Goal: Task Accomplishment & Management: Manage account settings

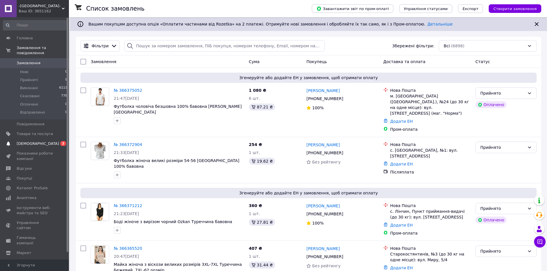
click at [28, 141] on span "[DEMOGRAPHIC_DATA]" at bounding box center [38, 143] width 42 height 5
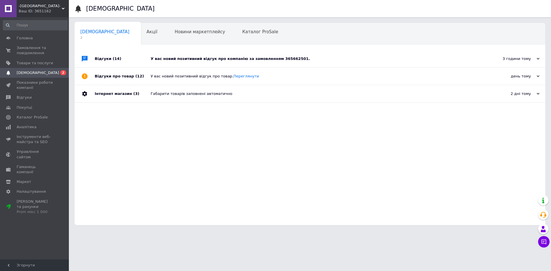
click at [206, 59] on div "У вас новий позитивний відгук про компанію за замовленням 365662501." at bounding box center [317, 58] width 332 height 5
click at [28, 64] on span "Товари та послуги" at bounding box center [35, 63] width 36 height 5
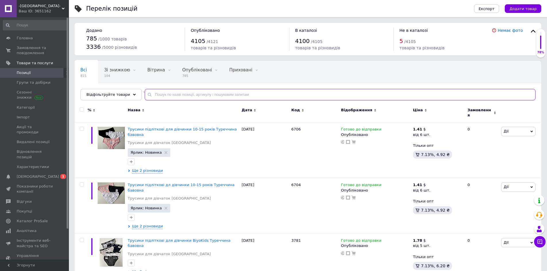
click at [155, 93] on input "text" at bounding box center [340, 94] width 391 height 11
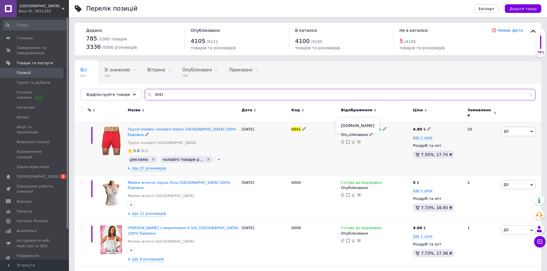
type input "0041"
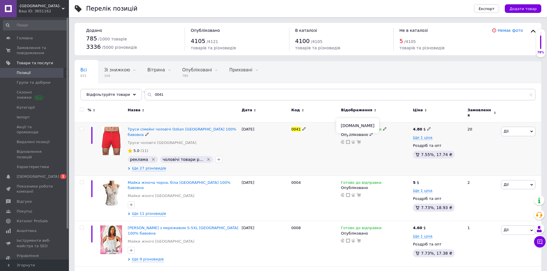
click at [348, 140] on icon at bounding box center [348, 142] width 4 height 4
click at [112, 137] on img at bounding box center [111, 141] width 19 height 28
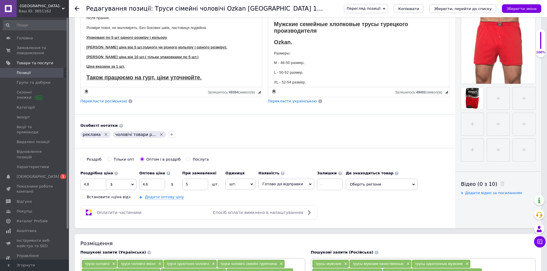
scroll to position [115, 0]
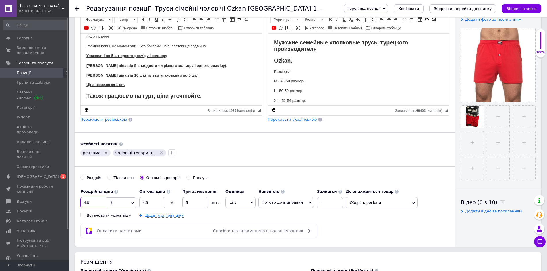
click at [91, 202] on input "4.8" at bounding box center [93, 202] width 26 height 11
type input "4"
type input "5.31"
click at [150, 202] on input "4.6" at bounding box center [152, 202] width 26 height 11
type input "4"
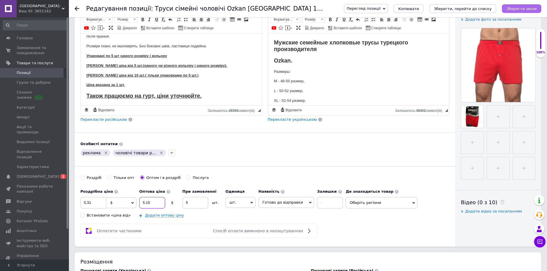
type input "5.10"
click at [520, 9] on icon "Зберегти зміни" at bounding box center [521, 9] width 30 height 4
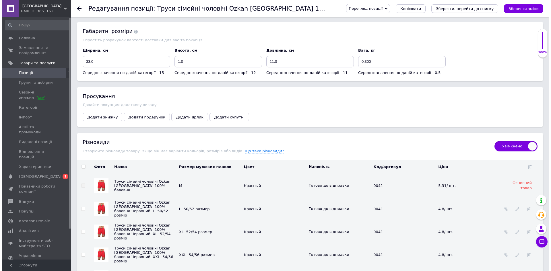
scroll to position [804, 0]
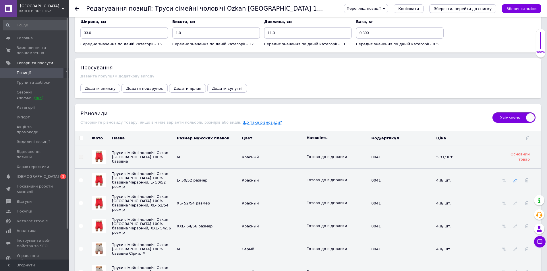
click at [516, 180] on span at bounding box center [515, 180] width 4 height 5
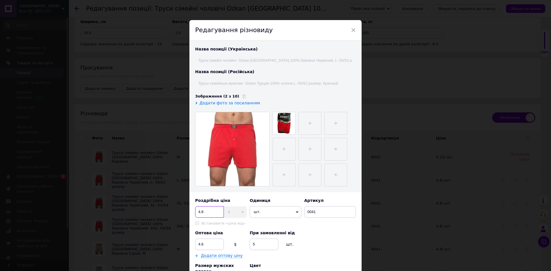
click at [206, 212] on input "4.8" at bounding box center [209, 211] width 29 height 11
type input "4"
type input "5.31"
click at [205, 243] on input "4.6" at bounding box center [209, 244] width 29 height 11
type input "4"
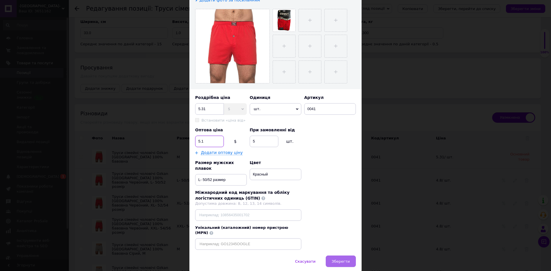
scroll to position [114, 0]
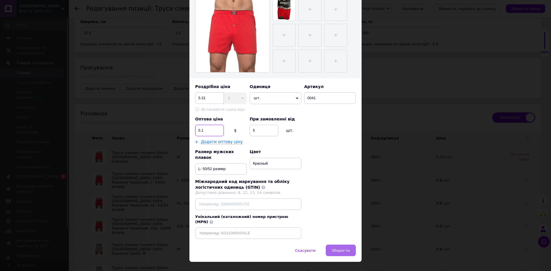
type input "5.1"
click at [339, 249] on span "Зберегти" at bounding box center [341, 251] width 18 height 4
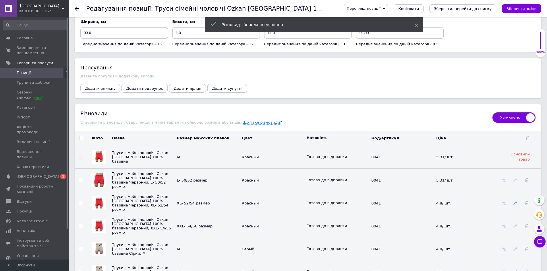
click at [514, 206] on icon at bounding box center [515, 204] width 4 height 4
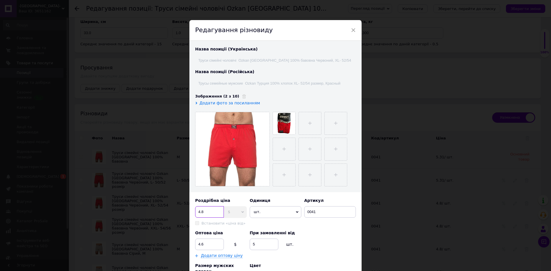
click at [204, 212] on input "4.8" at bounding box center [209, 211] width 29 height 11
type input "4"
type input "5.31"
click at [203, 243] on input "4.6" at bounding box center [209, 244] width 29 height 11
type input "4"
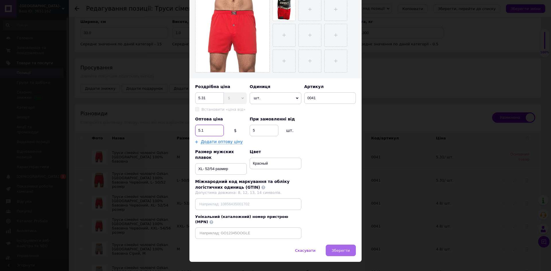
type input "5.1"
click at [338, 245] on button "Зберегти" at bounding box center [341, 250] width 30 height 11
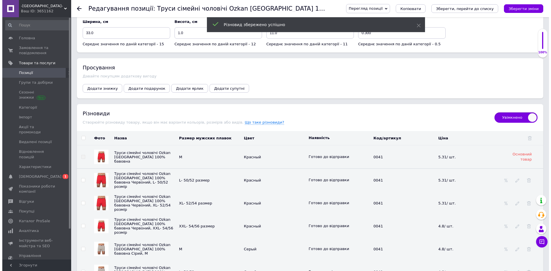
scroll to position [833, 0]
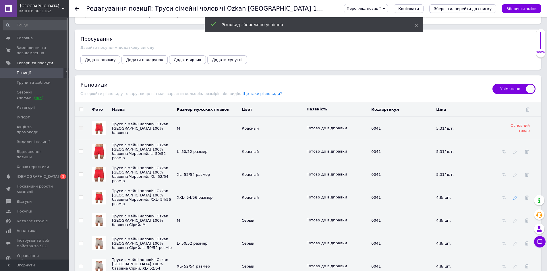
click at [514, 199] on icon at bounding box center [515, 198] width 4 height 4
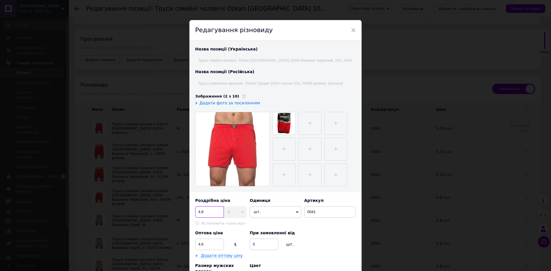
click at [205, 210] on input "4.8" at bounding box center [209, 211] width 29 height 11
type input "4"
type input "5.31"
click at [204, 244] on input "4.6" at bounding box center [209, 244] width 29 height 11
type input "4"
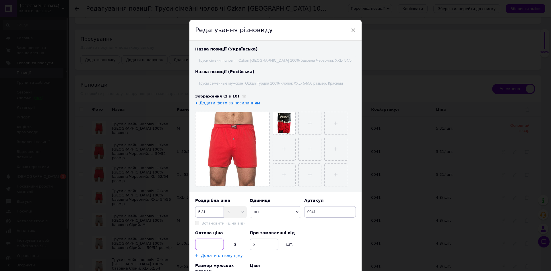
type input "4"
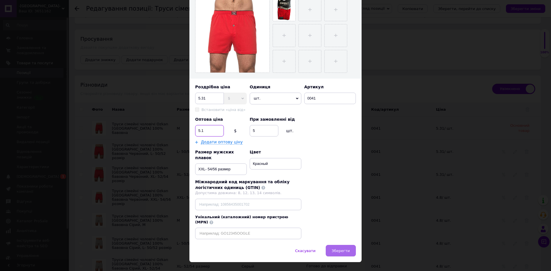
scroll to position [114, 0]
type input "5.1"
click at [344, 249] on span "Зберегти" at bounding box center [341, 251] width 18 height 4
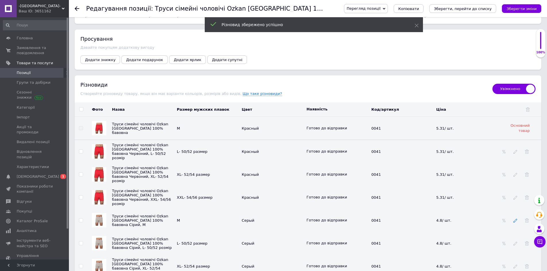
click at [514, 222] on icon at bounding box center [515, 221] width 4 height 4
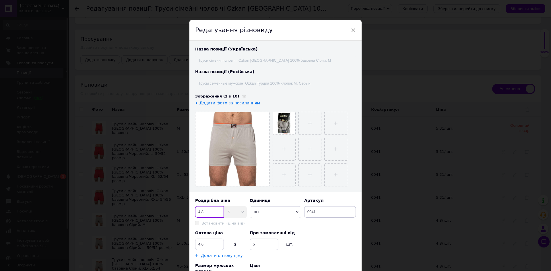
click at [206, 211] on input "4.8" at bounding box center [209, 211] width 29 height 11
type input "4"
type input "5.31"
click at [205, 244] on input "4.6" at bounding box center [209, 244] width 29 height 11
type input "4"
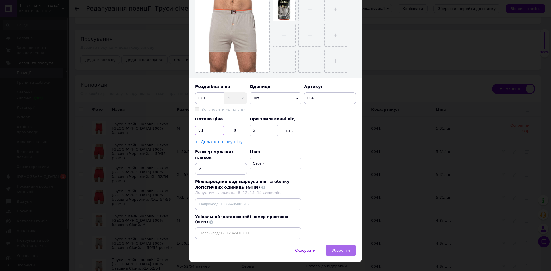
type input "5.1"
click at [338, 249] on span "Зберегти" at bounding box center [341, 251] width 18 height 4
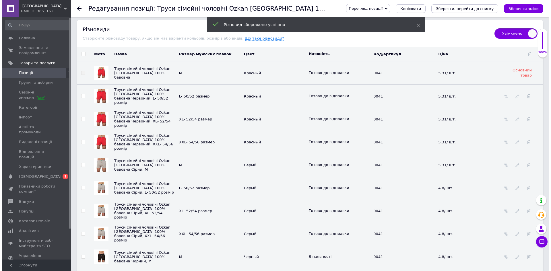
scroll to position [890, 0]
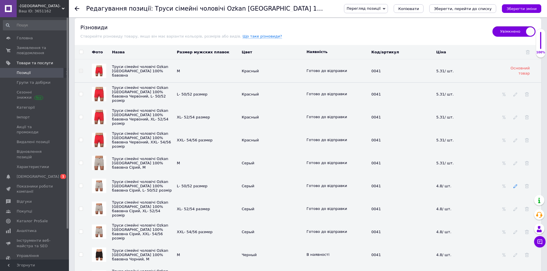
click at [516, 187] on icon at bounding box center [515, 186] width 4 height 4
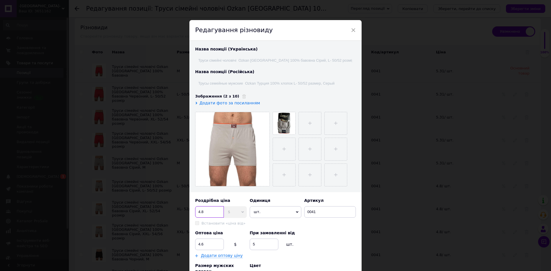
click at [206, 209] on input "4.8" at bounding box center [209, 211] width 29 height 11
type input "4"
type input "5.31"
click at [205, 245] on input "4.6" at bounding box center [209, 244] width 29 height 11
type input "4"
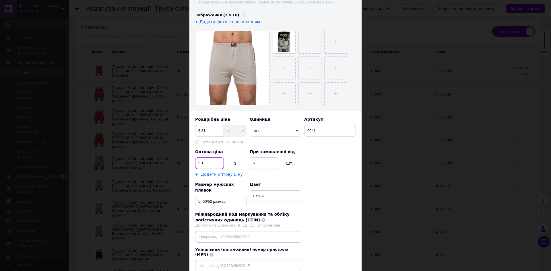
scroll to position [86, 0]
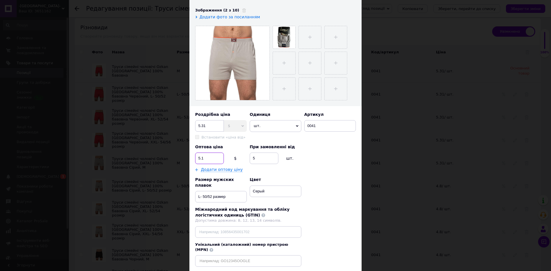
type input "5.1"
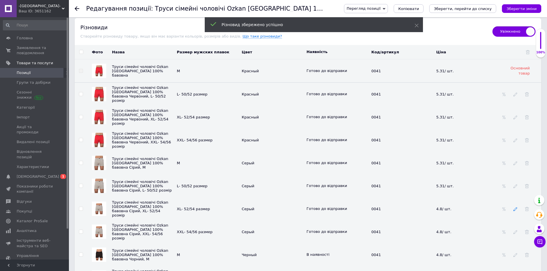
click at [515, 209] on icon at bounding box center [515, 209] width 4 height 4
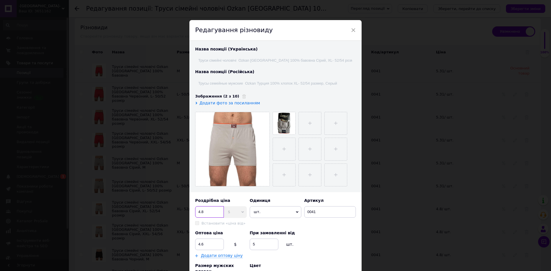
click at [206, 211] on input "4.8" at bounding box center [209, 211] width 29 height 11
type input "4"
type input "5.31"
click at [204, 243] on input "4.6" at bounding box center [209, 244] width 29 height 11
type input "4"
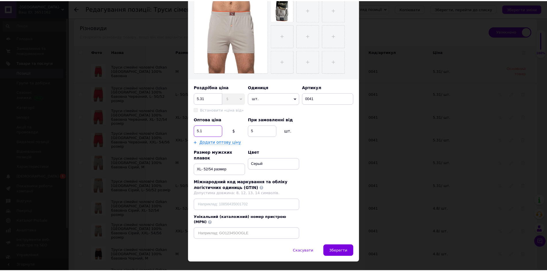
scroll to position [114, 0]
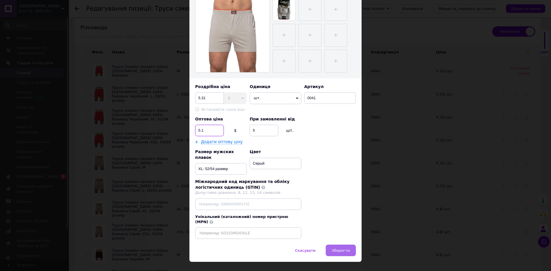
type input "5.1"
click at [338, 249] on span "Зберегти" at bounding box center [341, 251] width 18 height 4
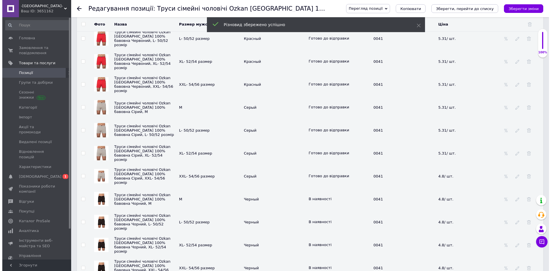
scroll to position [947, 0]
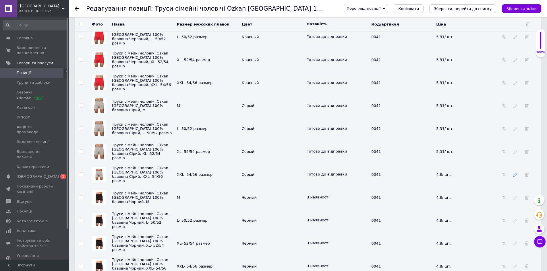
click at [516, 177] on icon at bounding box center [515, 175] width 4 height 4
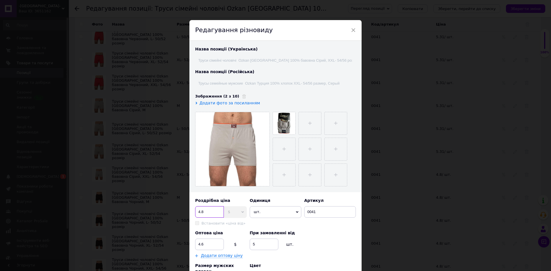
click at [210, 209] on input "4.8" at bounding box center [209, 211] width 29 height 11
type input "4"
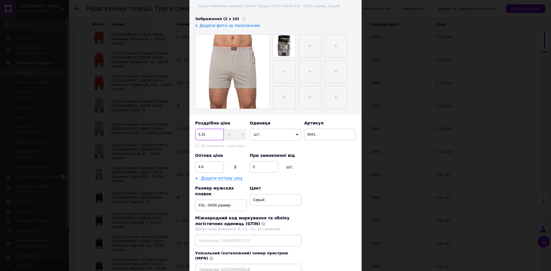
scroll to position [86, 0]
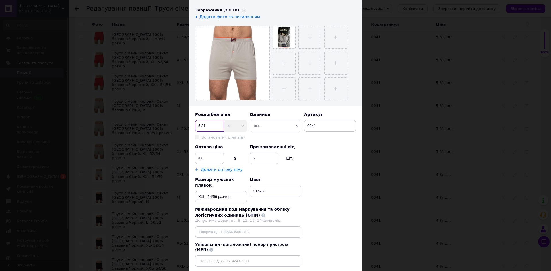
type input "5.31"
click at [205, 159] on input "4.6" at bounding box center [209, 158] width 29 height 11
type input "4"
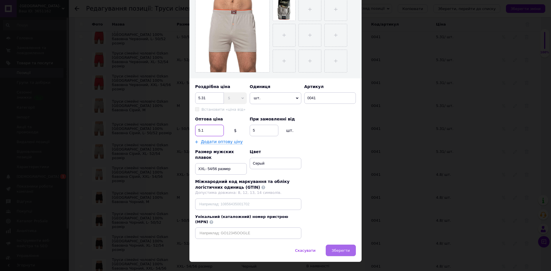
type input "5.1"
click at [341, 249] on span "Зберегти" at bounding box center [341, 251] width 18 height 4
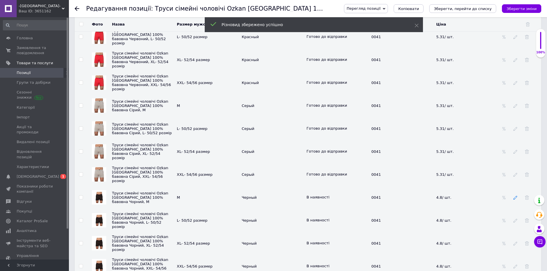
click at [514, 199] on icon at bounding box center [515, 198] width 4 height 4
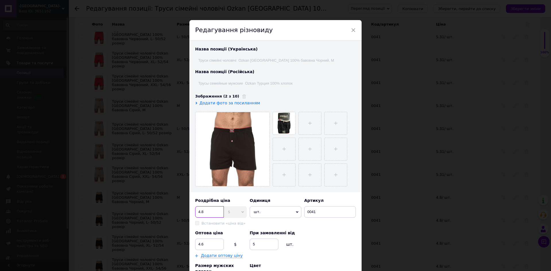
click at [208, 211] on input "4.8" at bounding box center [209, 211] width 29 height 11
type input "4"
type input "5.31"
click at [204, 243] on input "4.6" at bounding box center [209, 244] width 29 height 11
type input "4"
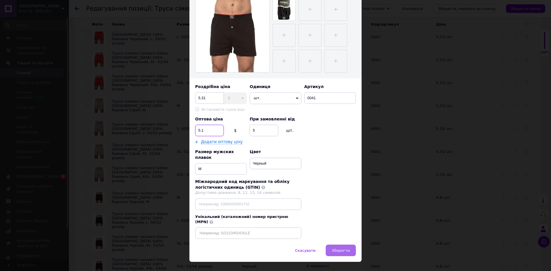
type input "5.1"
click at [339, 249] on span "Зберегти" at bounding box center [341, 251] width 18 height 4
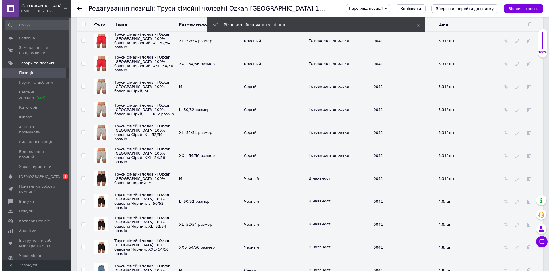
scroll to position [976, 0]
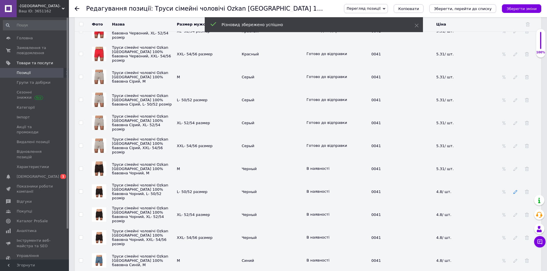
click at [516, 193] on use at bounding box center [515, 192] width 4 height 4
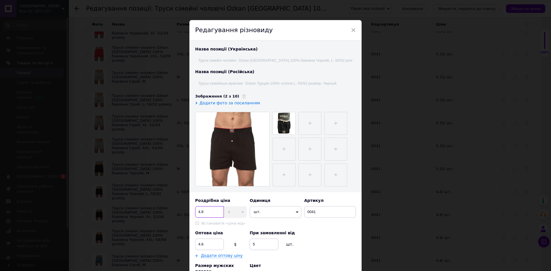
click at [207, 212] on input "4.8" at bounding box center [209, 211] width 29 height 11
type input "4"
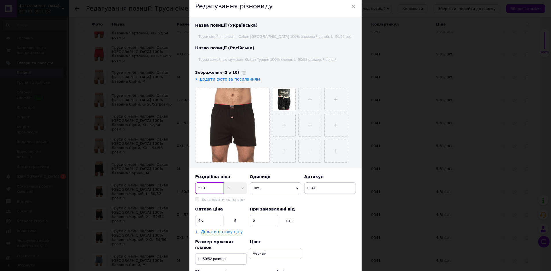
scroll to position [86, 0]
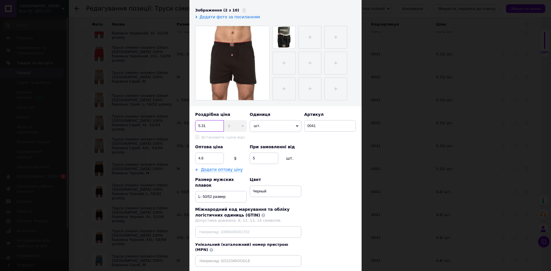
type input "5.31"
click at [204, 158] on input "4.6" at bounding box center [209, 158] width 29 height 11
type input "4"
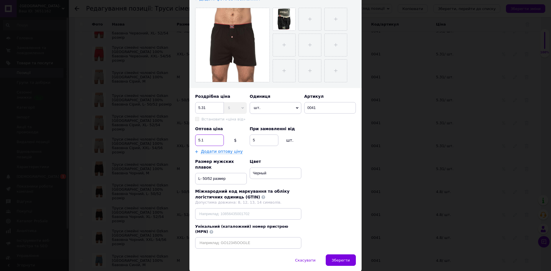
scroll to position [114, 0]
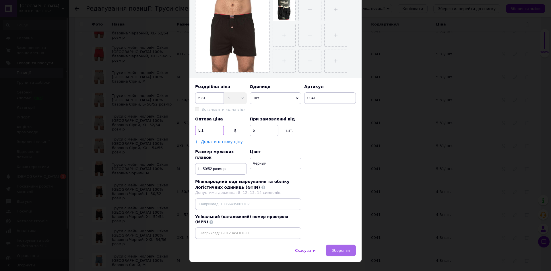
type input "5.1"
click at [340, 249] on span "Зберегти" at bounding box center [341, 251] width 18 height 4
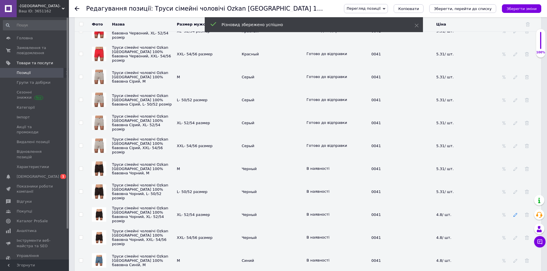
click at [514, 216] on icon at bounding box center [515, 215] width 4 height 4
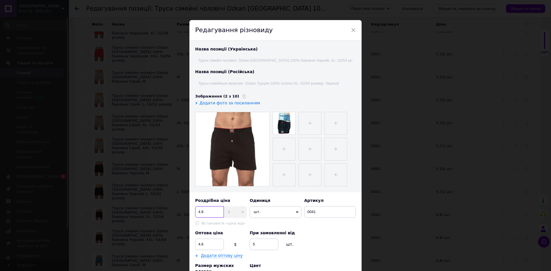
click at [206, 212] on input "4.8" at bounding box center [209, 211] width 29 height 11
type input "4"
type input "5.31"
click at [204, 244] on input "4.6" at bounding box center [209, 244] width 29 height 11
type input "4"
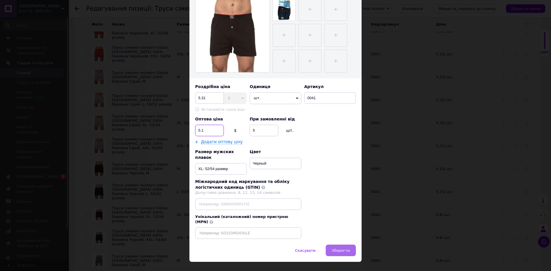
type input "5.1"
click at [339, 249] on span "Зберегти" at bounding box center [341, 251] width 18 height 4
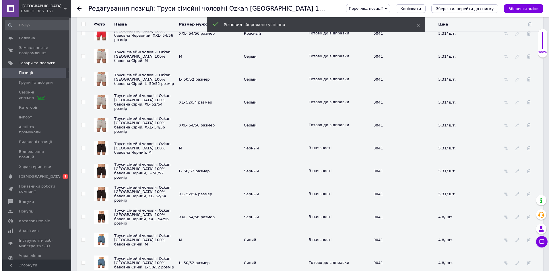
scroll to position [1034, 0]
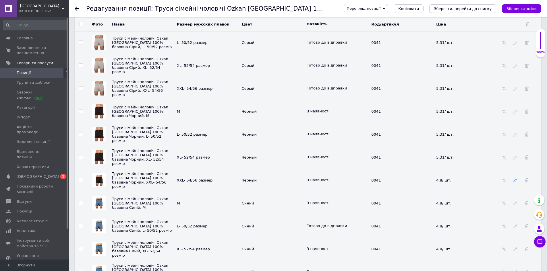
click at [515, 183] on icon at bounding box center [515, 181] width 4 height 4
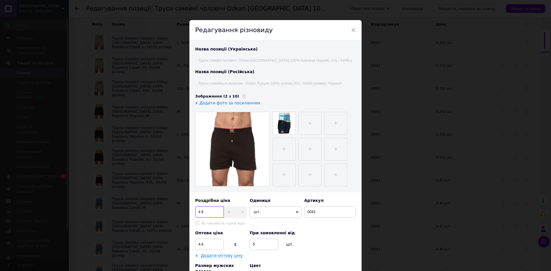
click at [205, 211] on input "4.8" at bounding box center [209, 211] width 29 height 11
type input "4"
type input "5.31"
click at [204, 244] on input "4.6" at bounding box center [209, 244] width 29 height 11
type input "4"
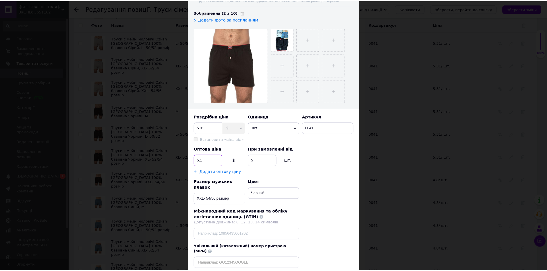
scroll to position [86, 0]
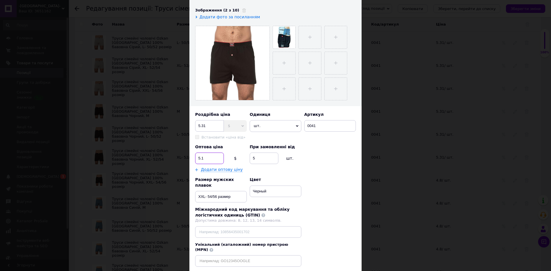
type input "5.1"
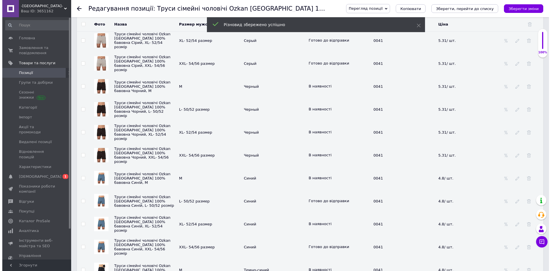
scroll to position [1091, 0]
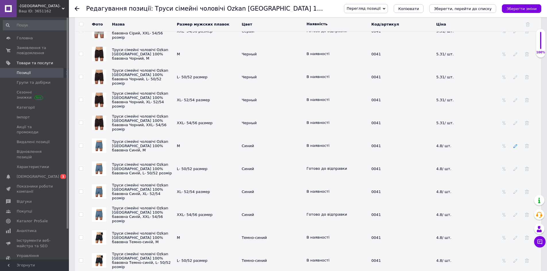
click at [514, 148] on icon at bounding box center [515, 146] width 4 height 4
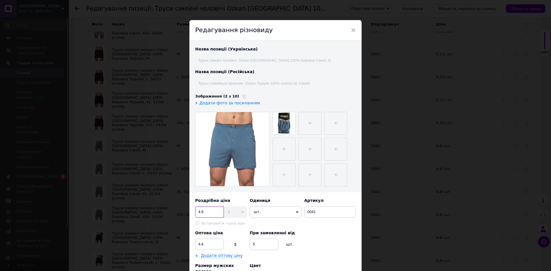
click at [204, 212] on input "4.8" at bounding box center [209, 211] width 29 height 11
type input "4"
type input "5.31"
click at [203, 245] on input "4.6" at bounding box center [209, 244] width 29 height 11
type input "4"
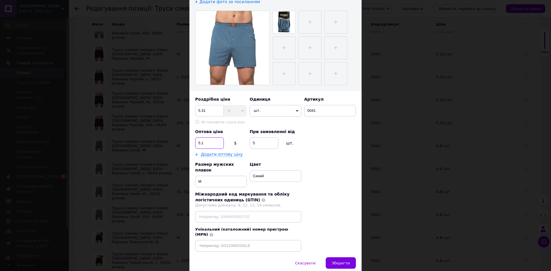
scroll to position [114, 0]
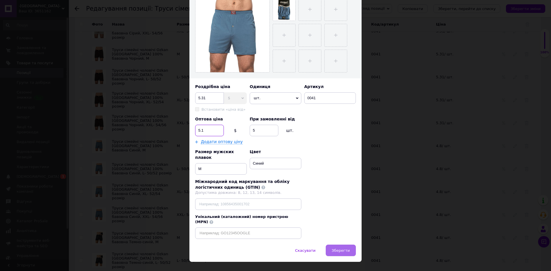
type input "5.1"
click at [343, 249] on span "Зберегти" at bounding box center [341, 251] width 18 height 4
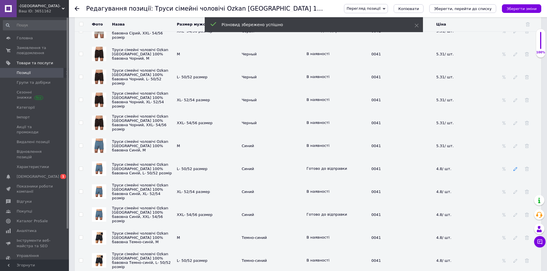
click at [516, 170] on icon at bounding box center [515, 169] width 4 height 4
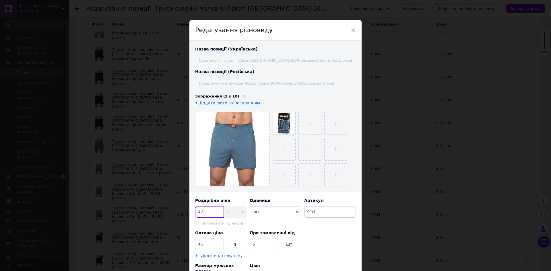
click at [205, 210] on input "4.8" at bounding box center [209, 211] width 29 height 11
type input "4"
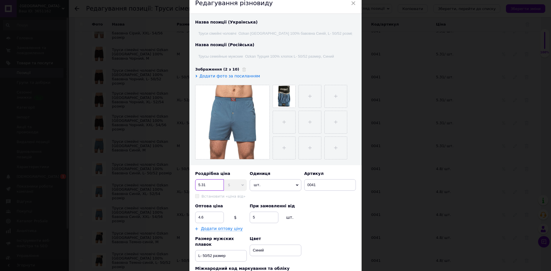
scroll to position [86, 0]
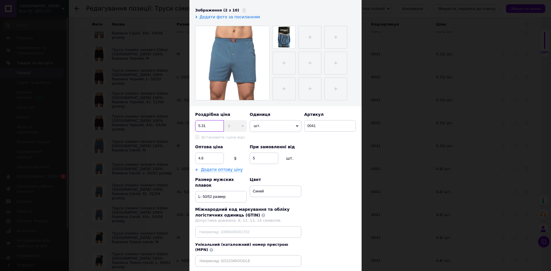
type input "5.31"
click at [204, 158] on input "4.6" at bounding box center [209, 158] width 29 height 11
type input "4"
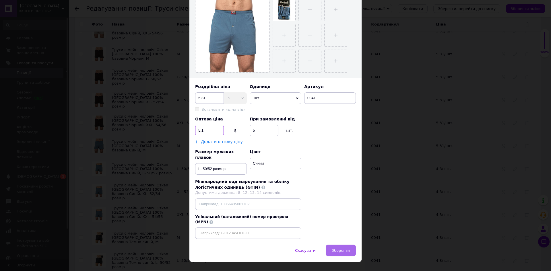
type input "5.1"
click at [342, 249] on span "Зберегти" at bounding box center [341, 251] width 18 height 4
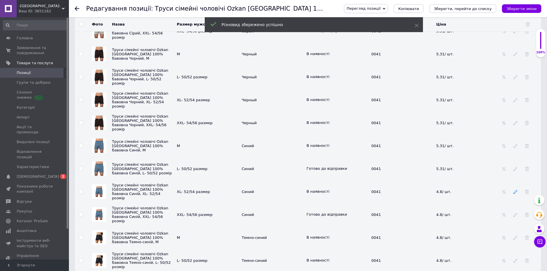
click at [515, 194] on use at bounding box center [515, 192] width 4 height 4
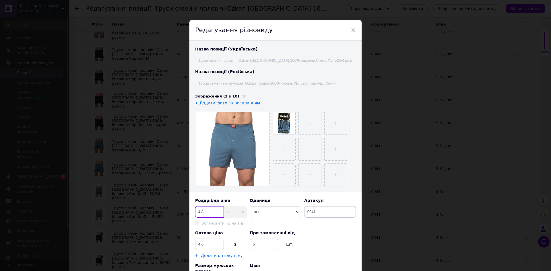
click at [206, 210] on input "4.8" at bounding box center [209, 211] width 29 height 11
type input "4"
type input "5.31"
click at [205, 245] on input "4.6" at bounding box center [209, 244] width 29 height 11
type input "4"
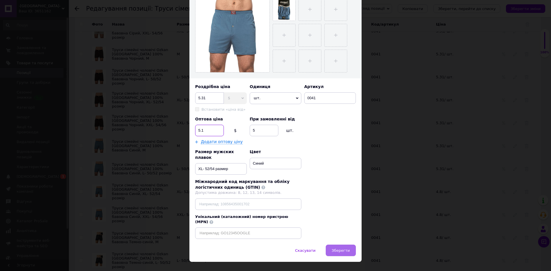
type input "5.1"
click at [338, 249] on span "Зберегти" at bounding box center [341, 251] width 18 height 4
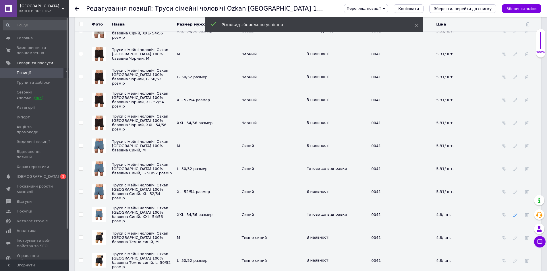
click at [514, 216] on icon at bounding box center [515, 215] width 4 height 4
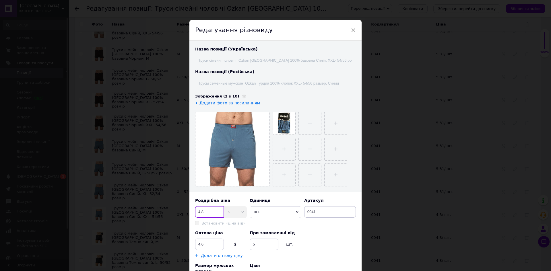
click at [208, 211] on input "4.8" at bounding box center [209, 211] width 29 height 11
type input "4"
type input "5.31"
click at [204, 244] on input "4.6" at bounding box center [209, 244] width 29 height 11
type input "4"
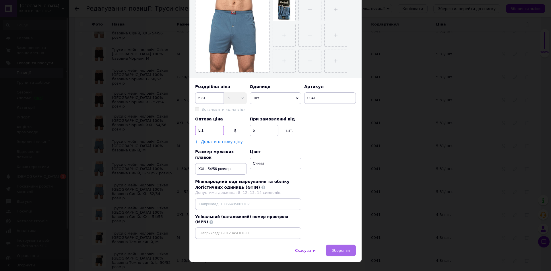
type input "5.1"
click at [344, 249] on span "Зберегти" at bounding box center [341, 251] width 18 height 4
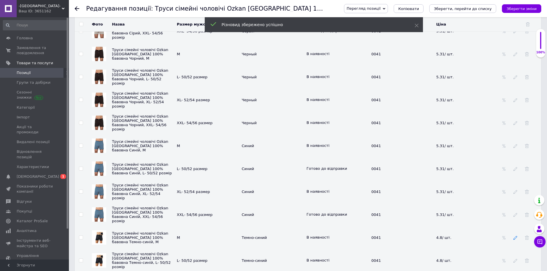
click at [515, 240] on use at bounding box center [515, 238] width 4 height 4
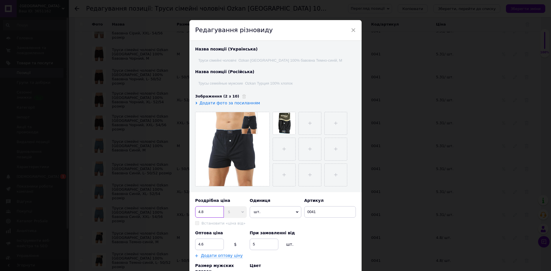
click at [206, 212] on input "4.8" at bounding box center [209, 211] width 29 height 11
type input "4"
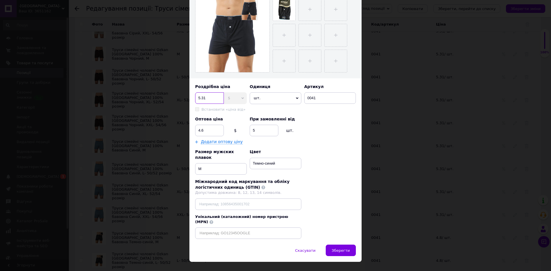
type input "5.31"
click at [204, 131] on input "4.6" at bounding box center [209, 130] width 29 height 11
type input "4"
type input "5.1"
click at [338, 249] on span "Зберегти" at bounding box center [341, 251] width 18 height 4
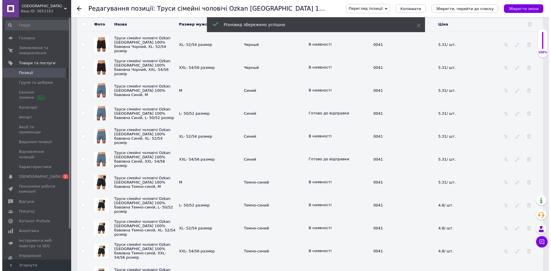
scroll to position [1148, 0]
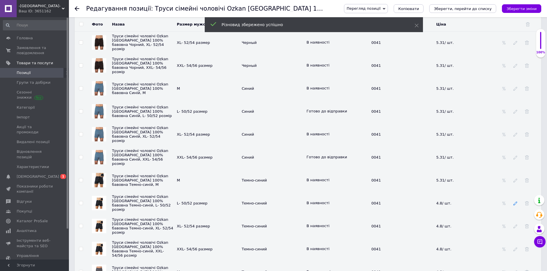
click at [515, 205] on icon at bounding box center [515, 204] width 4 height 4
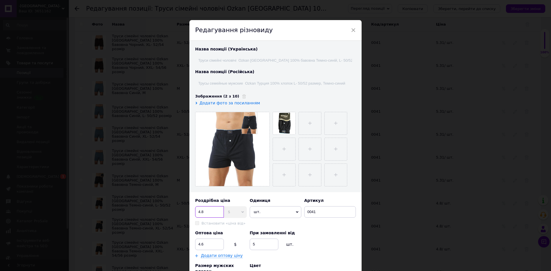
click at [210, 214] on input "4.8" at bounding box center [209, 211] width 29 height 11
type input "4"
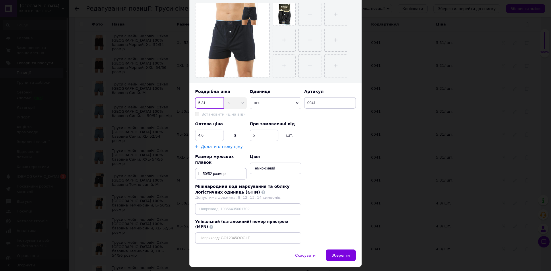
scroll to position [114, 0]
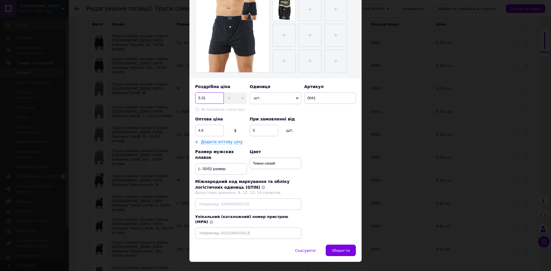
type input "5.31"
click at [205, 129] on input "4.6" at bounding box center [209, 130] width 29 height 11
type input "4"
type input "5.1"
click at [340, 249] on span "Зберегти" at bounding box center [341, 251] width 18 height 4
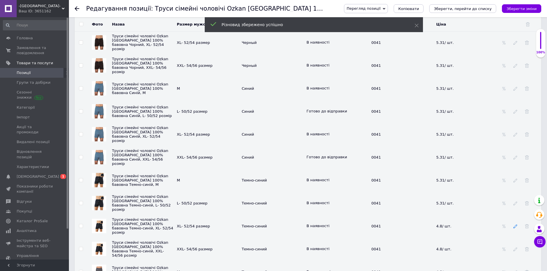
click at [515, 229] on icon at bounding box center [515, 227] width 4 height 4
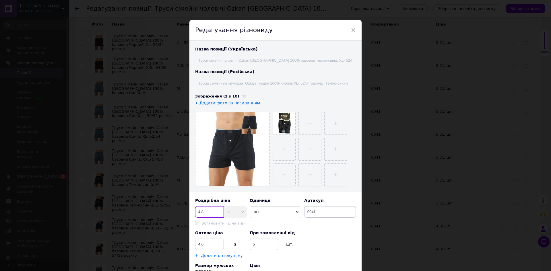
click at [207, 212] on input "4.8" at bounding box center [209, 211] width 29 height 11
type input "4"
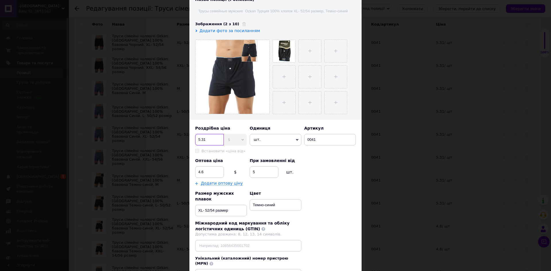
scroll to position [86, 0]
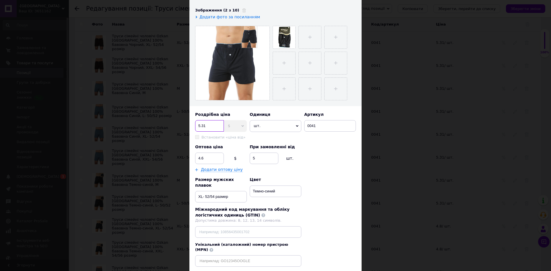
type input "5.31"
click at [204, 159] on input "4.6" at bounding box center [209, 158] width 29 height 11
type input "4"
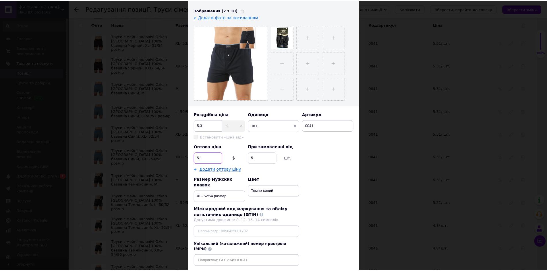
scroll to position [114, 0]
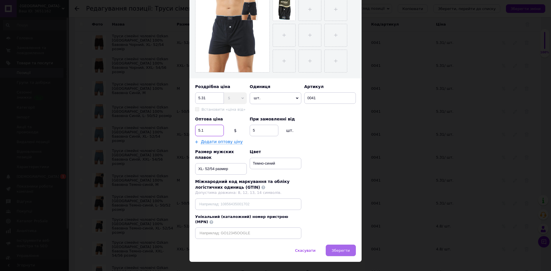
type input "5.1"
click at [339, 249] on span "Зберегти" at bounding box center [341, 251] width 18 height 4
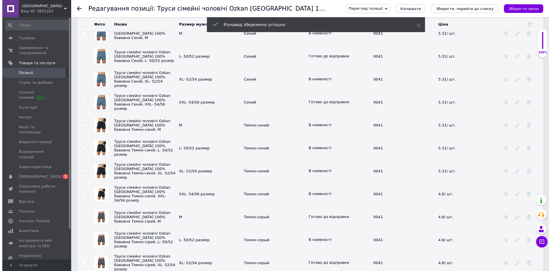
scroll to position [1206, 0]
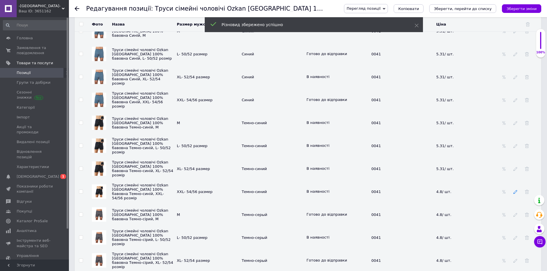
click at [515, 194] on use at bounding box center [515, 192] width 4 height 4
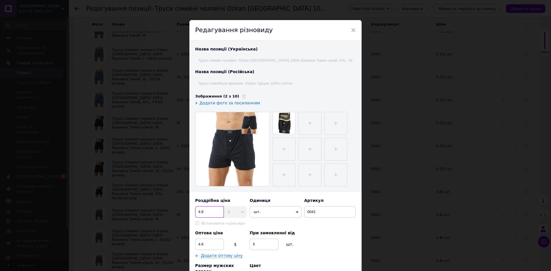
click at [208, 212] on input "4.8" at bounding box center [209, 211] width 29 height 11
type input "4"
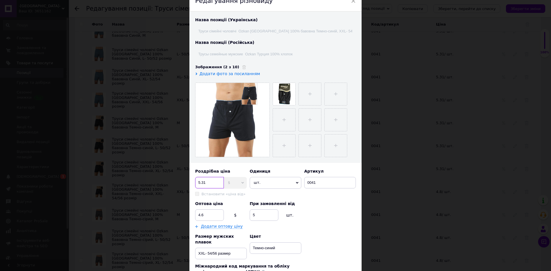
scroll to position [86, 0]
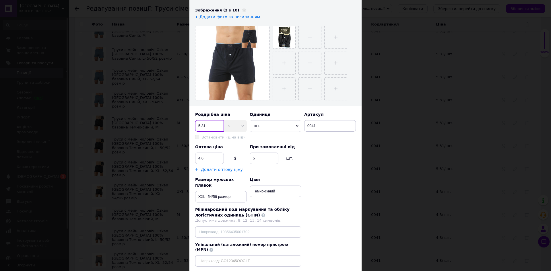
type input "5.31"
click at [203, 160] on input "4.6" at bounding box center [209, 158] width 29 height 11
type input "4"
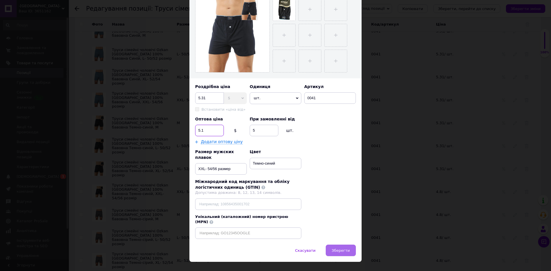
type input "5.1"
click at [337, 249] on span "Зберегти" at bounding box center [341, 251] width 18 height 4
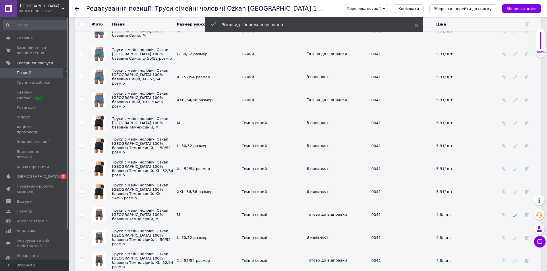
click at [515, 216] on use at bounding box center [515, 215] width 4 height 4
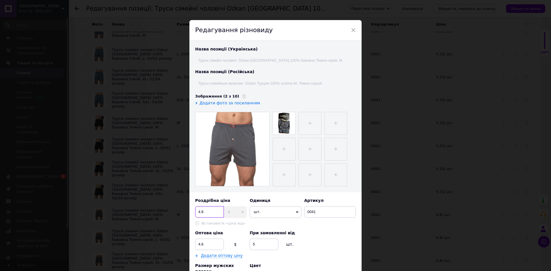
click at [206, 212] on input "4.8" at bounding box center [209, 211] width 29 height 11
type input "4"
type input "5.31"
click at [205, 244] on input "4.6" at bounding box center [209, 244] width 29 height 11
type input "4"
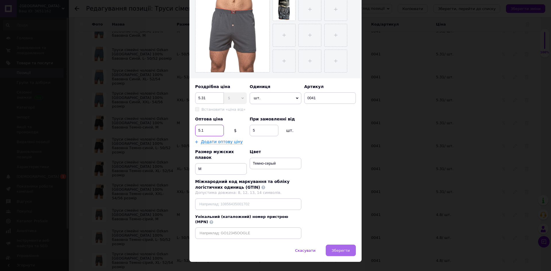
type input "5.1"
click at [337, 249] on span "Зберегти" at bounding box center [341, 251] width 18 height 4
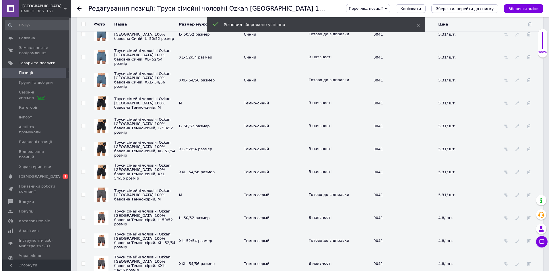
scroll to position [1234, 0]
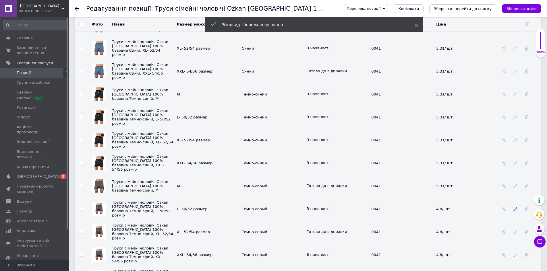
click at [515, 211] on icon at bounding box center [515, 209] width 4 height 4
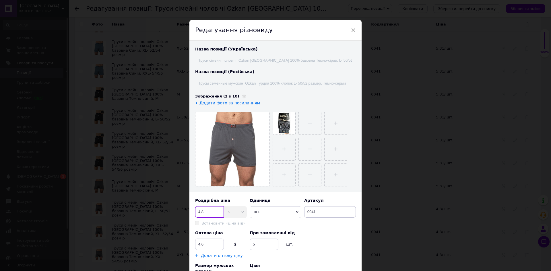
click at [203, 212] on input "4.8" at bounding box center [209, 211] width 29 height 11
type input "4"
type input "5.31"
click at [204, 244] on input "4.6" at bounding box center [209, 244] width 29 height 11
type input "4"
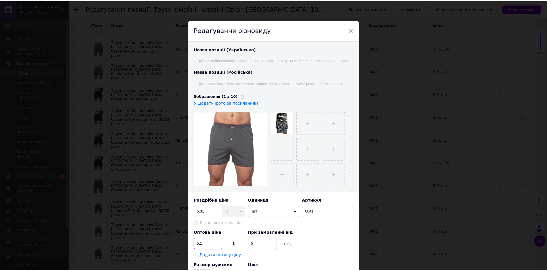
scroll to position [114, 0]
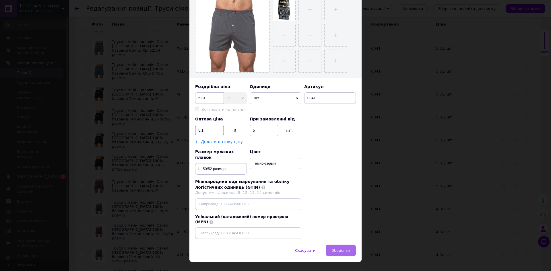
type input "5.1"
click at [343, 249] on span "Зберегти" at bounding box center [341, 251] width 18 height 4
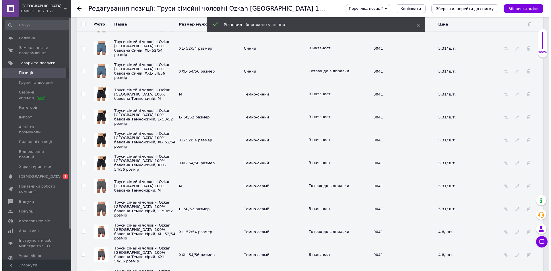
scroll to position [1292, 0]
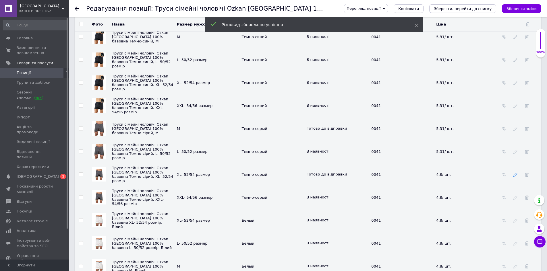
click at [516, 176] on use at bounding box center [515, 175] width 4 height 4
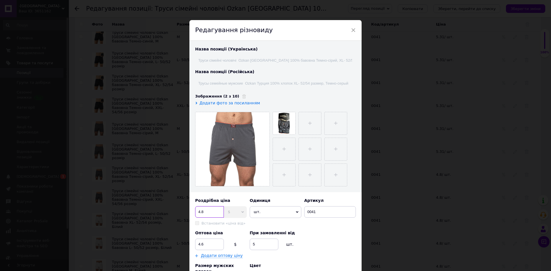
click at [205, 211] on input "4.8" at bounding box center [209, 211] width 29 height 11
type input "4"
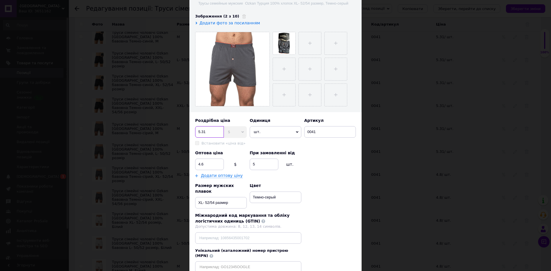
scroll to position [86, 0]
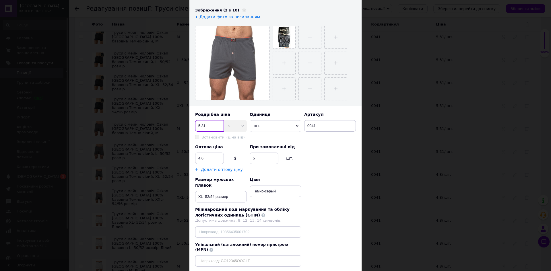
type input "5.31"
click at [206, 160] on input "4.6" at bounding box center [209, 158] width 29 height 11
type input "4"
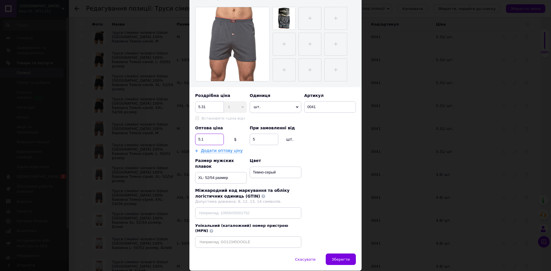
scroll to position [114, 0]
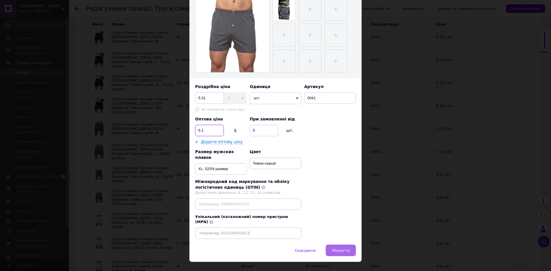
type input "5.1"
click at [338, 249] on span "Зберегти" at bounding box center [341, 251] width 18 height 4
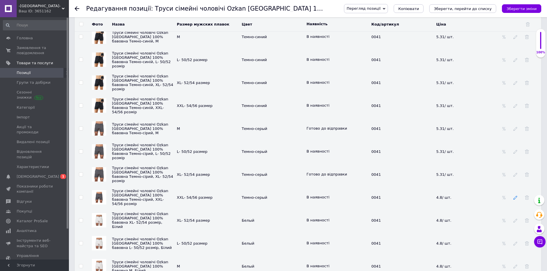
click at [515, 200] on icon at bounding box center [515, 198] width 4 height 4
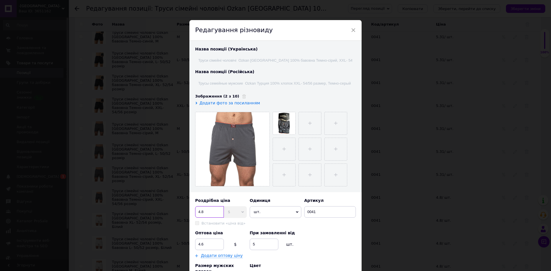
click at [206, 210] on input "4.8" at bounding box center [209, 211] width 29 height 11
type input "4"
type input "5.31"
click at [203, 243] on input "4.6" at bounding box center [209, 244] width 29 height 11
type input "4"
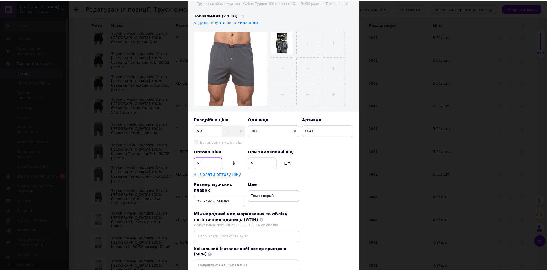
scroll to position [86, 0]
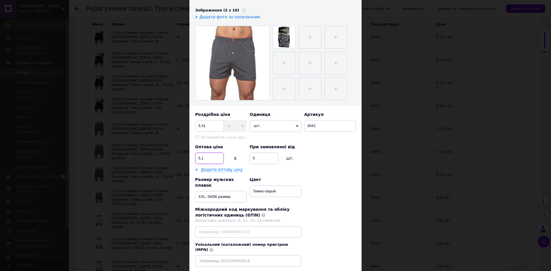
type input "5.1"
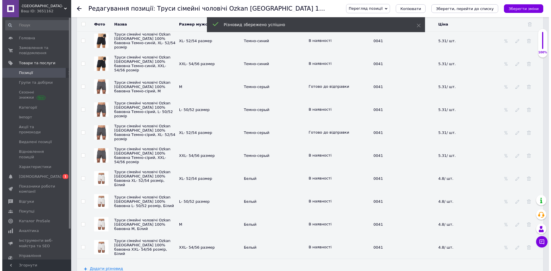
scroll to position [1349, 0]
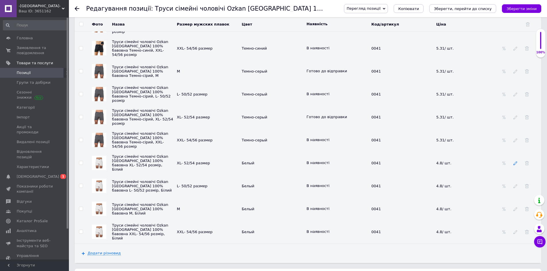
click at [515, 165] on icon at bounding box center [515, 163] width 4 height 4
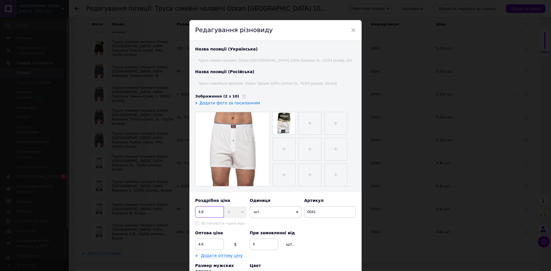
click at [204, 212] on input "4.8" at bounding box center [209, 211] width 29 height 11
type input "4"
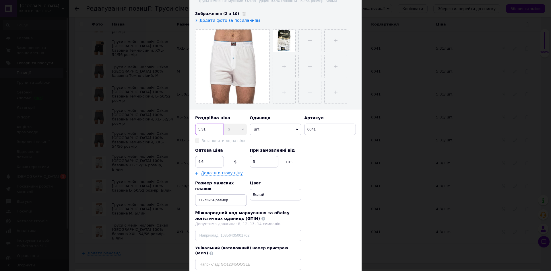
scroll to position [86, 0]
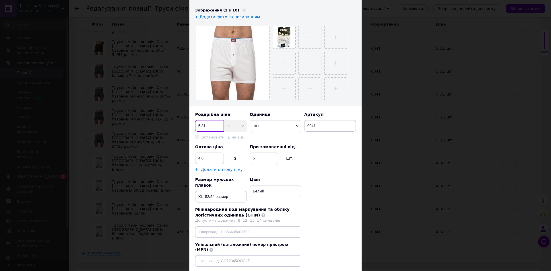
type input "5.31"
click at [205, 159] on input "4.6" at bounding box center [209, 158] width 29 height 11
type input "4"
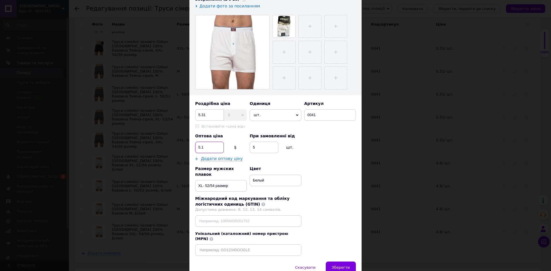
scroll to position [114, 0]
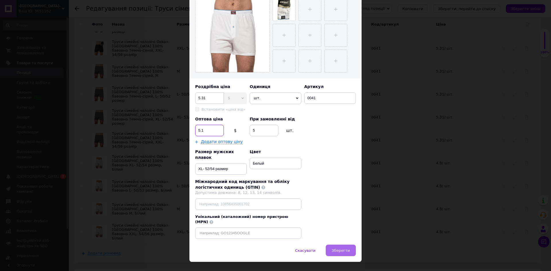
type input "5.1"
click at [343, 249] on span "Зберегти" at bounding box center [341, 251] width 18 height 4
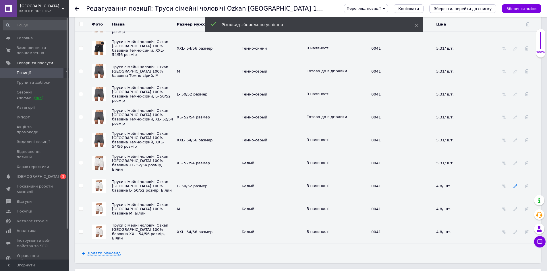
click at [514, 187] on icon at bounding box center [515, 186] width 4 height 4
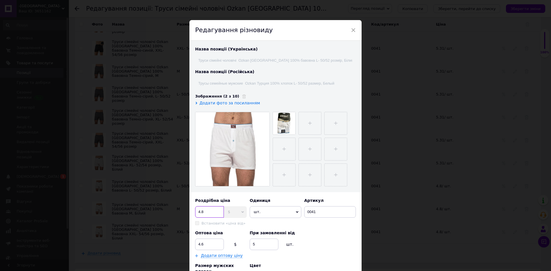
click at [206, 212] on input "4.8" at bounding box center [209, 211] width 29 height 11
type input "4"
type input "5.31"
click at [204, 244] on input "4.6" at bounding box center [209, 244] width 29 height 11
type input "4"
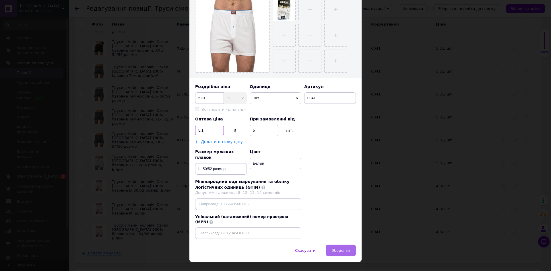
type input "5.1"
click at [342, 245] on button "Зберегти" at bounding box center [341, 250] width 30 height 11
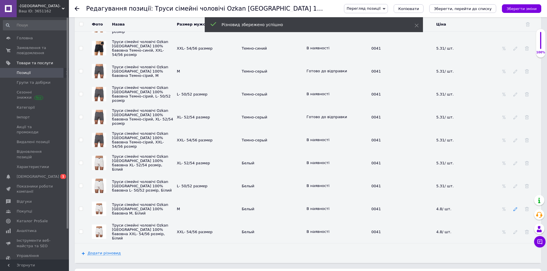
click at [514, 211] on icon at bounding box center [515, 209] width 4 height 4
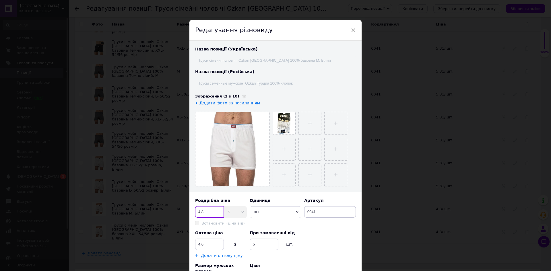
click at [205, 210] on input "4.8" at bounding box center [209, 211] width 29 height 11
type input "4"
type input "5.31"
click at [205, 245] on input "4.6" at bounding box center [209, 244] width 29 height 11
type input "4"
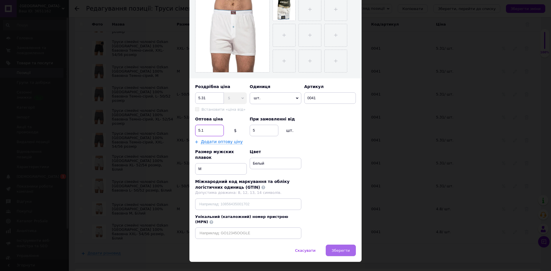
type input "5.1"
click at [340, 249] on span "Зберегти" at bounding box center [341, 251] width 18 height 4
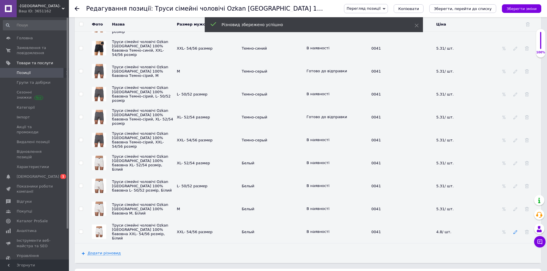
click at [516, 233] on icon at bounding box center [515, 232] width 4 height 4
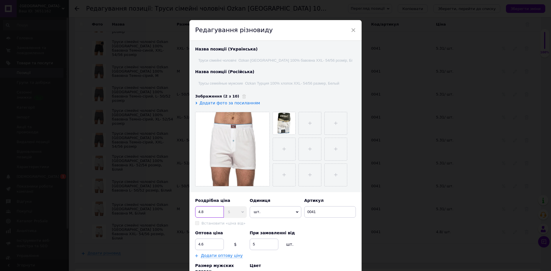
click at [204, 211] on input "4.8" at bounding box center [209, 211] width 29 height 11
type input "4"
type input "5.31"
click at [202, 245] on input "4.6" at bounding box center [209, 244] width 29 height 11
type input "4"
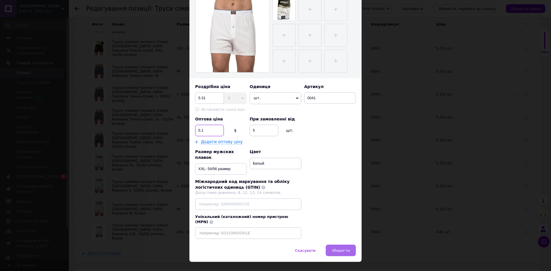
type input "5.1"
click at [344, 249] on span "Зберегти" at bounding box center [341, 251] width 18 height 4
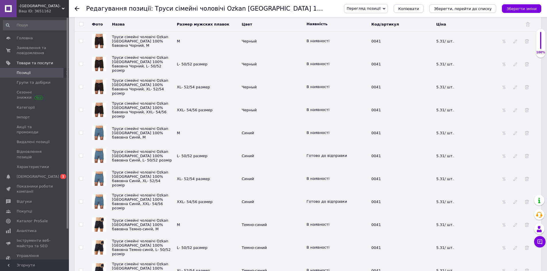
scroll to position [1091, 0]
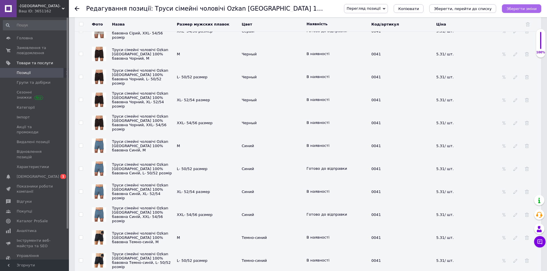
drag, startPoint x: 518, startPoint y: 7, endPoint x: 495, endPoint y: 8, distance: 22.7
click at [517, 7] on icon "Зберегти зміни" at bounding box center [521, 9] width 30 height 4
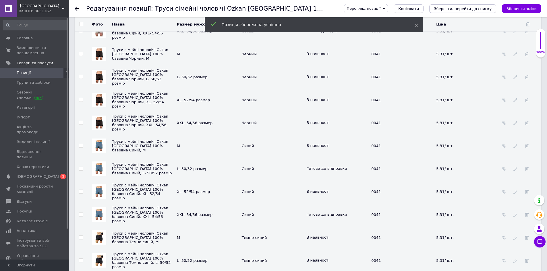
click at [468, 8] on icon "Зберегти, перейти до списку" at bounding box center [463, 9] width 58 height 4
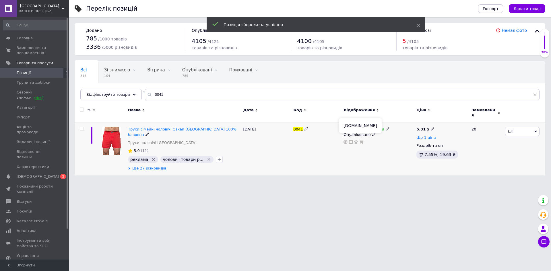
click at [350, 140] on icon at bounding box center [351, 142] width 4 height 4
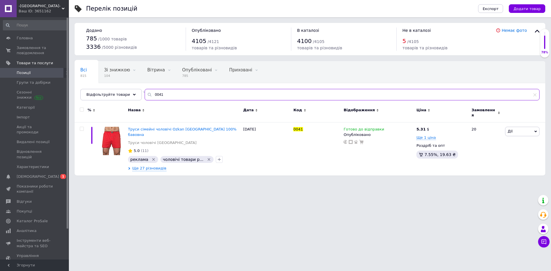
click at [161, 94] on input "0041" at bounding box center [342, 94] width 395 height 11
type input "0"
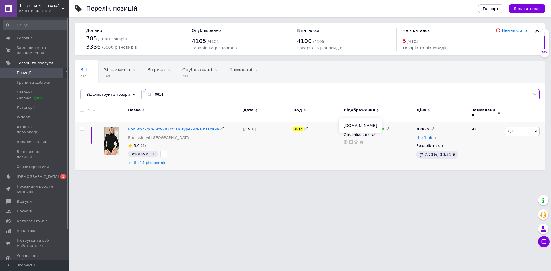
type input "0614"
click at [350, 140] on use at bounding box center [351, 142] width 4 height 4
click at [113, 136] on img at bounding box center [111, 141] width 15 height 28
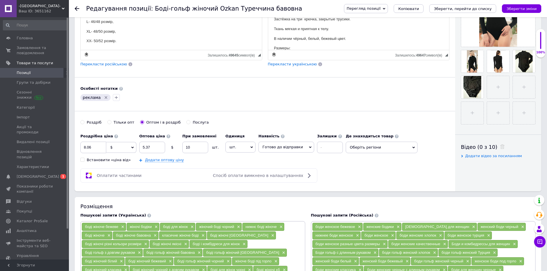
scroll to position [172, 0]
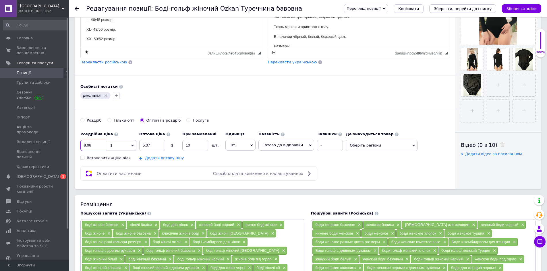
click at [91, 146] on input "8.06" at bounding box center [93, 145] width 26 height 11
type input "8.15"
click at [150, 144] on input "5.37" at bounding box center [152, 145] width 26 height 11
type input "5.51"
click at [523, 7] on icon "Зберегти зміни" at bounding box center [521, 9] width 30 height 4
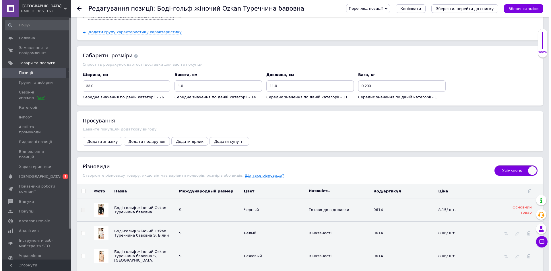
scroll to position [775, 0]
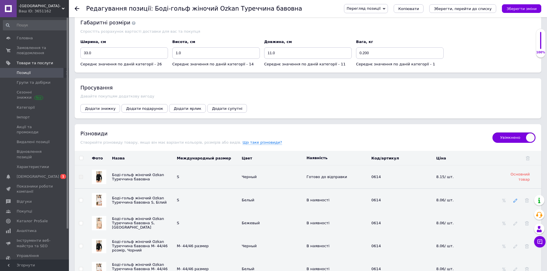
click at [515, 203] on icon at bounding box center [515, 201] width 4 height 4
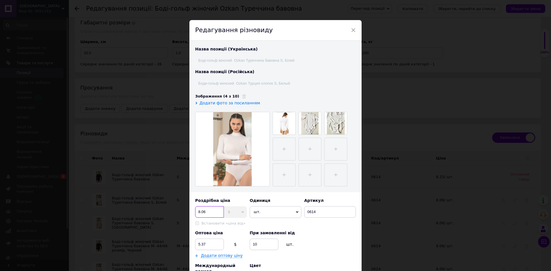
click at [210, 212] on input "8.06" at bounding box center [209, 211] width 29 height 11
type input "8.15"
click at [205, 244] on input "5.37" at bounding box center [209, 244] width 29 height 11
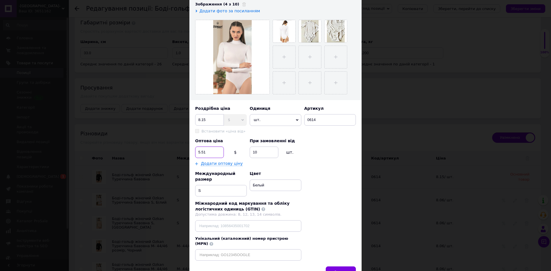
scroll to position [114, 0]
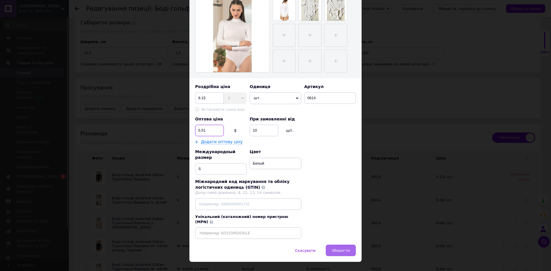
type input "5.51"
click at [347, 249] on span "Зберегти" at bounding box center [341, 251] width 18 height 4
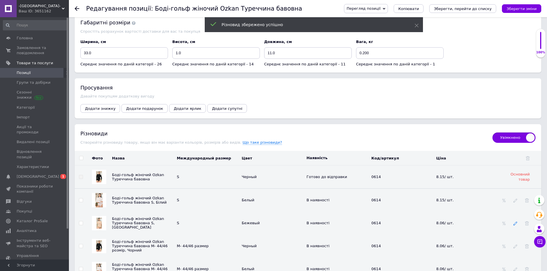
click at [514, 226] on use at bounding box center [515, 224] width 4 height 4
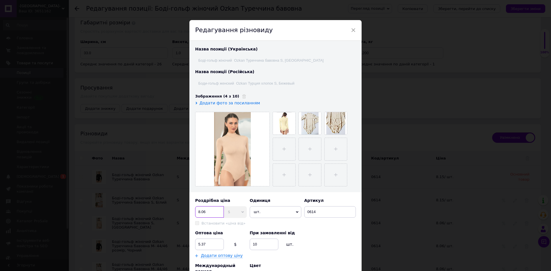
click at [207, 211] on input "8.06" at bounding box center [209, 211] width 29 height 11
type input "8.15"
click at [207, 245] on input "5.37" at bounding box center [209, 244] width 29 height 11
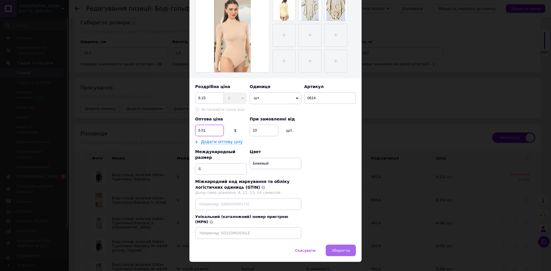
type input "5.51"
click at [339, 249] on span "Зберегти" at bounding box center [341, 251] width 18 height 4
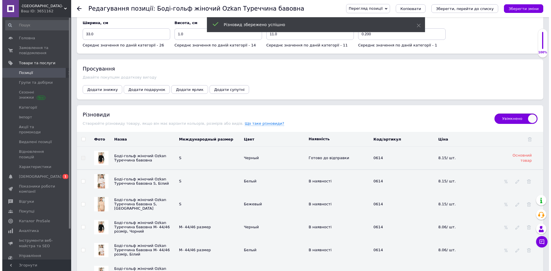
scroll to position [804, 0]
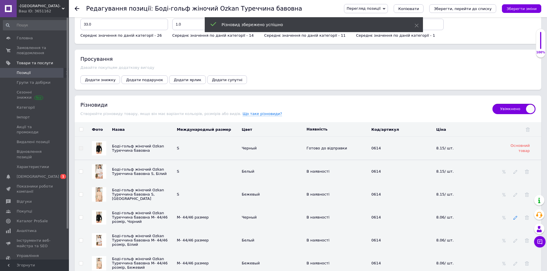
click at [515, 220] on icon at bounding box center [515, 218] width 4 height 4
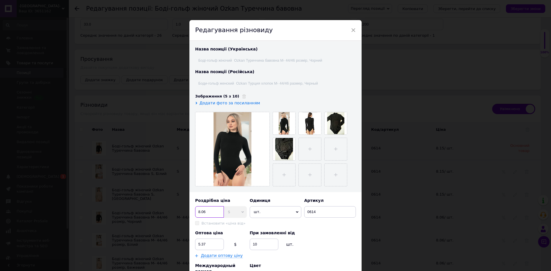
click at [206, 212] on input "8.06" at bounding box center [209, 211] width 29 height 11
type input "8.15"
click at [206, 245] on input "5.37" at bounding box center [209, 244] width 29 height 11
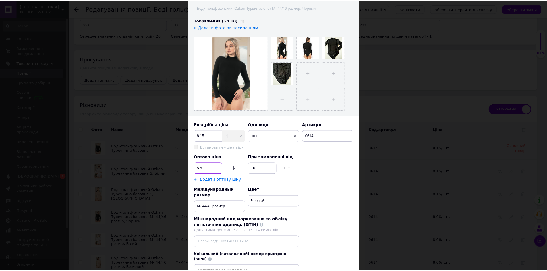
scroll to position [114, 0]
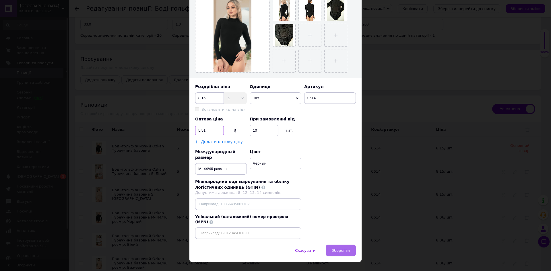
type input "5.51"
click at [337, 249] on span "Зберегти" at bounding box center [341, 251] width 18 height 4
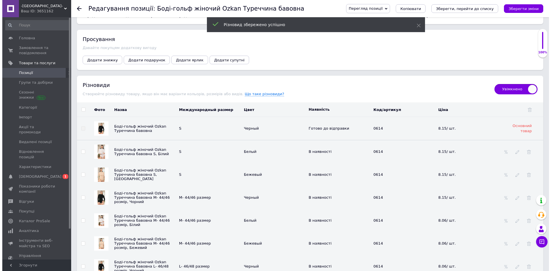
scroll to position [833, 0]
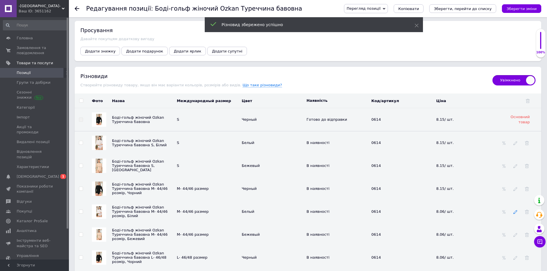
click at [516, 214] on icon at bounding box center [515, 212] width 4 height 4
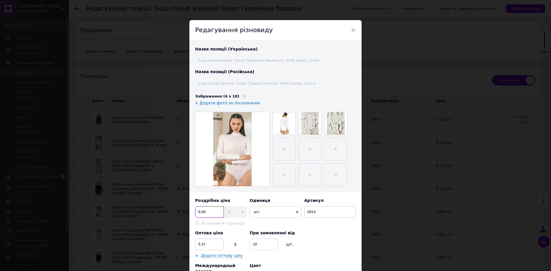
click at [207, 212] on input "8.06" at bounding box center [209, 211] width 29 height 11
type input "8.15"
click at [205, 245] on input "5.37" at bounding box center [209, 244] width 29 height 11
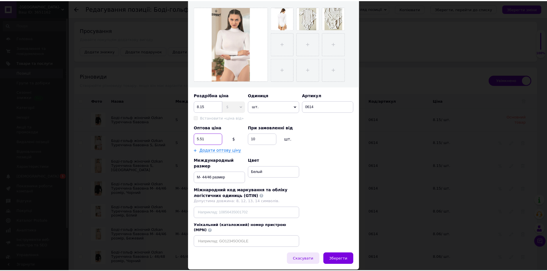
scroll to position [114, 0]
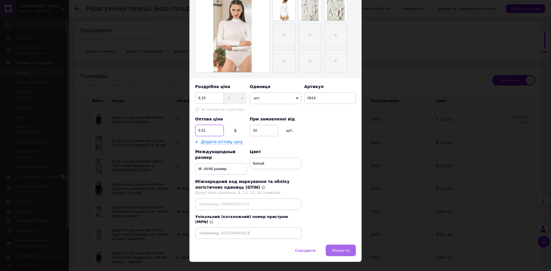
type input "5.51"
click at [342, 249] on span "Зберегти" at bounding box center [341, 251] width 18 height 4
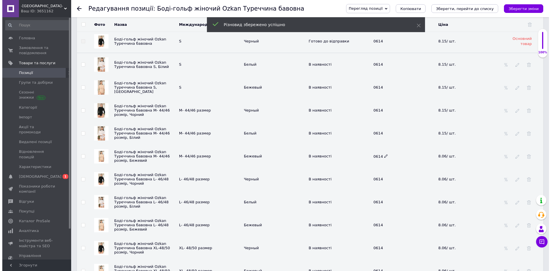
scroll to position [919, 0]
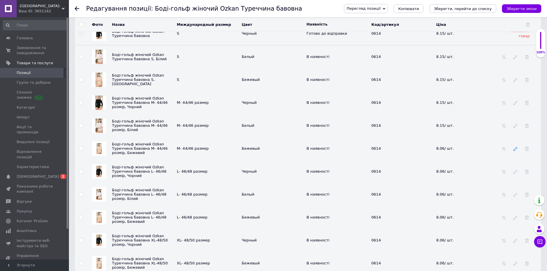
click at [515, 150] on icon at bounding box center [515, 149] width 4 height 4
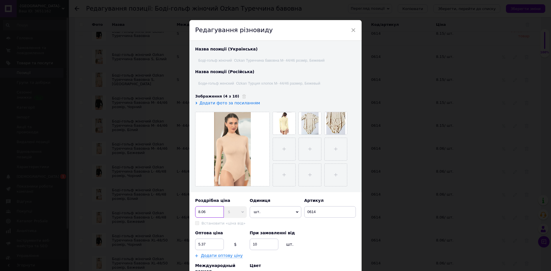
click at [205, 212] on input "8.06" at bounding box center [209, 211] width 29 height 11
type input "8.15"
click at [205, 244] on input "5.37" at bounding box center [209, 244] width 29 height 11
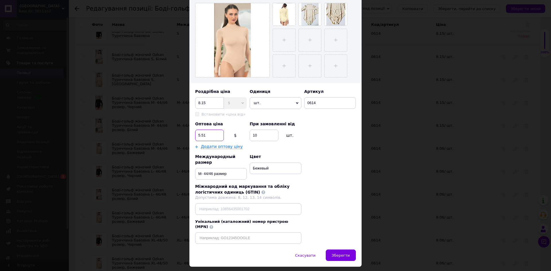
scroll to position [114, 0]
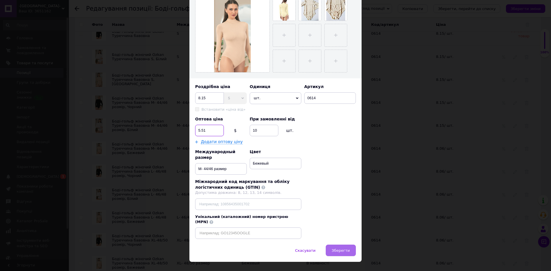
type input "5.51"
click at [339, 249] on span "Зберегти" at bounding box center [341, 251] width 18 height 4
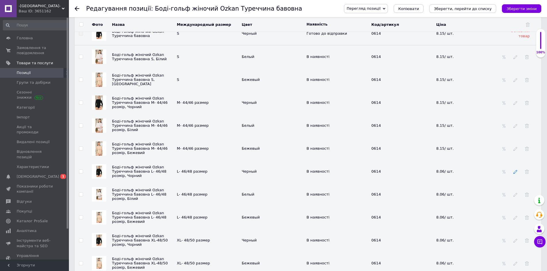
click at [515, 173] on use at bounding box center [515, 172] width 4 height 4
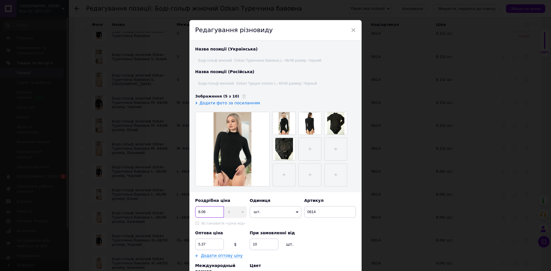
click at [206, 211] on input "8.06" at bounding box center [209, 211] width 29 height 11
type input "8.15"
click at [206, 245] on input "5.37" at bounding box center [209, 244] width 29 height 11
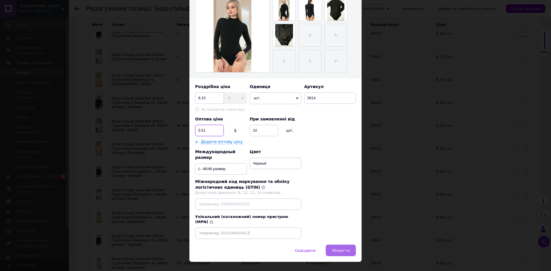
type input "5.51"
click at [338, 249] on span "Зберегти" at bounding box center [341, 251] width 18 height 4
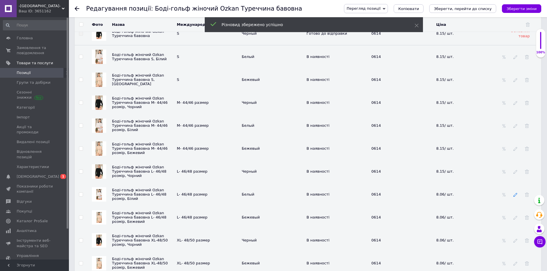
click at [515, 196] on icon at bounding box center [515, 195] width 4 height 4
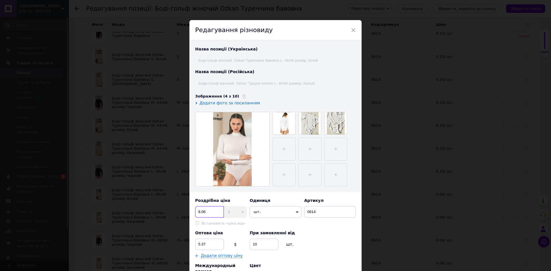
click at [207, 210] on input "8.06" at bounding box center [209, 211] width 29 height 11
type input "8.15"
click at [204, 244] on input "5.37" at bounding box center [209, 244] width 29 height 11
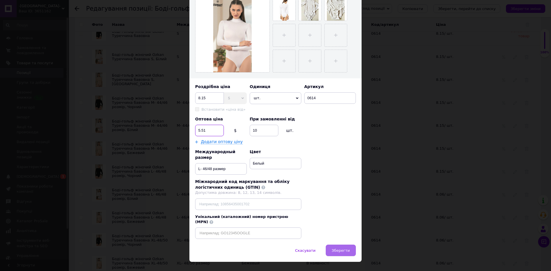
type input "5.51"
click at [341, 249] on span "Зберегти" at bounding box center [341, 251] width 18 height 4
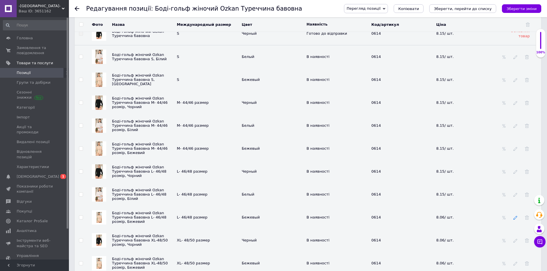
click at [517, 219] on use at bounding box center [515, 218] width 4 height 4
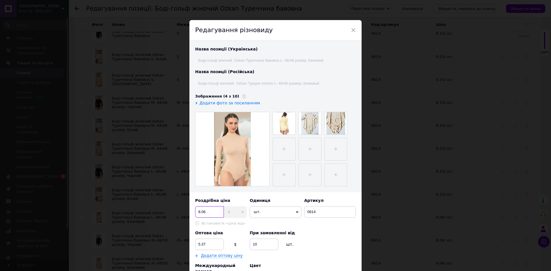
click at [207, 212] on input "8.06" at bounding box center [209, 211] width 29 height 11
type input "8.15"
click at [205, 244] on input "5.37" at bounding box center [209, 244] width 29 height 11
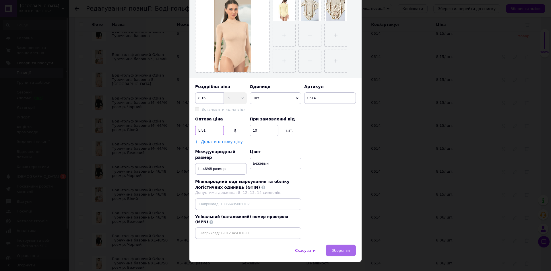
type input "5.51"
click at [339, 249] on span "Зберегти" at bounding box center [341, 251] width 18 height 4
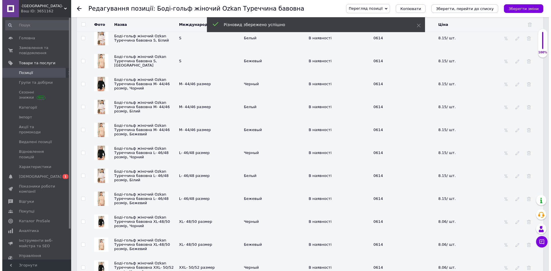
scroll to position [947, 0]
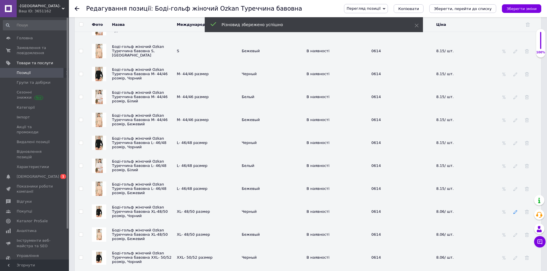
click at [514, 214] on icon at bounding box center [515, 212] width 4 height 4
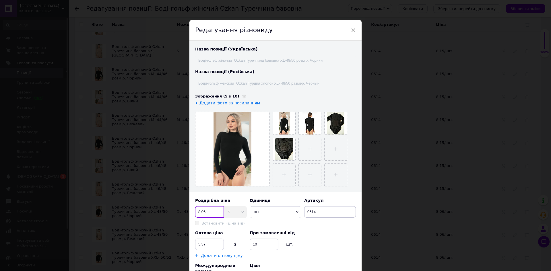
click at [207, 210] on input "8.06" at bounding box center [209, 211] width 29 height 11
type input "8.15"
click at [205, 244] on input "5.37" at bounding box center [209, 244] width 29 height 11
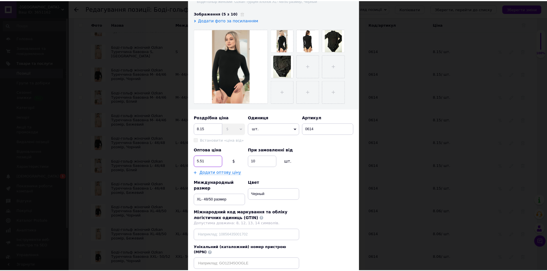
scroll to position [86, 0]
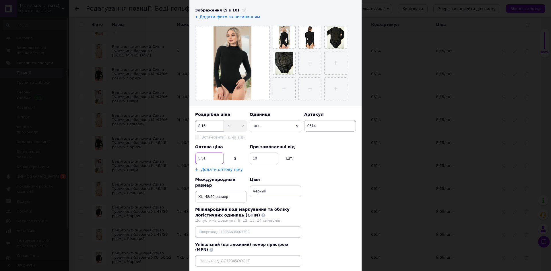
type input "5.51"
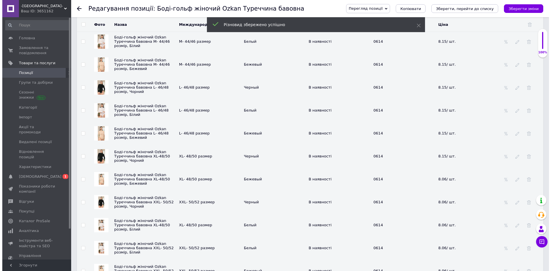
scroll to position [1005, 0]
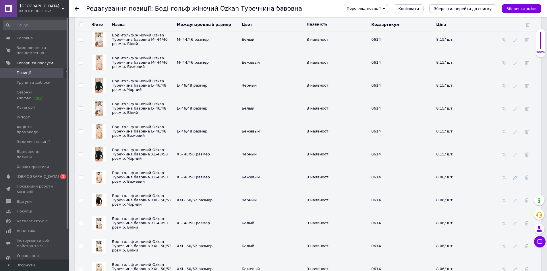
click at [516, 179] on icon at bounding box center [515, 178] width 4 height 4
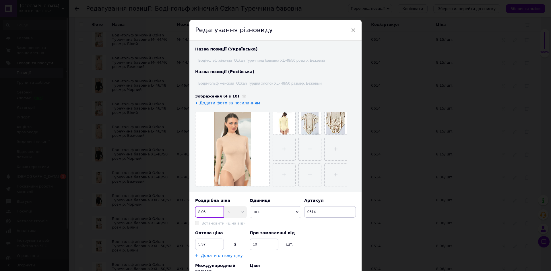
click at [205, 211] on input "8.06" at bounding box center [209, 211] width 29 height 11
type input "8.15"
click at [205, 242] on input "5.37" at bounding box center [209, 244] width 29 height 11
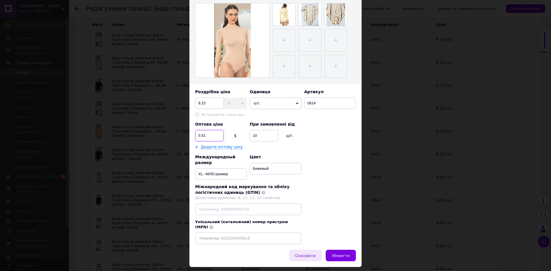
scroll to position [114, 0]
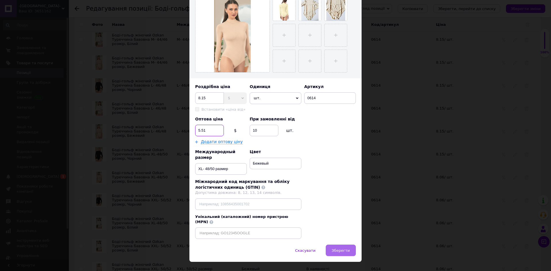
type input "5.51"
click at [341, 249] on span "Зберегти" at bounding box center [341, 251] width 18 height 4
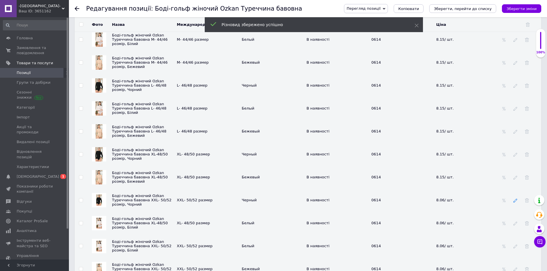
click at [516, 202] on icon at bounding box center [515, 201] width 4 height 4
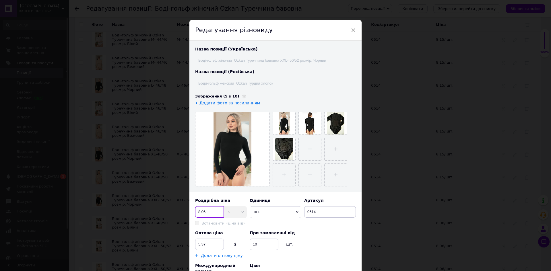
click at [206, 212] on input "8.06" at bounding box center [209, 211] width 29 height 11
type input "8.15"
click at [205, 244] on input "5.37" at bounding box center [209, 244] width 29 height 11
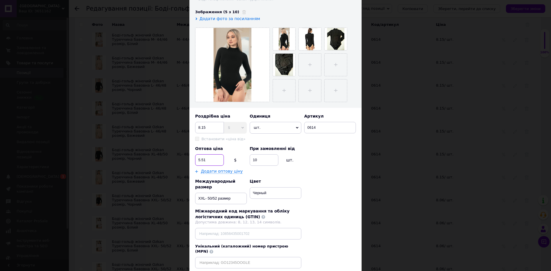
scroll to position [86, 0]
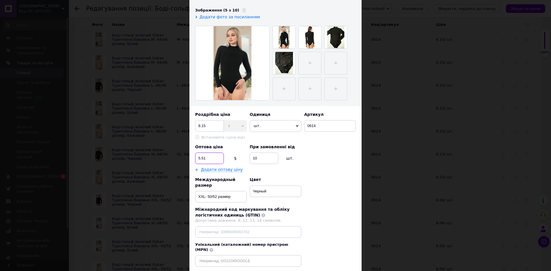
type input "5.51"
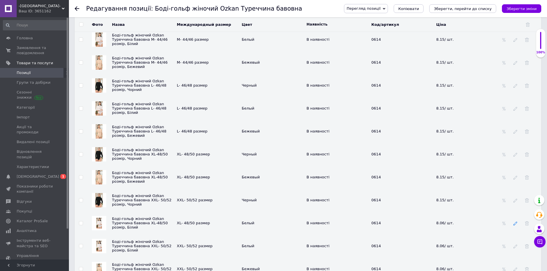
click at [514, 226] on icon at bounding box center [515, 224] width 4 height 4
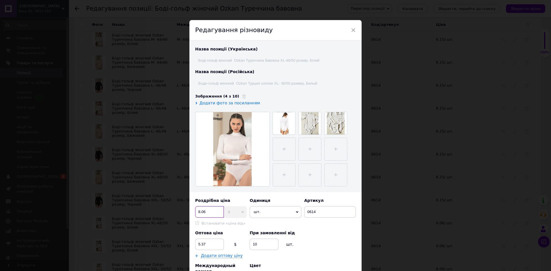
click at [206, 210] on input "8.06" at bounding box center [209, 211] width 29 height 11
type input "8.15"
click at [205, 242] on input "5.37" at bounding box center [209, 244] width 29 height 11
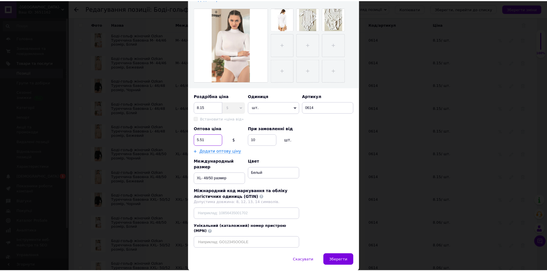
scroll to position [114, 0]
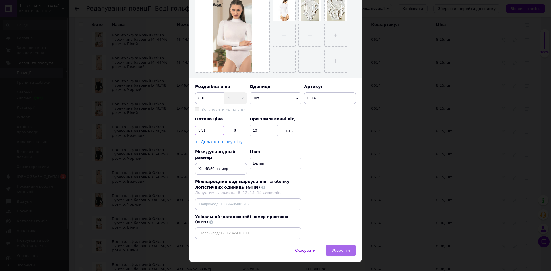
type input "5.51"
click at [336, 249] on span "Зберегти" at bounding box center [341, 251] width 18 height 4
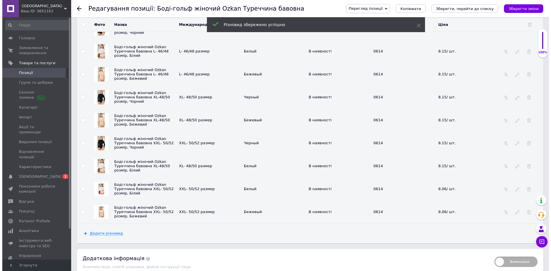
scroll to position [1062, 0]
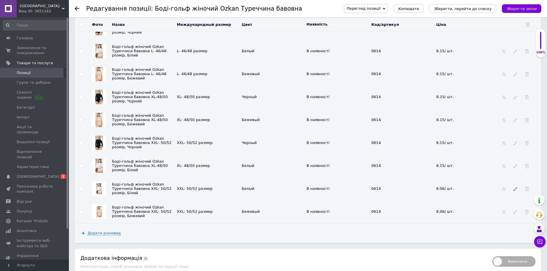
click at [514, 191] on icon at bounding box center [515, 189] width 4 height 4
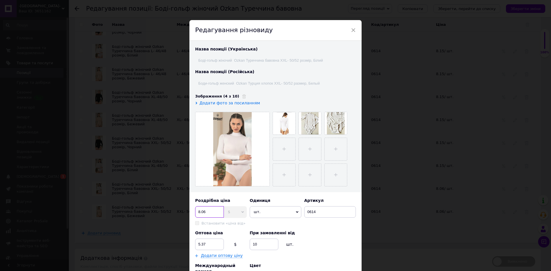
click at [206, 212] on input "8.06" at bounding box center [209, 211] width 29 height 11
type input "8.15"
click at [206, 244] on input "5.37" at bounding box center [209, 244] width 29 height 11
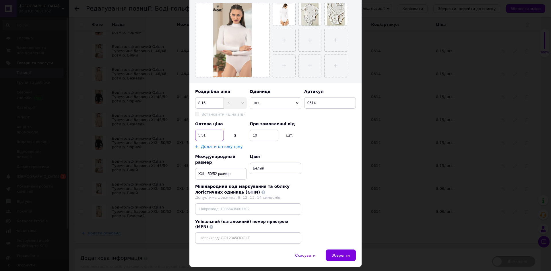
scroll to position [114, 0]
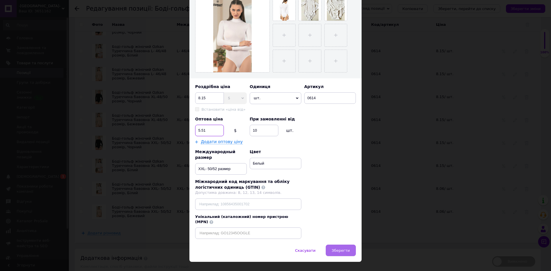
type input "5.51"
click at [337, 249] on span "Зберегти" at bounding box center [341, 251] width 18 height 4
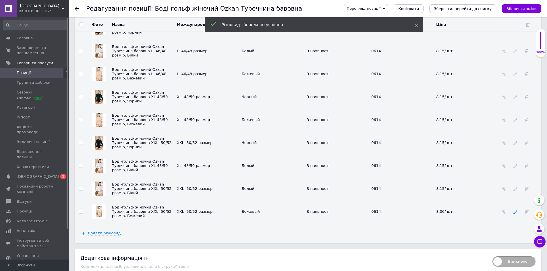
click at [514, 213] on icon at bounding box center [515, 212] width 4 height 4
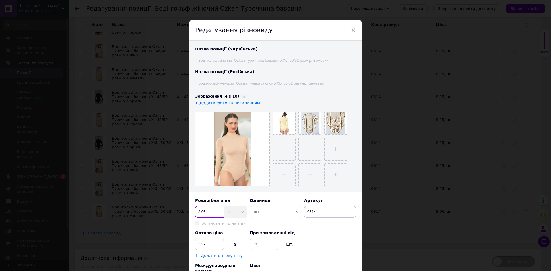
click at [210, 211] on input "8.06" at bounding box center [209, 211] width 29 height 11
type input "8.15"
click at [206, 243] on input "5.37" at bounding box center [209, 244] width 29 height 11
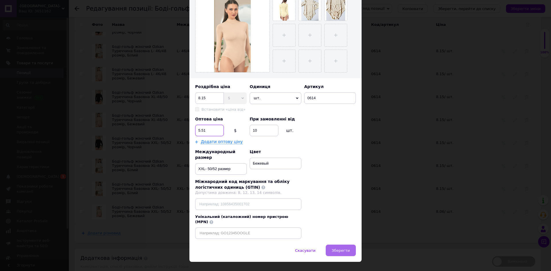
type input "5.51"
click at [337, 249] on span "Зберегти" at bounding box center [341, 251] width 18 height 4
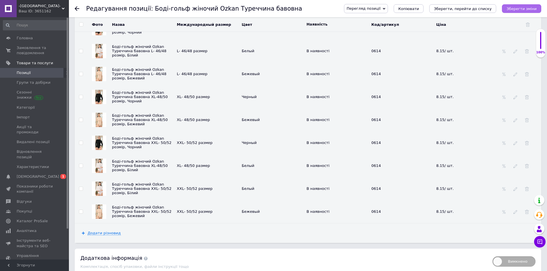
click at [514, 8] on icon "Зберегти зміни" at bounding box center [521, 9] width 30 height 4
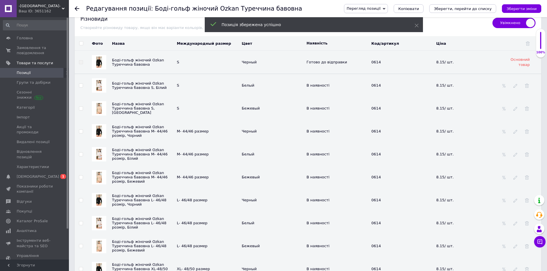
scroll to position [861, 0]
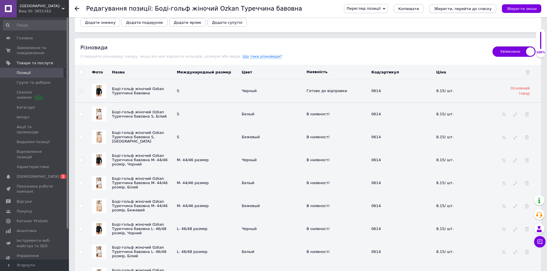
click at [467, 9] on icon "Зберегти, перейти до списку" at bounding box center [463, 9] width 58 height 4
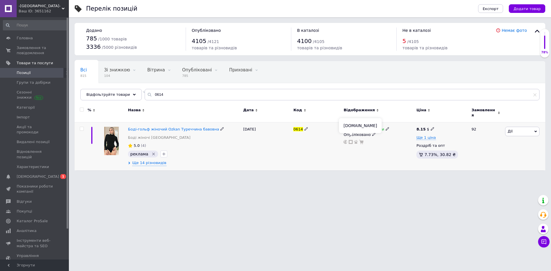
click at [351, 140] on icon at bounding box center [351, 142] width 4 height 4
click at [158, 95] on input "0614" at bounding box center [342, 94] width 395 height 11
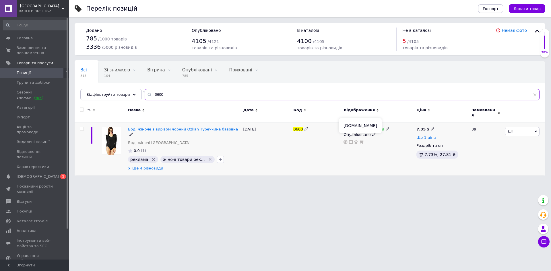
type input "0600"
click at [350, 140] on icon at bounding box center [351, 142] width 4 height 4
click at [110, 138] on img at bounding box center [111, 141] width 19 height 28
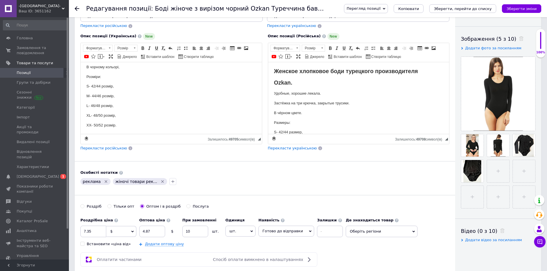
scroll to position [172, 0]
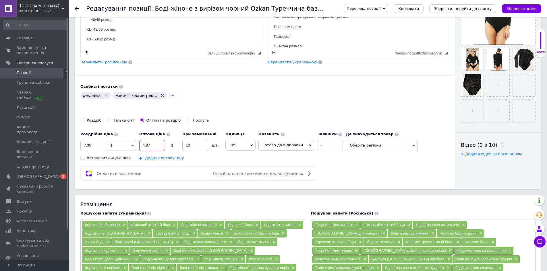
click at [152, 145] on input "4.87" at bounding box center [152, 145] width 26 height 11
type input "4"
type input "5.02"
click at [92, 145] on input "7.35" at bounding box center [93, 145] width 26 height 11
type input "7.66"
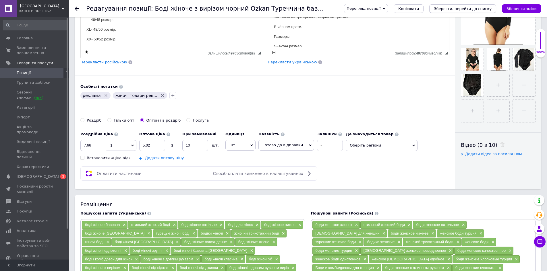
click at [488, 8] on icon "Зберегти, перейти до списку" at bounding box center [463, 9] width 58 height 4
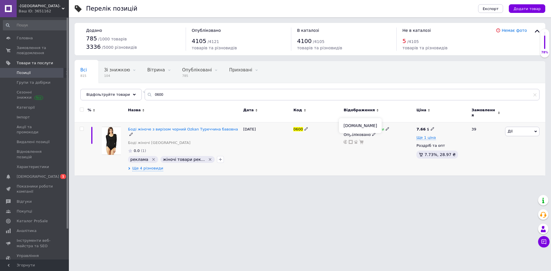
click at [352, 140] on icon at bounding box center [351, 142] width 4 height 4
click at [351, 140] on icon at bounding box center [351, 142] width 4 height 4
click at [118, 136] on img at bounding box center [111, 141] width 19 height 28
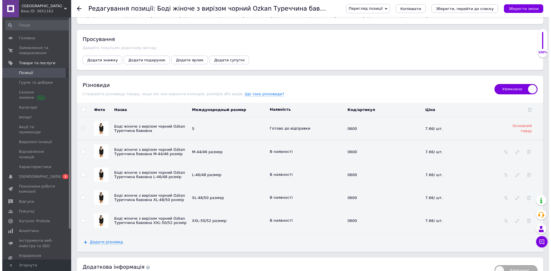
scroll to position [833, 0]
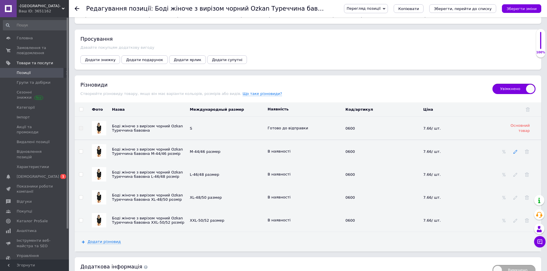
click at [514, 150] on icon at bounding box center [515, 152] width 4 height 4
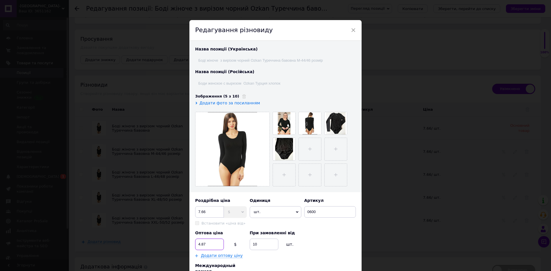
click at [207, 243] on input "4.87" at bounding box center [209, 244] width 29 height 11
type input "4"
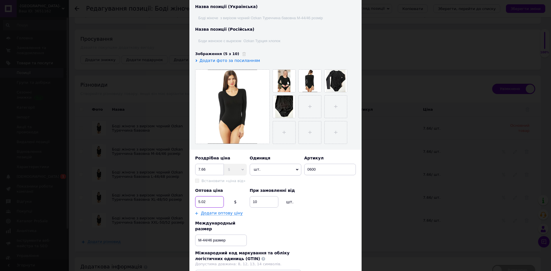
scroll to position [114, 0]
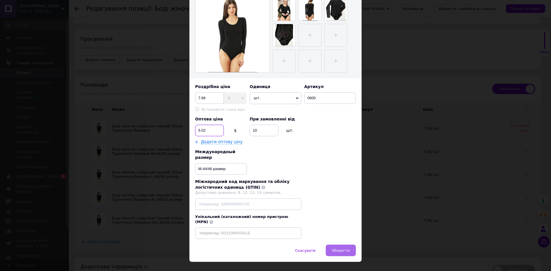
type input "5.02"
click at [342, 249] on span "Зберегти" at bounding box center [341, 251] width 18 height 4
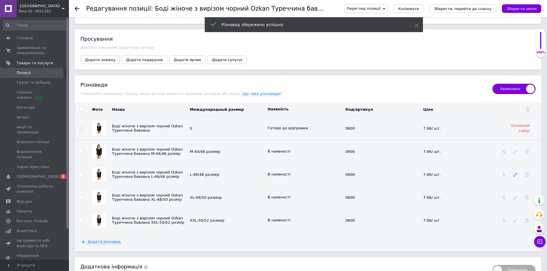
click at [515, 173] on use at bounding box center [515, 175] width 4 height 4
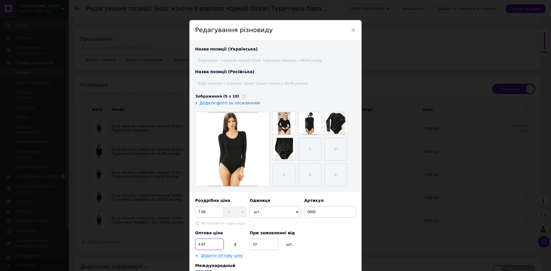
click at [206, 243] on input "4.87" at bounding box center [209, 244] width 29 height 11
type input "4"
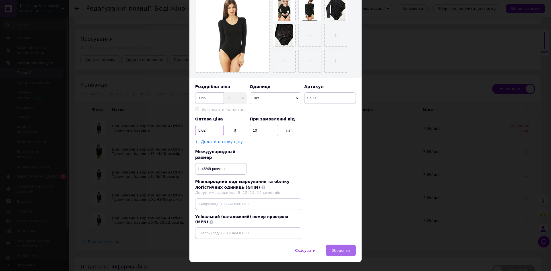
type input "5.02"
click at [336, 249] on span "Зберегти" at bounding box center [341, 251] width 18 height 4
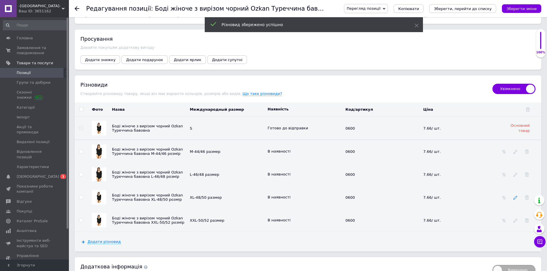
click at [515, 196] on icon at bounding box center [515, 198] width 4 height 4
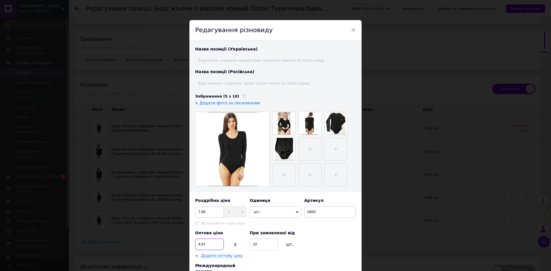
click at [205, 243] on input "4.87" at bounding box center [209, 244] width 29 height 11
type input "4"
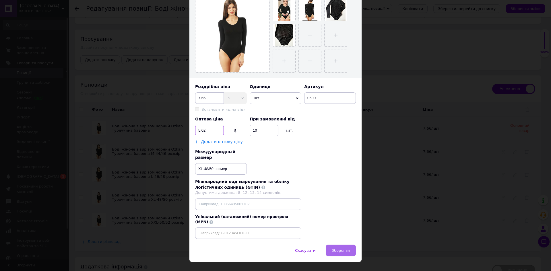
type input "5.02"
click at [340, 249] on span "Зберегти" at bounding box center [341, 251] width 18 height 4
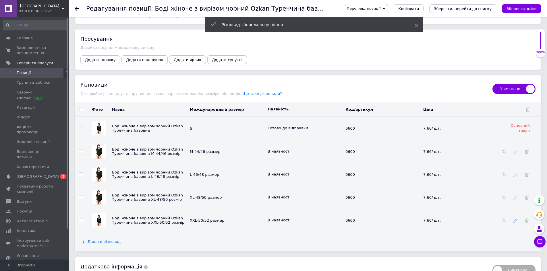
click at [515, 219] on use at bounding box center [515, 221] width 4 height 4
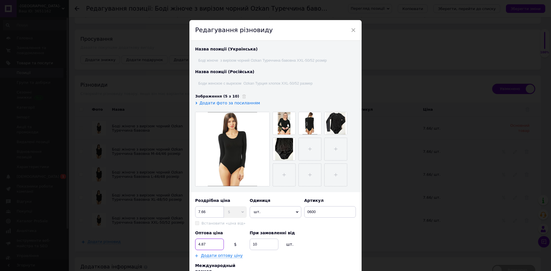
click at [208, 243] on input "4.87" at bounding box center [209, 244] width 29 height 11
type input "4"
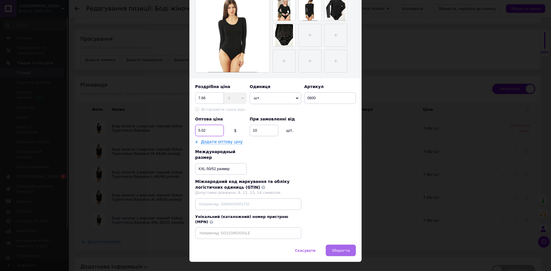
type input "5.02"
click at [342, 245] on button "Зберегти" at bounding box center [341, 250] width 30 height 11
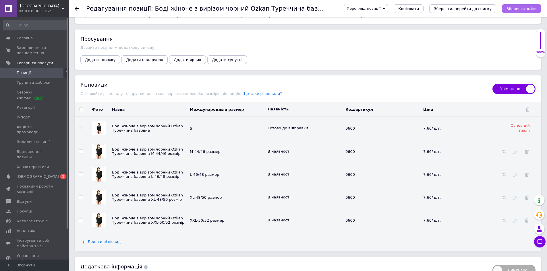
click at [527, 9] on icon "Зберегти зміни" at bounding box center [521, 9] width 30 height 4
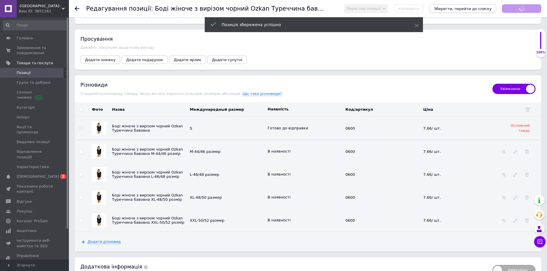
click at [471, 9] on icon "Зберегти, перейти до списку" at bounding box center [463, 9] width 58 height 4
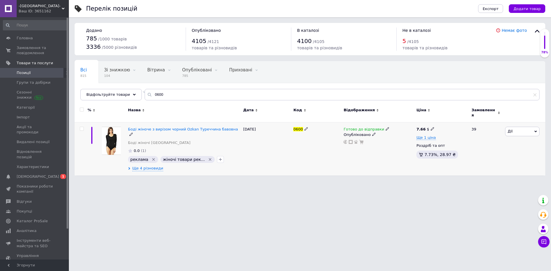
click at [350, 140] on div at bounding box center [378, 142] width 71 height 5
click at [351, 140] on icon at bounding box center [351, 142] width 4 height 4
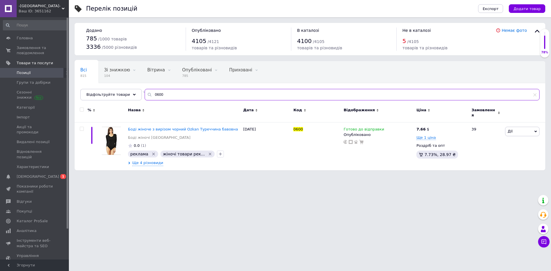
click at [157, 94] on input "0600" at bounding box center [342, 94] width 395 height 11
type input "0"
type input "0602"
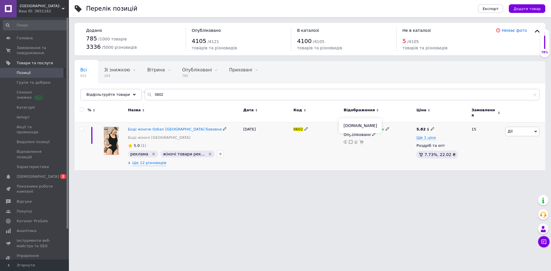
click at [350, 140] on use at bounding box center [351, 142] width 4 height 4
click at [113, 138] on img at bounding box center [111, 141] width 15 height 28
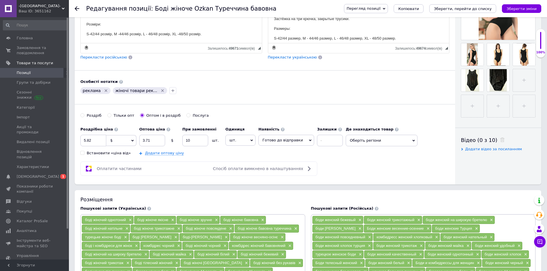
scroll to position [172, 0]
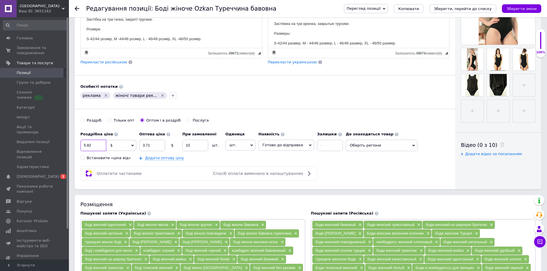
click at [93, 145] on input "5.82" at bounding box center [93, 145] width 26 height 11
type input "5"
type input "6.08"
click at [150, 144] on input "3.71" at bounding box center [152, 145] width 26 height 11
type input "3.96"
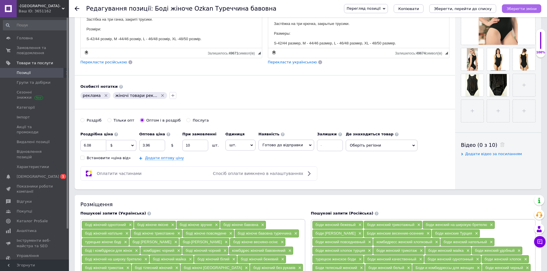
click at [522, 6] on button "Зберегти зміни" at bounding box center [521, 8] width 39 height 9
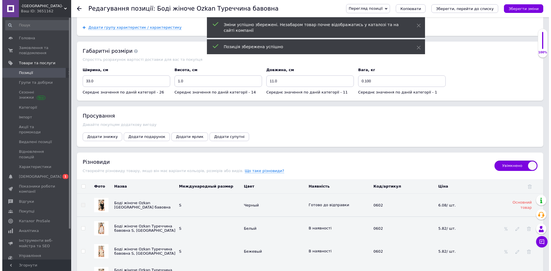
scroll to position [775, 0]
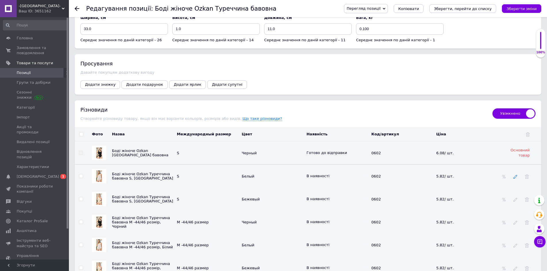
click at [514, 178] on icon at bounding box center [515, 177] width 4 height 4
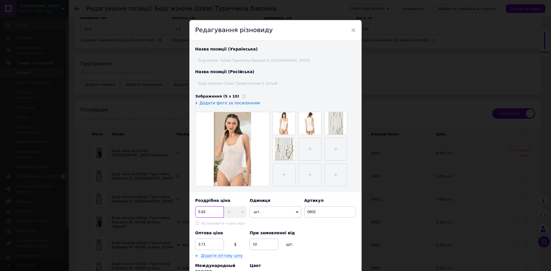
click at [210, 212] on input "5.82" at bounding box center [209, 211] width 29 height 11
type input "5"
type input "6.08"
click at [206, 243] on input "3.71" at bounding box center [209, 244] width 29 height 11
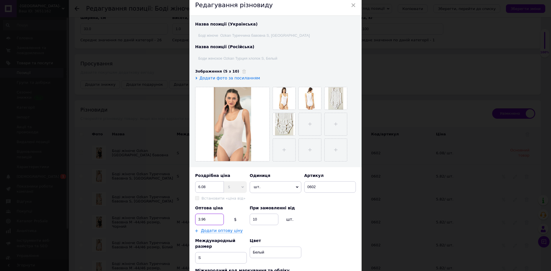
scroll to position [86, 0]
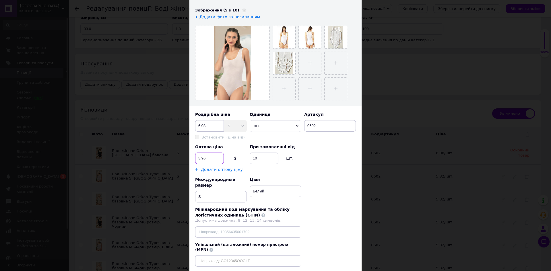
type input "3.96"
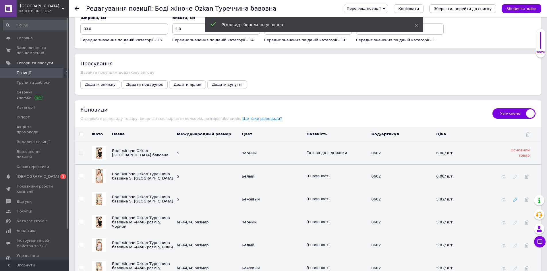
click at [514, 200] on icon at bounding box center [515, 200] width 4 height 4
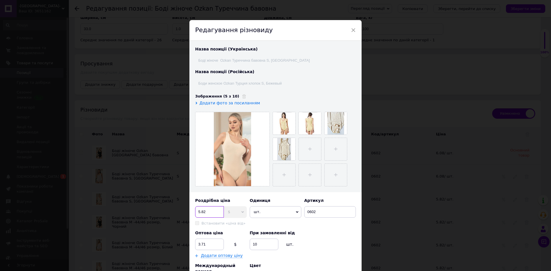
click at [209, 211] on input "5.82" at bounding box center [209, 211] width 29 height 11
type input "5"
type input "6.08"
click at [208, 243] on input "3.71" at bounding box center [209, 244] width 29 height 11
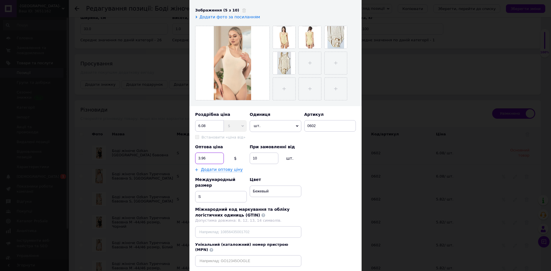
type input "3.96"
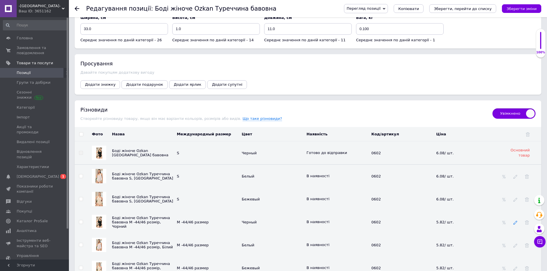
click at [516, 224] on use at bounding box center [515, 223] width 4 height 4
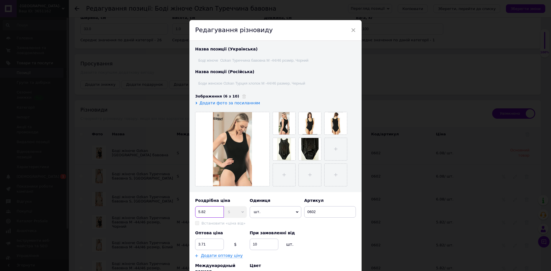
click at [206, 208] on input "5.82" at bounding box center [209, 211] width 29 height 11
type input "5"
type input "6.08"
click at [205, 244] on input "3.71" at bounding box center [209, 244] width 29 height 11
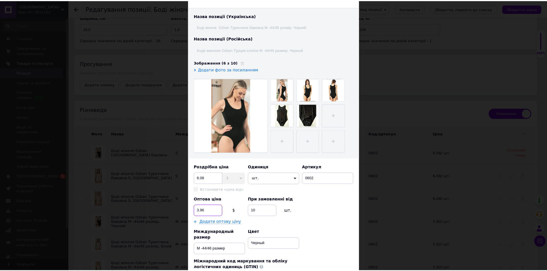
scroll to position [114, 0]
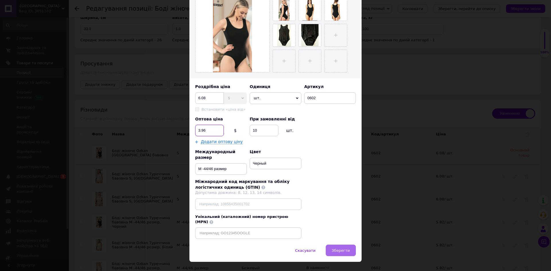
type input "3.96"
click at [339, 245] on button "Зберегти" at bounding box center [341, 250] width 30 height 11
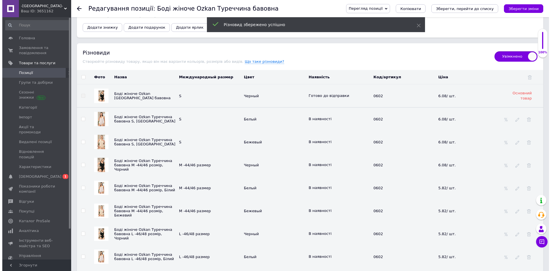
scroll to position [833, 0]
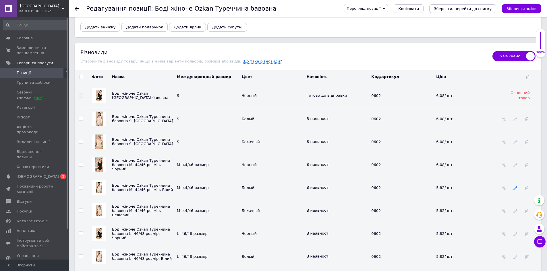
click at [515, 189] on icon at bounding box center [515, 188] width 4 height 4
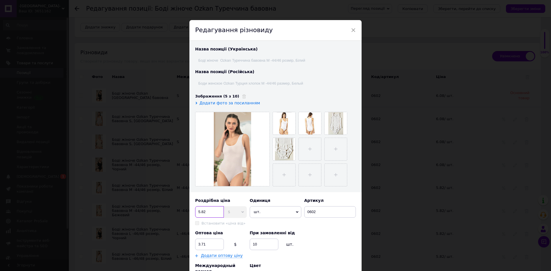
click at [206, 212] on input "5.82" at bounding box center [209, 211] width 29 height 11
type input "5"
type input "6.08"
click at [207, 245] on input "3.71" at bounding box center [209, 244] width 29 height 11
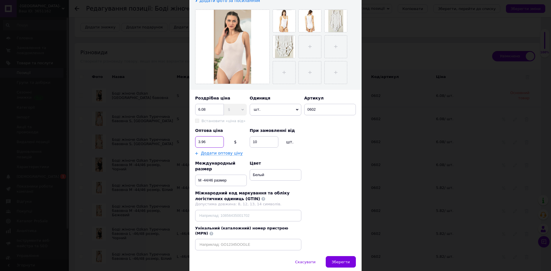
scroll to position [114, 0]
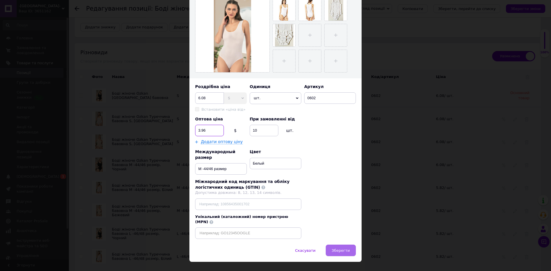
type input "3.96"
click at [340, 249] on span "Зберегти" at bounding box center [341, 251] width 18 height 4
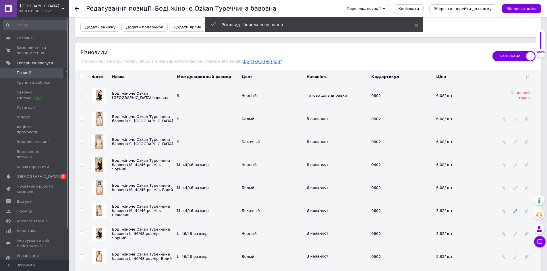
click at [516, 213] on icon at bounding box center [515, 211] width 4 height 4
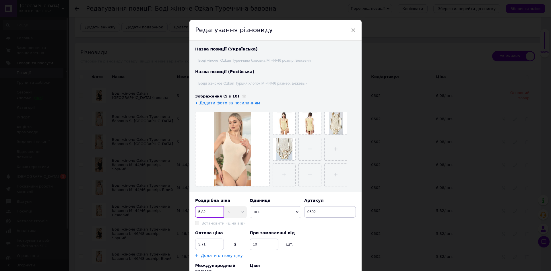
click at [206, 212] on input "5.82" at bounding box center [209, 211] width 29 height 11
type input "5"
type input "6.08"
click at [206, 243] on input "3.71" at bounding box center [209, 244] width 29 height 11
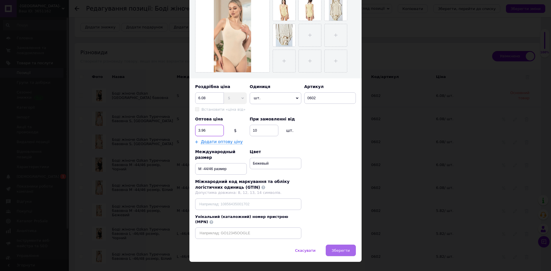
type input "3.96"
click at [339, 249] on span "Зберегти" at bounding box center [341, 251] width 18 height 4
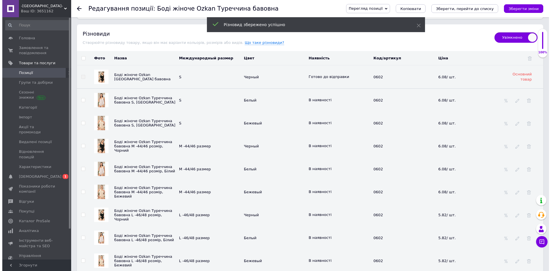
scroll to position [861, 0]
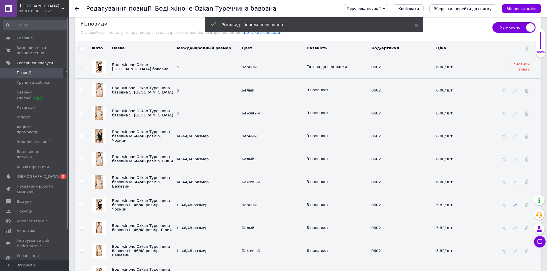
click at [516, 206] on icon at bounding box center [515, 206] width 4 height 4
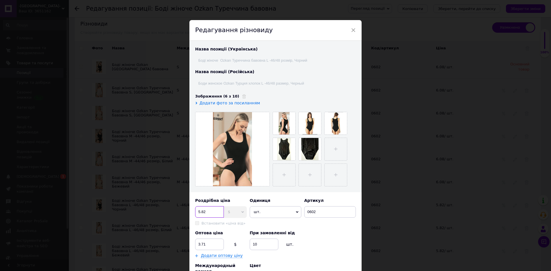
click at [208, 211] on input "5.82" at bounding box center [209, 211] width 29 height 11
type input "5"
type input "6.08"
click at [207, 245] on input "3.71" at bounding box center [209, 244] width 29 height 11
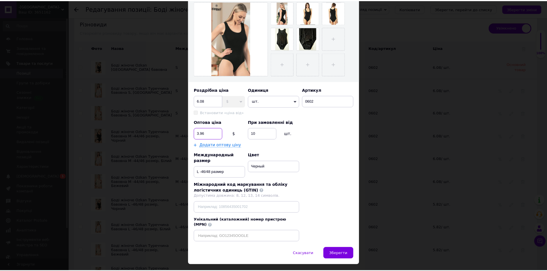
scroll to position [114, 0]
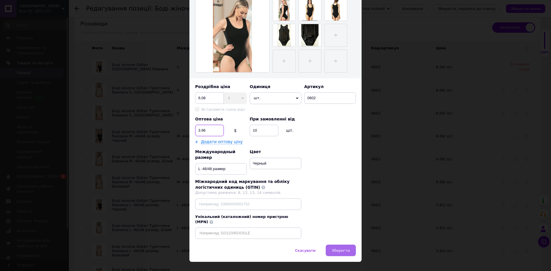
type input "3.96"
click at [341, 249] on span "Зберегти" at bounding box center [341, 251] width 18 height 4
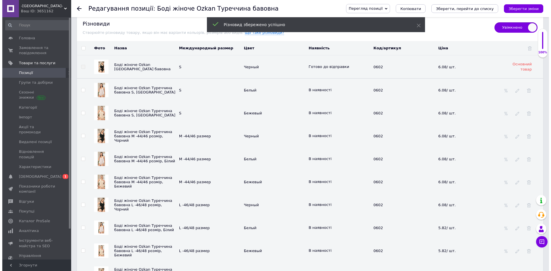
scroll to position [890, 0]
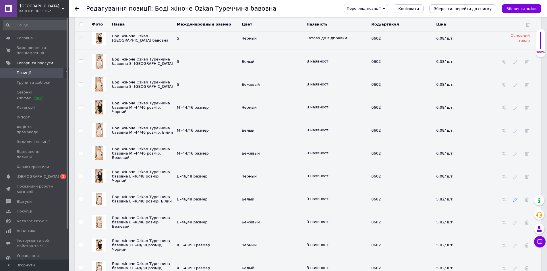
click at [515, 201] on icon at bounding box center [515, 200] width 4 height 4
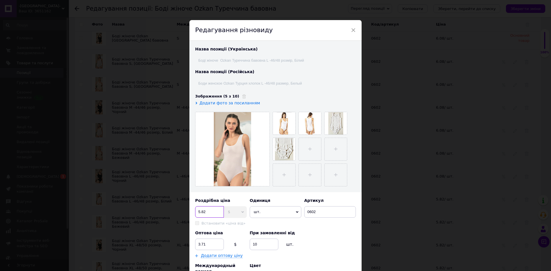
click at [206, 212] on input "5.82" at bounding box center [209, 211] width 29 height 11
type input "5"
type input "6.08"
click at [207, 245] on input "3.71" at bounding box center [209, 244] width 29 height 11
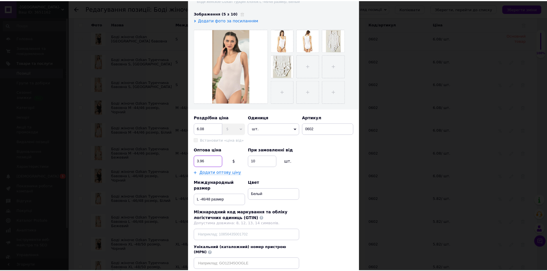
scroll to position [86, 0]
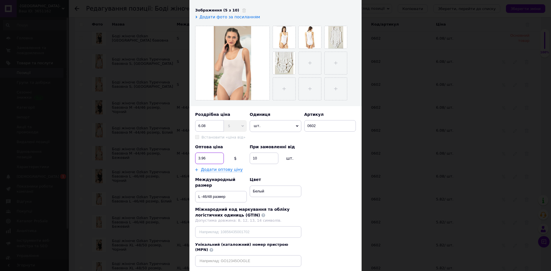
type input "3.96"
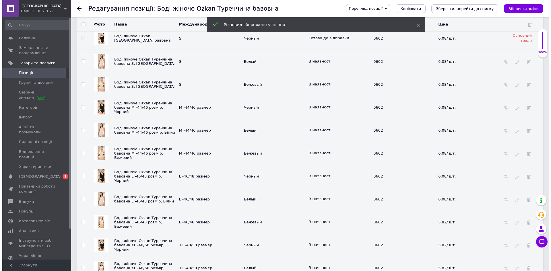
scroll to position [919, 0]
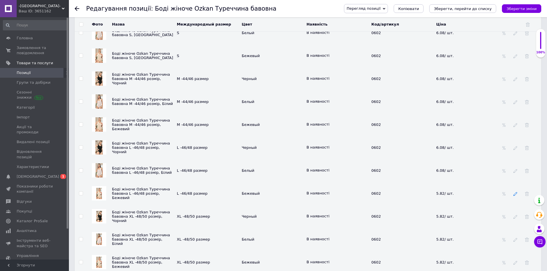
click at [515, 195] on icon at bounding box center [515, 194] width 4 height 4
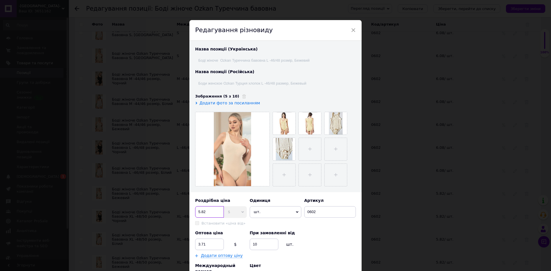
click at [214, 210] on input "5.82" at bounding box center [209, 211] width 29 height 11
type input "5"
type input "6.08"
click at [205, 244] on input "3.71" at bounding box center [209, 244] width 29 height 11
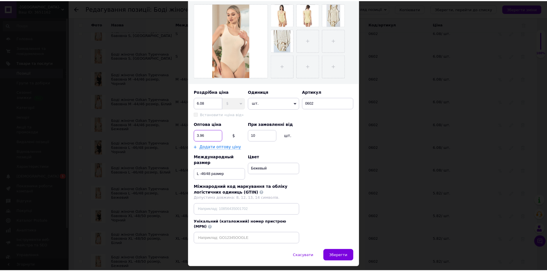
scroll to position [114, 0]
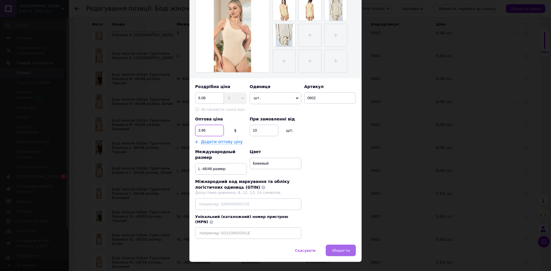
type input "3.96"
click at [339, 249] on span "Зберегти" at bounding box center [341, 251] width 18 height 4
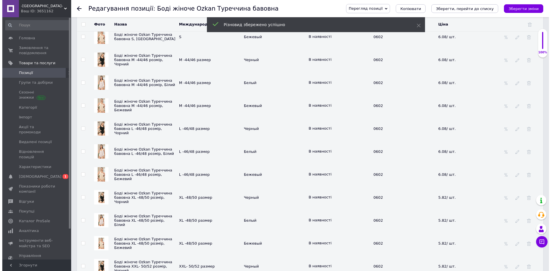
scroll to position [947, 0]
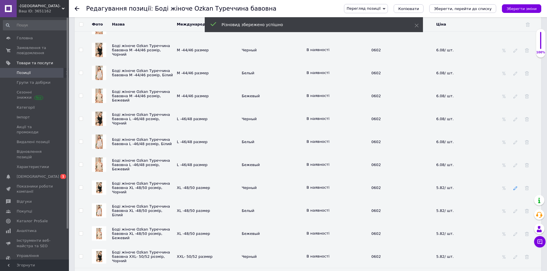
click at [514, 190] on icon at bounding box center [515, 188] width 4 height 4
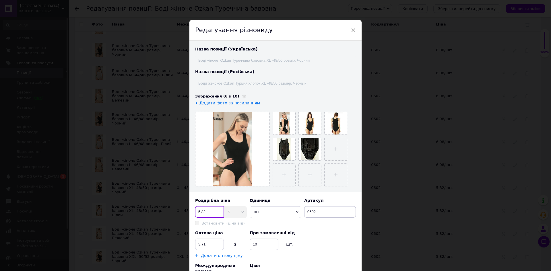
click at [208, 212] on input "5.82" at bounding box center [209, 211] width 29 height 11
type input "5"
type input "6.08"
click at [205, 245] on input "3.71" at bounding box center [209, 244] width 29 height 11
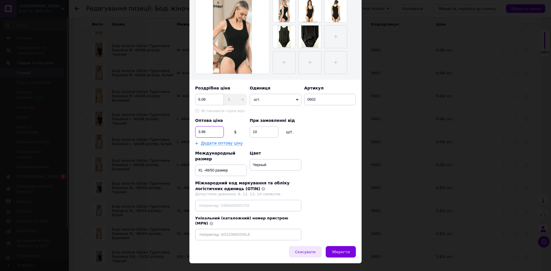
scroll to position [114, 0]
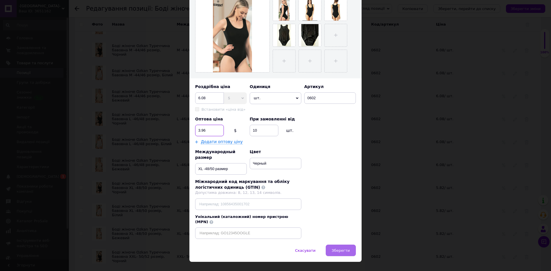
type input "3.96"
click at [337, 249] on span "Зберегти" at bounding box center [341, 251] width 18 height 4
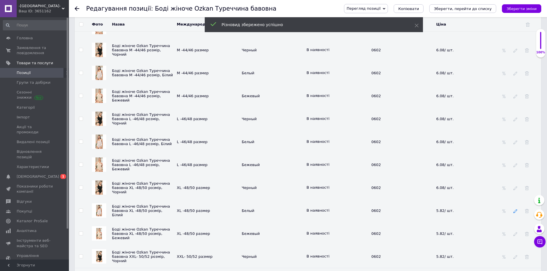
click at [515, 213] on icon at bounding box center [515, 211] width 4 height 4
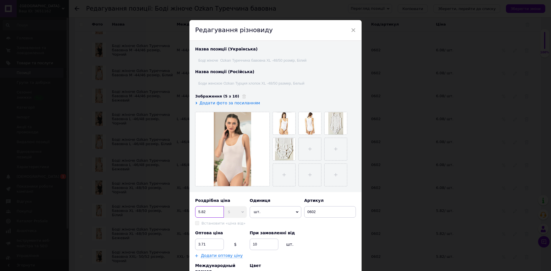
click at [206, 210] on input "5.82" at bounding box center [209, 211] width 29 height 11
type input "5"
type input "6.08"
click at [207, 244] on input "3.71" at bounding box center [209, 244] width 29 height 11
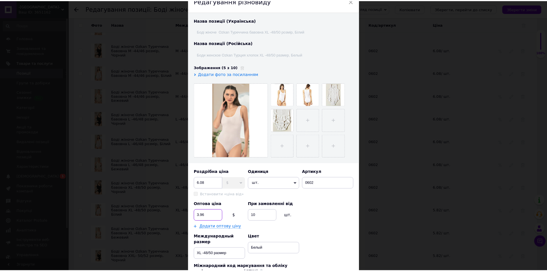
scroll to position [86, 0]
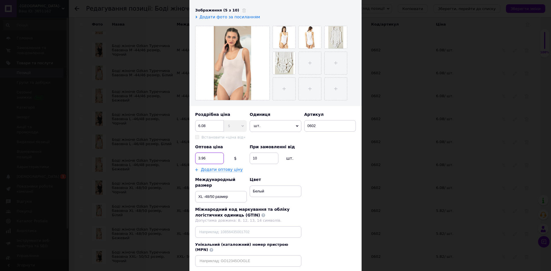
type input "3.96"
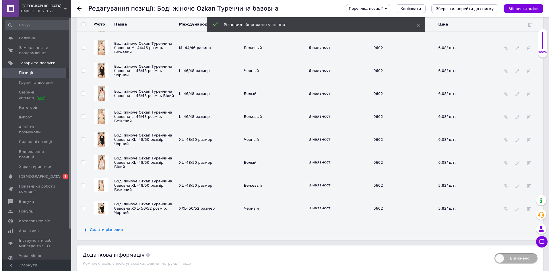
scroll to position [1005, 0]
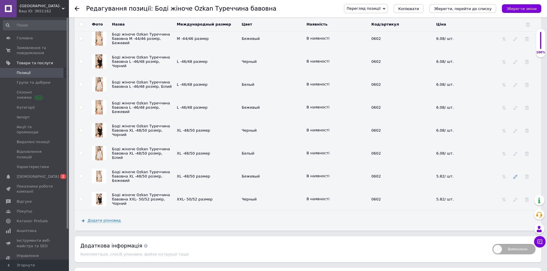
click at [515, 178] on icon at bounding box center [515, 177] width 4 height 4
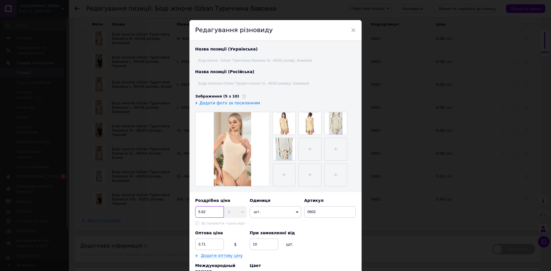
click at [208, 212] on input "5.82" at bounding box center [209, 211] width 29 height 11
type input "5"
type input "6.08"
click at [208, 244] on input "3.71" at bounding box center [209, 244] width 29 height 11
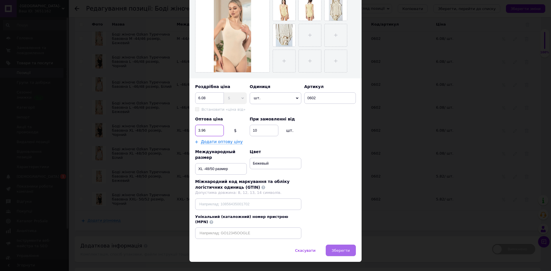
type input "3.96"
click at [345, 249] on span "Зберегти" at bounding box center [341, 251] width 18 height 4
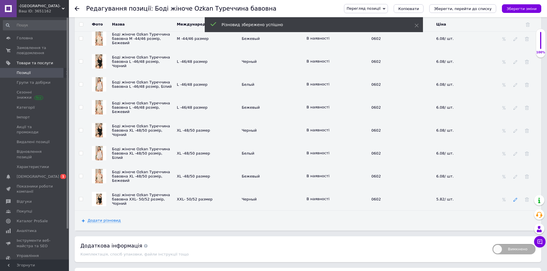
click at [515, 202] on icon at bounding box center [515, 200] width 4 height 4
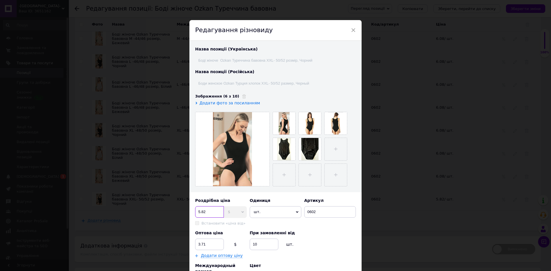
click at [208, 210] on input "5.82" at bounding box center [209, 211] width 29 height 11
type input "5"
type input "6.08"
click at [208, 245] on input "3.71" at bounding box center [209, 244] width 29 height 11
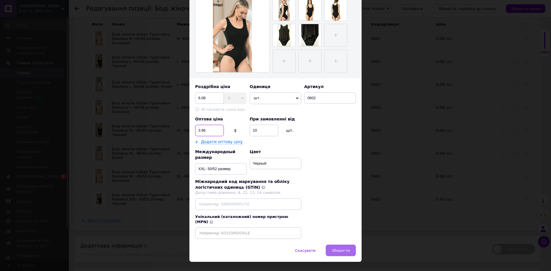
type input "3.96"
click at [341, 245] on button "Зберегти" at bounding box center [341, 250] width 30 height 11
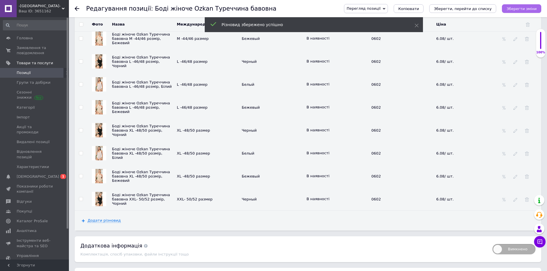
click at [514, 8] on icon "Зберегти зміни" at bounding box center [521, 9] width 30 height 4
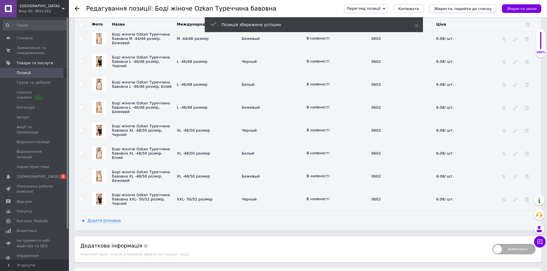
click at [473, 10] on icon "Зберегти, перейти до списку" at bounding box center [463, 9] width 58 height 4
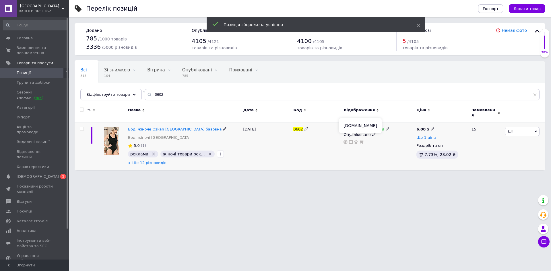
click at [352, 140] on icon at bounding box center [351, 142] width 4 height 4
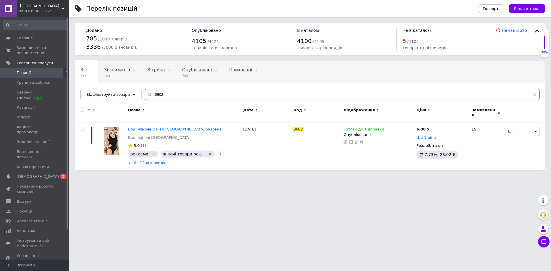
click at [159, 94] on input "0602" at bounding box center [342, 94] width 395 height 11
click at [352, 140] on icon at bounding box center [351, 142] width 4 height 4
click at [158, 95] on input "0602" at bounding box center [342, 94] width 395 height 11
type input "0603"
click at [351, 140] on icon at bounding box center [351, 142] width 4 height 4
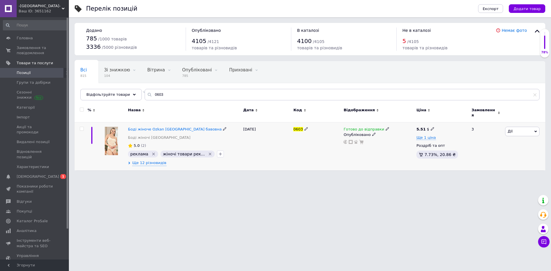
click at [113, 140] on img at bounding box center [111, 141] width 13 height 28
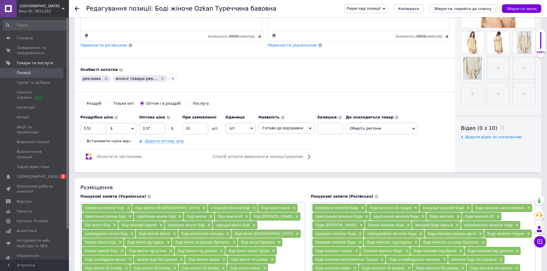
scroll to position [230, 0]
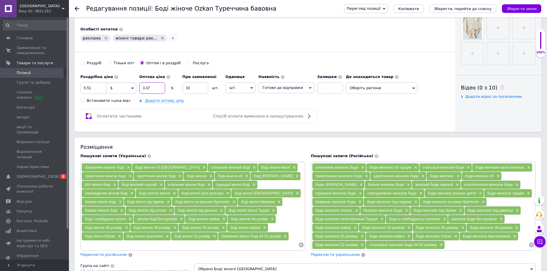
click at [151, 86] on input "3.37" at bounding box center [152, 87] width 26 height 11
click at [94, 86] on input "5.51" at bounding box center [93, 87] width 26 height 11
click at [521, 7] on icon "Зберегти зміни" at bounding box center [521, 9] width 30 height 4
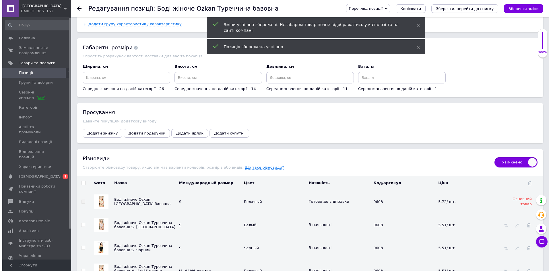
scroll to position [804, 0]
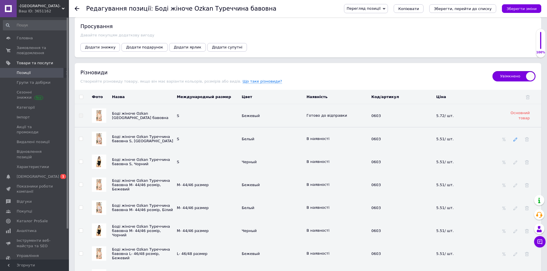
click at [514, 142] on use at bounding box center [515, 140] width 4 height 4
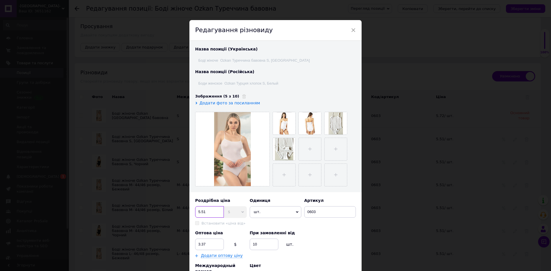
click at [206, 211] on input "5.51" at bounding box center [209, 211] width 29 height 11
click at [208, 243] on input "3.37" at bounding box center [209, 244] width 29 height 11
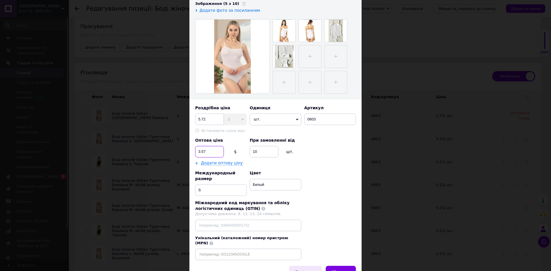
scroll to position [114, 0]
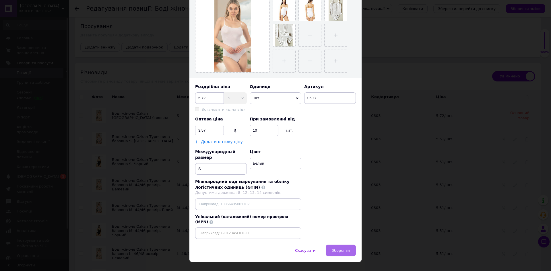
click at [347, 249] on span "Зберегти" at bounding box center [341, 251] width 18 height 4
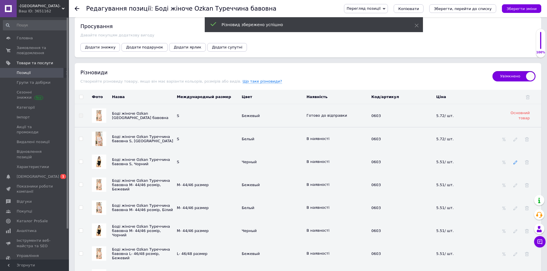
click at [515, 164] on use at bounding box center [515, 163] width 4 height 4
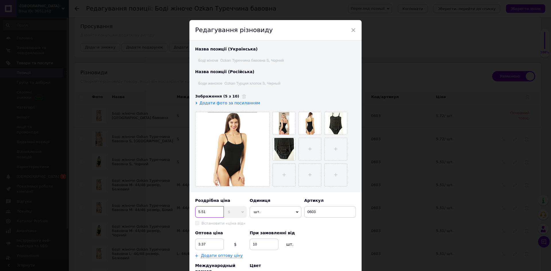
click at [205, 211] on input "5.51" at bounding box center [209, 211] width 29 height 11
click at [207, 243] on input "3.37" at bounding box center [209, 244] width 29 height 11
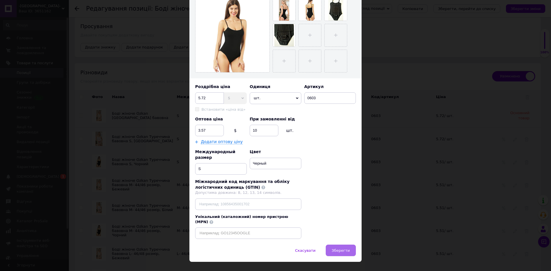
click at [335, 249] on span "Зберегти" at bounding box center [341, 251] width 18 height 4
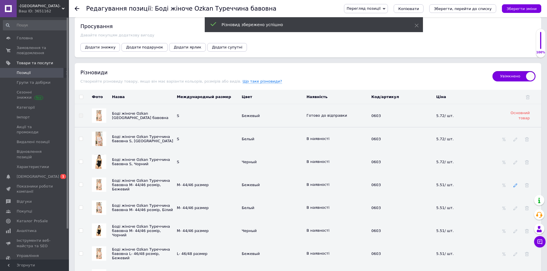
click at [514, 187] on icon at bounding box center [515, 185] width 4 height 4
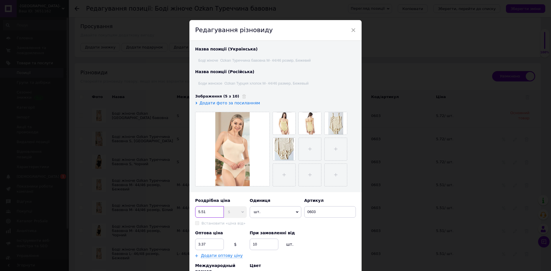
click at [209, 211] on input "5.51" at bounding box center [209, 211] width 29 height 11
click at [206, 244] on input "3.37" at bounding box center [209, 244] width 29 height 11
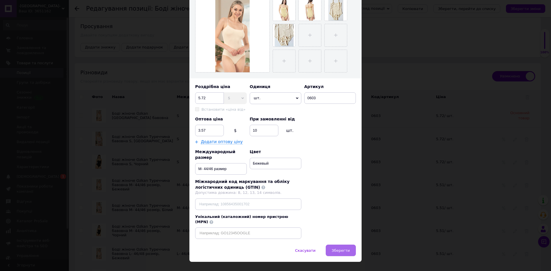
click at [339, 249] on span "Зберегти" at bounding box center [341, 251] width 18 height 4
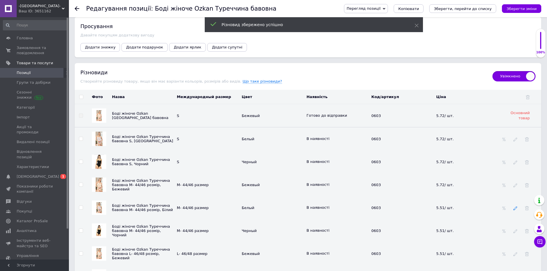
click at [514, 210] on icon at bounding box center [515, 208] width 4 height 4
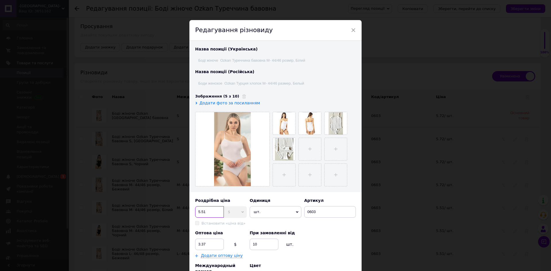
click at [205, 212] on input "5.51" at bounding box center [209, 211] width 29 height 11
click at [206, 245] on input "3.37" at bounding box center [209, 244] width 29 height 11
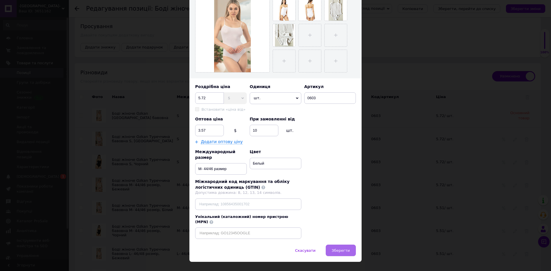
click at [336, 245] on button "Зберегти" at bounding box center [341, 250] width 30 height 11
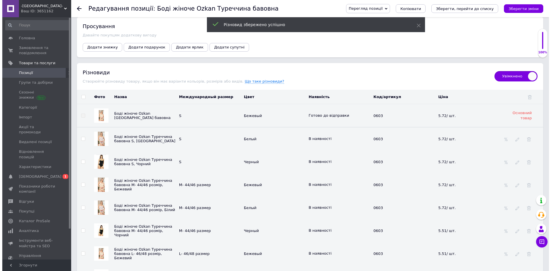
scroll to position [833, 0]
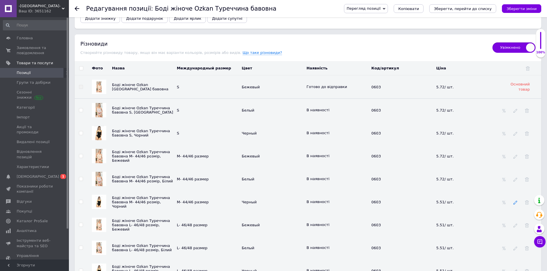
click at [515, 204] on icon at bounding box center [515, 203] width 4 height 4
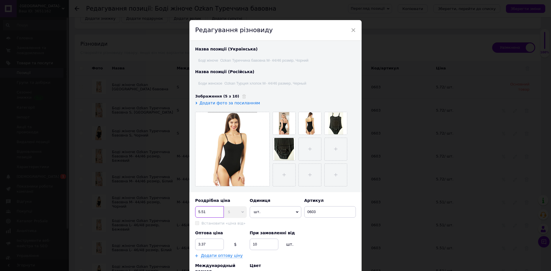
click at [205, 212] on input "5.51" at bounding box center [209, 211] width 29 height 11
click at [205, 244] on input "3.37" at bounding box center [209, 244] width 29 height 11
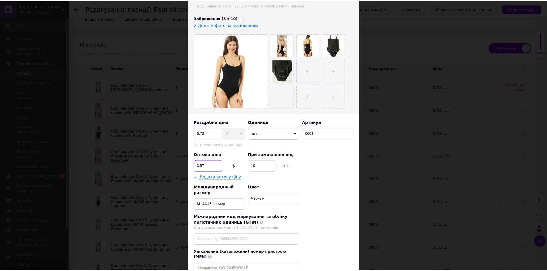
scroll to position [86, 0]
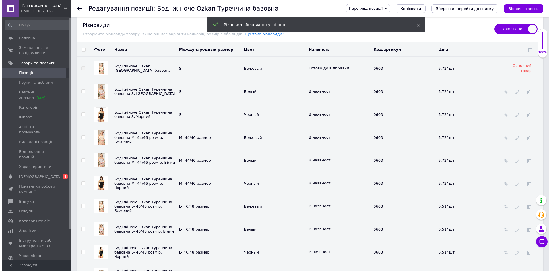
scroll to position [861, 0]
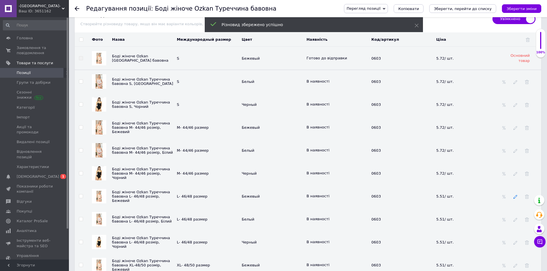
click at [516, 198] on icon at bounding box center [515, 197] width 4 height 4
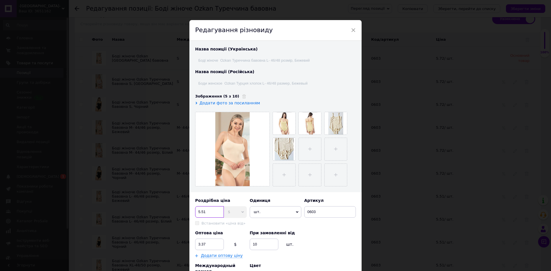
click at [204, 212] on input "5.51" at bounding box center [209, 211] width 29 height 11
click at [205, 245] on input "3.37" at bounding box center [209, 244] width 29 height 11
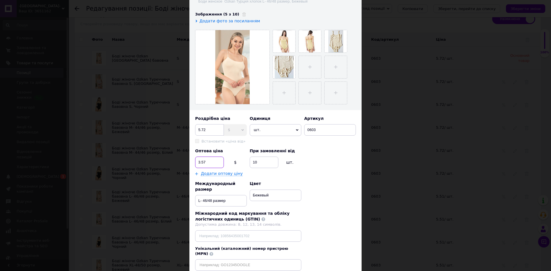
scroll to position [114, 0]
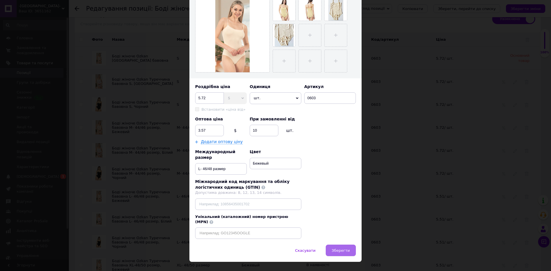
click at [344, 249] on span "Зберегти" at bounding box center [341, 251] width 18 height 4
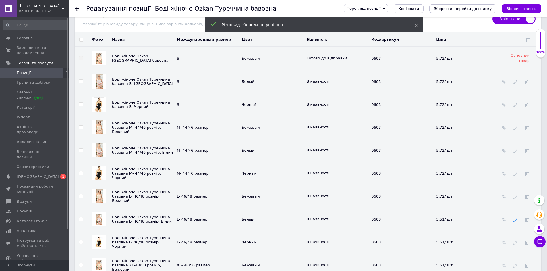
click at [516, 220] on icon at bounding box center [515, 220] width 4 height 4
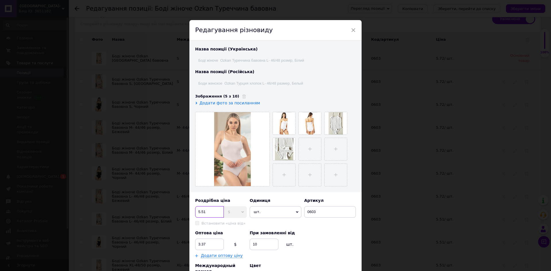
click at [206, 211] on input "5.51" at bounding box center [209, 211] width 29 height 11
click at [206, 244] on input "3.37" at bounding box center [209, 244] width 29 height 11
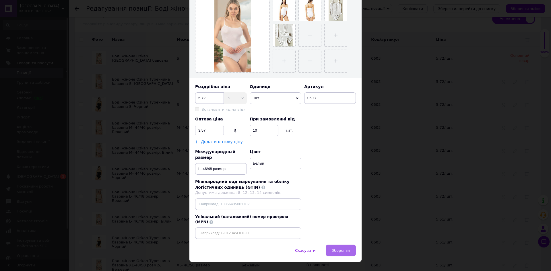
click at [339, 249] on span "Зберегти" at bounding box center [341, 251] width 18 height 4
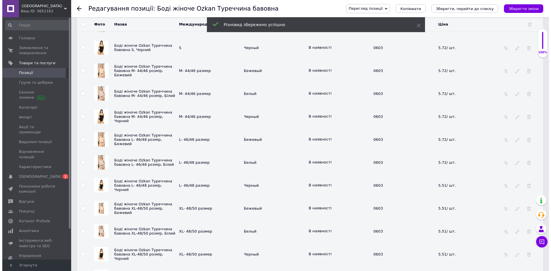
scroll to position [919, 0]
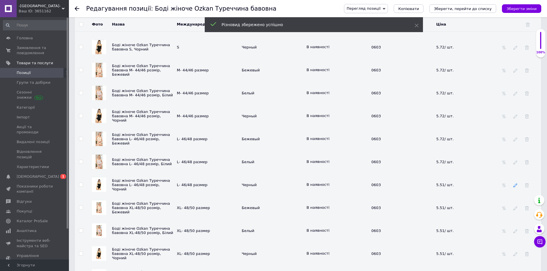
click at [516, 187] on icon at bounding box center [515, 185] width 4 height 4
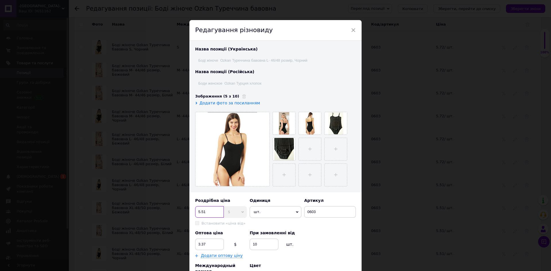
click at [206, 212] on input "5.51" at bounding box center [209, 211] width 29 height 11
click at [208, 244] on input "3.37" at bounding box center [209, 244] width 29 height 11
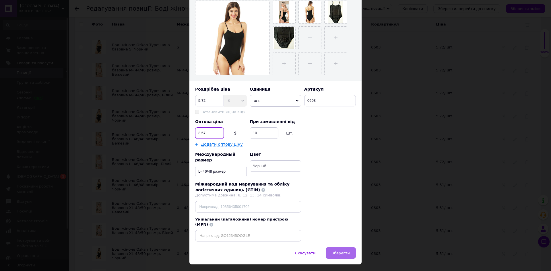
scroll to position [114, 0]
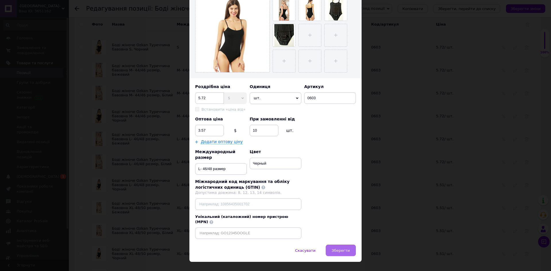
click at [344, 249] on span "Зберегти" at bounding box center [341, 251] width 18 height 4
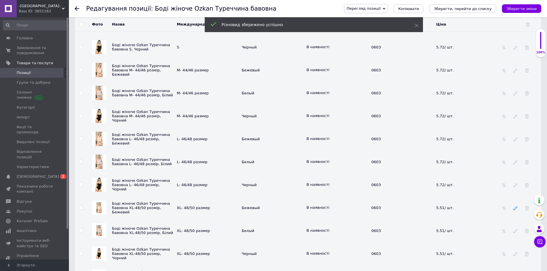
click at [516, 210] on icon at bounding box center [515, 208] width 4 height 4
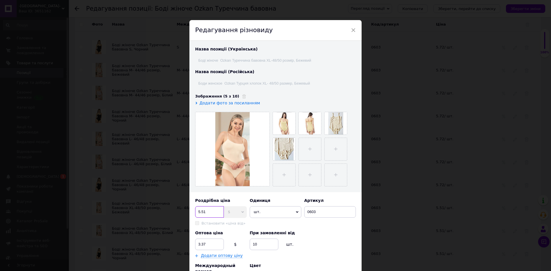
click at [206, 212] on input "5.51" at bounding box center [209, 211] width 29 height 11
click at [207, 244] on input "3.37" at bounding box center [209, 244] width 29 height 11
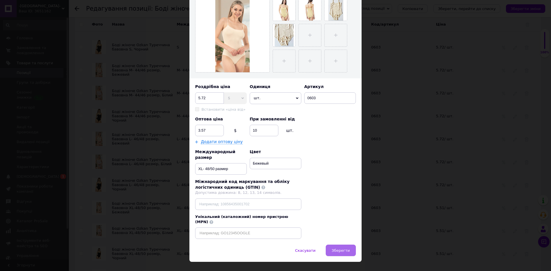
click at [340, 249] on span "Зберегти" at bounding box center [341, 251] width 18 height 4
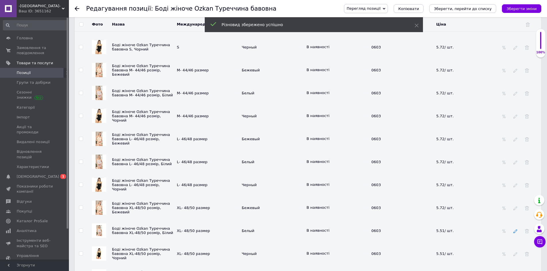
click at [514, 232] on icon at bounding box center [515, 231] width 4 height 4
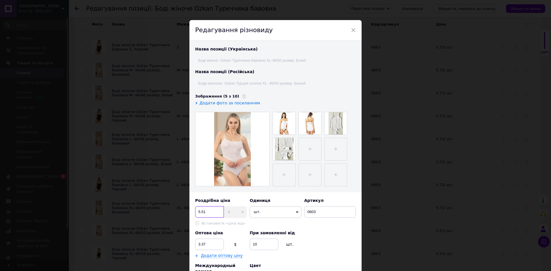
click at [206, 212] on input "5.51" at bounding box center [209, 211] width 29 height 11
click at [206, 244] on input "3.37" at bounding box center [209, 244] width 29 height 11
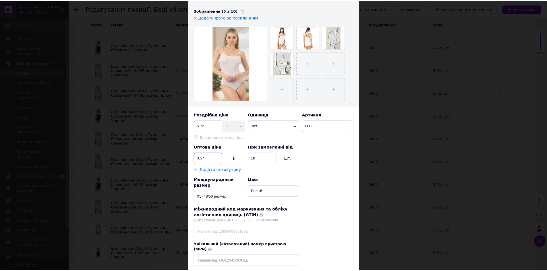
scroll to position [86, 0]
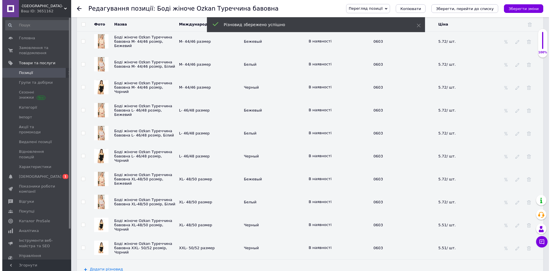
scroll to position [976, 0]
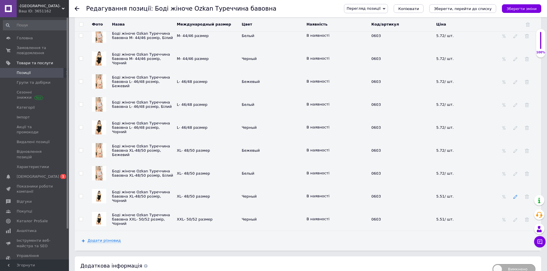
click at [513, 199] on icon at bounding box center [515, 197] width 4 height 4
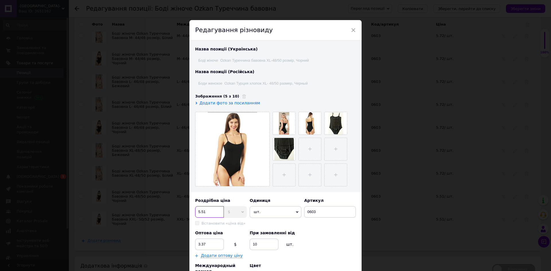
click at [206, 211] on input "5.51" at bounding box center [209, 211] width 29 height 11
click at [205, 244] on input "3.37" at bounding box center [209, 244] width 29 height 11
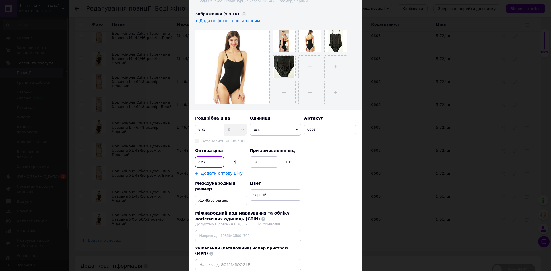
scroll to position [86, 0]
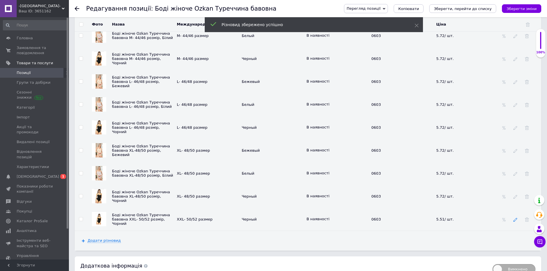
click at [515, 220] on icon at bounding box center [515, 220] width 4 height 4
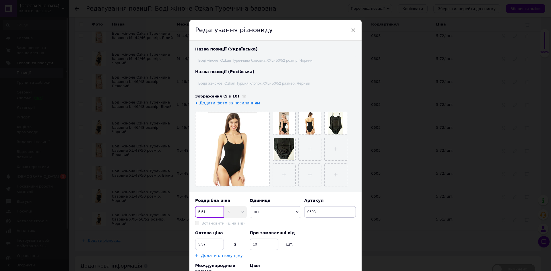
click at [207, 211] on input "5.51" at bounding box center [209, 211] width 29 height 11
click at [206, 244] on input "3.37" at bounding box center [209, 244] width 29 height 11
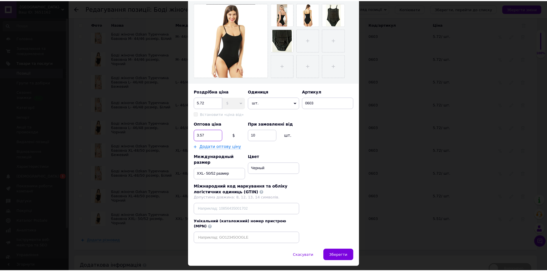
scroll to position [114, 0]
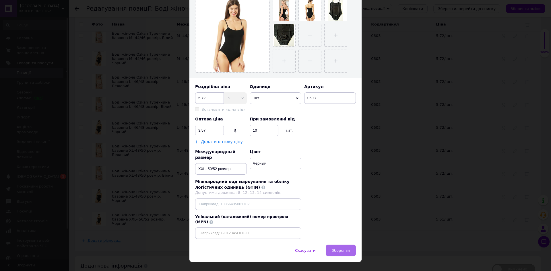
click at [341, 249] on span "Зберегти" at bounding box center [341, 251] width 18 height 4
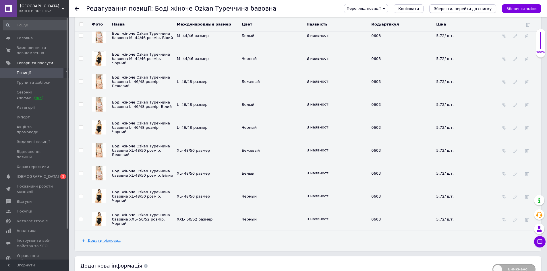
click at [479, 9] on icon "Зберегти, перейти до списку" at bounding box center [463, 9] width 58 height 4
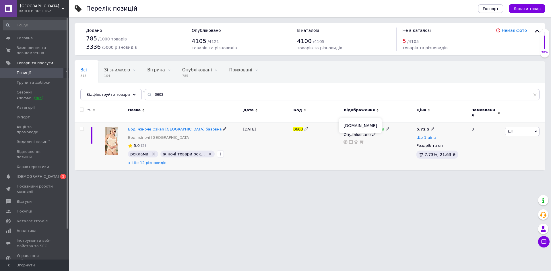
click at [350, 140] on use at bounding box center [351, 142] width 4 height 4
click at [161, 95] on input "0603" at bounding box center [342, 94] width 395 height 11
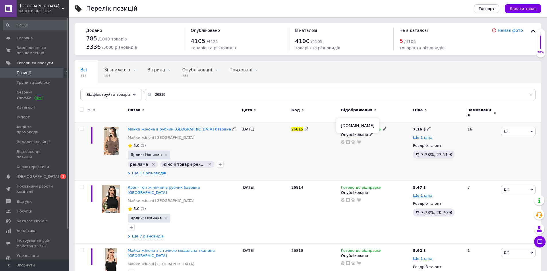
click at [347, 140] on use at bounding box center [348, 142] width 4 height 4
click at [117, 141] on img at bounding box center [111, 141] width 15 height 28
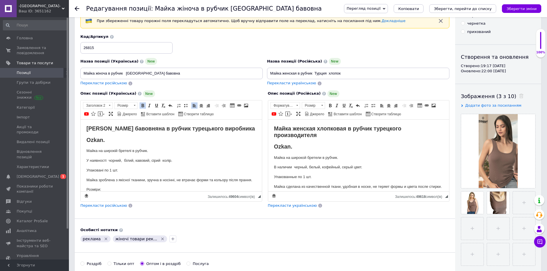
click at [84, 136] on html "[PERSON_NAME] бавовняна в рубчик турецького виробника [PERSON_NAME]. Майка на ш…" at bounding box center [171, 187] width 181 height 137
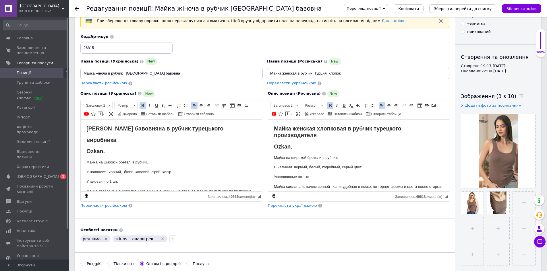
click at [274, 135] on strong "Майка женская хлопковая в рубчик турецкого производителя" at bounding box center [337, 131] width 127 height 13
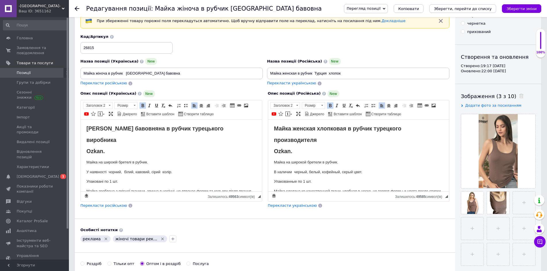
click at [270, 128] on html "Майка женская хлопковая в рубчик турецкого производителя Ozkan. Майка на широко…" at bounding box center [358, 178] width 181 height 119
click at [105, 151] on strong "Ozkan." at bounding box center [95, 151] width 18 height 6
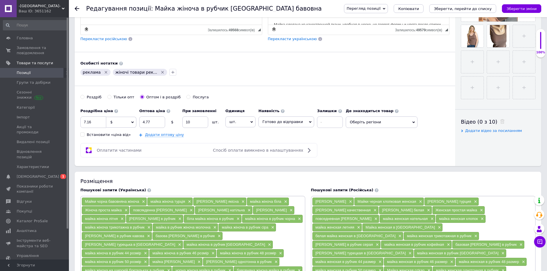
scroll to position [201, 0]
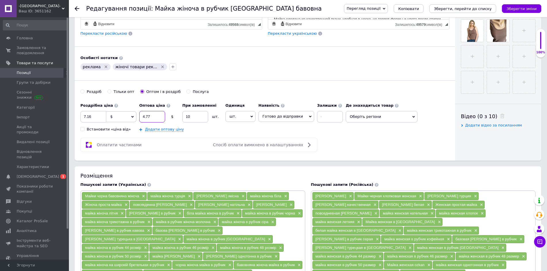
click at [151, 115] on input "4.77" at bounding box center [152, 116] width 26 height 11
click at [92, 116] on input "7.16" at bounding box center [93, 116] width 26 height 11
click at [529, 9] on icon "Зберегти зміни" at bounding box center [521, 9] width 30 height 4
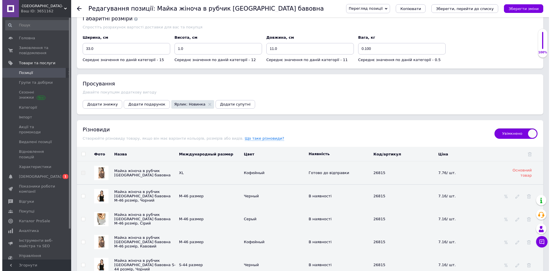
scroll to position [775, 0]
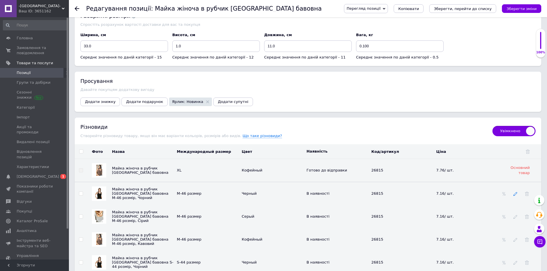
click at [516, 192] on icon at bounding box center [515, 194] width 4 height 4
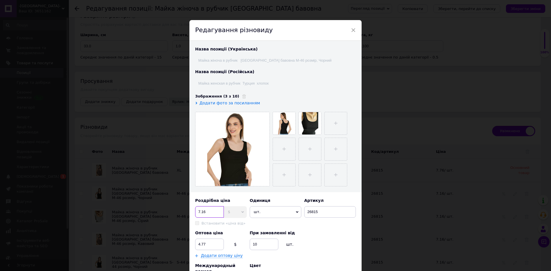
click at [206, 212] on input "7.16" at bounding box center [209, 211] width 29 height 11
click at [206, 242] on input "4.77" at bounding box center [209, 244] width 29 height 11
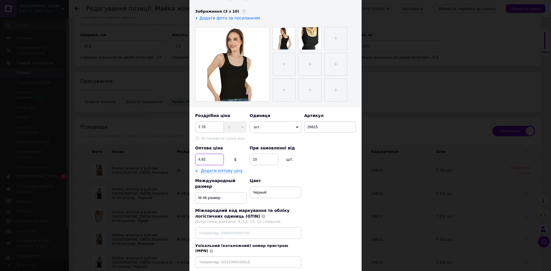
scroll to position [114, 0]
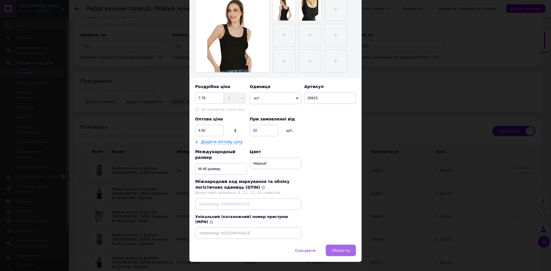
click at [334, 249] on span "Зберегти" at bounding box center [341, 251] width 18 height 4
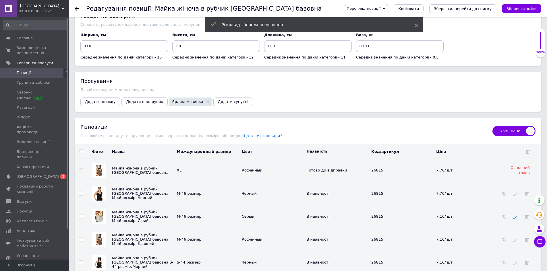
click at [515, 215] on icon at bounding box center [515, 217] width 4 height 4
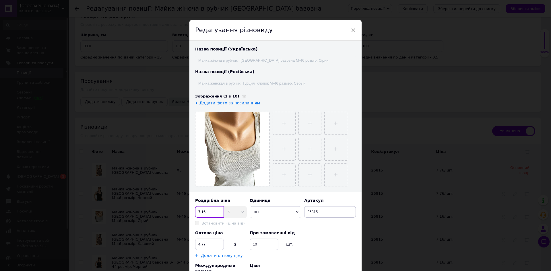
click at [208, 210] on input "7.16" at bounding box center [209, 211] width 29 height 11
click at [207, 243] on input "4.77" at bounding box center [209, 244] width 29 height 11
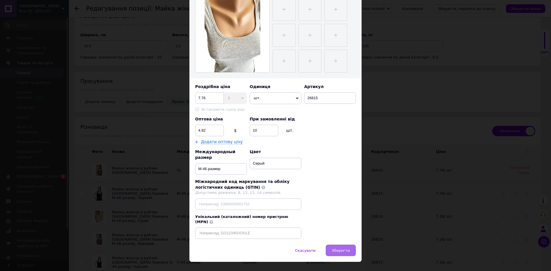
click at [341, 249] on span "Зберегти" at bounding box center [341, 251] width 18 height 4
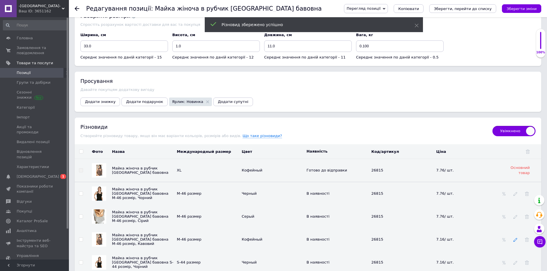
click at [515, 238] on icon at bounding box center [515, 240] width 4 height 4
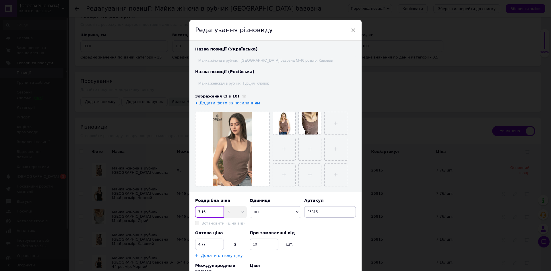
click at [206, 212] on input "7.16" at bounding box center [209, 211] width 29 height 11
click at [208, 243] on input "4.77" at bounding box center [209, 244] width 29 height 11
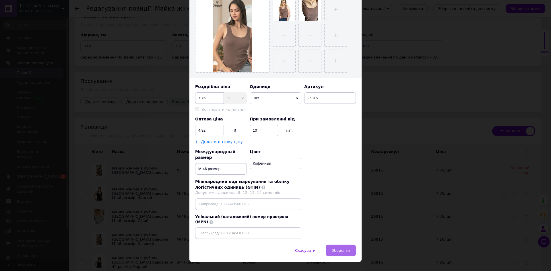
click at [341, 249] on span "Зберегти" at bounding box center [341, 251] width 18 height 4
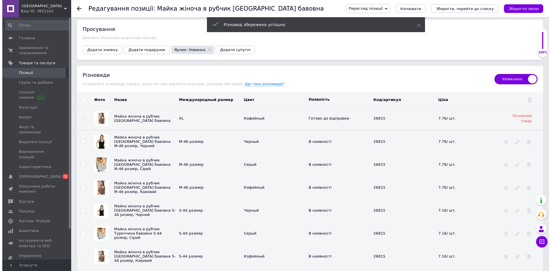
scroll to position [833, 0]
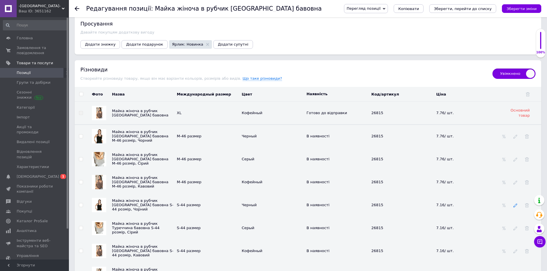
click at [514, 204] on icon at bounding box center [515, 206] width 4 height 4
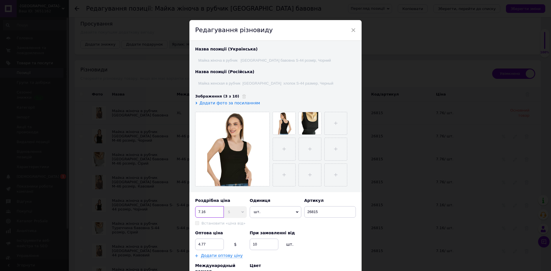
click at [206, 212] on input "7.16" at bounding box center [209, 211] width 29 height 11
click at [205, 243] on input "4.77" at bounding box center [209, 244] width 29 height 11
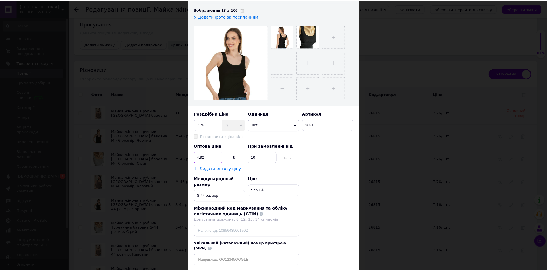
scroll to position [114, 0]
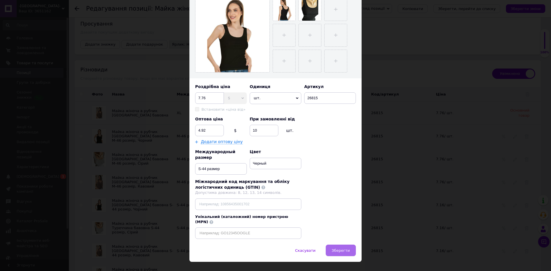
click at [340, 249] on span "Зберегти" at bounding box center [341, 251] width 18 height 4
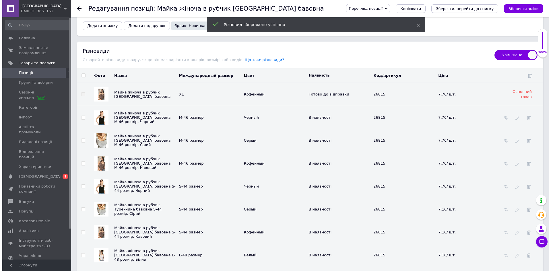
scroll to position [861, 0]
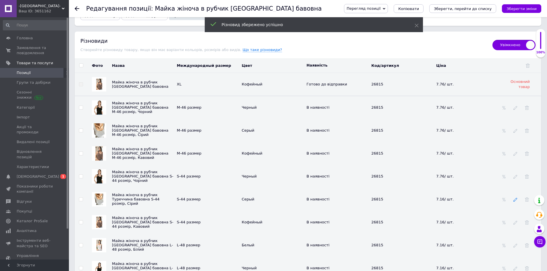
click at [514, 198] on icon at bounding box center [515, 200] width 4 height 4
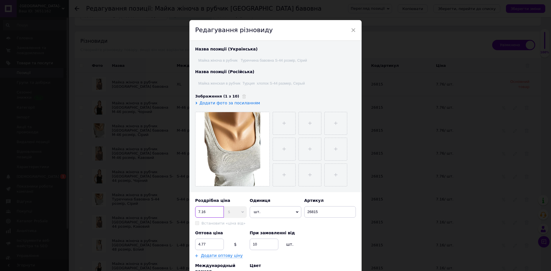
click at [205, 212] on input "7.16" at bounding box center [209, 211] width 29 height 11
click at [206, 243] on input "4.77" at bounding box center [209, 244] width 29 height 11
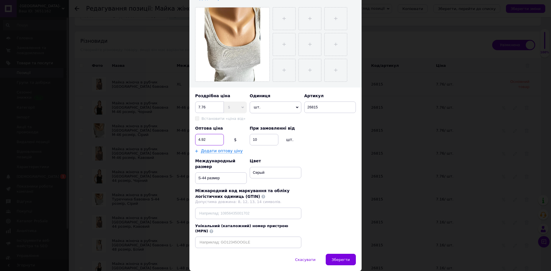
scroll to position [114, 0]
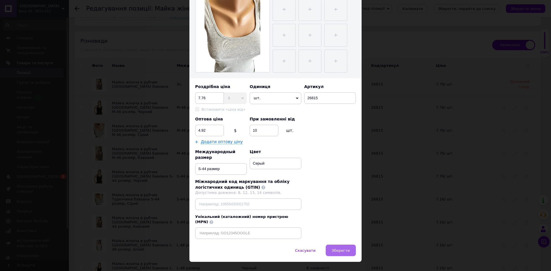
click at [344, 249] on span "Зберегти" at bounding box center [341, 251] width 18 height 4
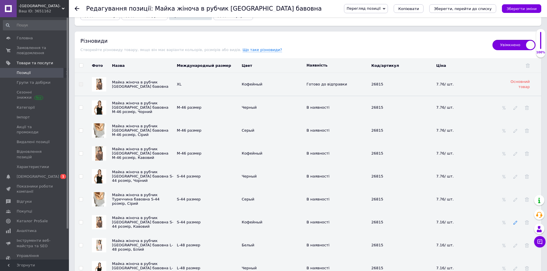
click at [514, 221] on icon at bounding box center [515, 223] width 4 height 4
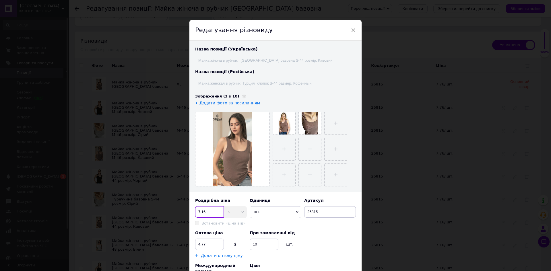
click at [207, 211] on input "7.16" at bounding box center [209, 211] width 29 height 11
click at [205, 244] on input "4.77" at bounding box center [209, 244] width 29 height 11
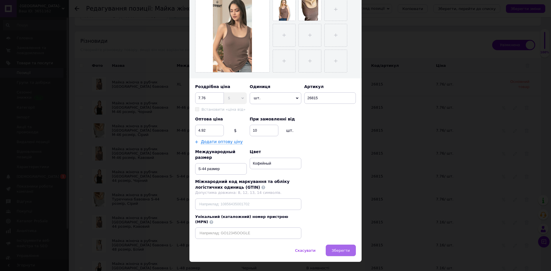
click at [344, 249] on span "Зберегти" at bounding box center [341, 251] width 18 height 4
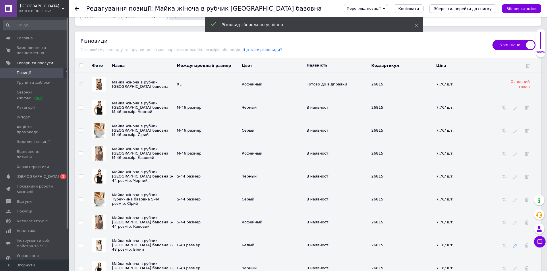
click at [514, 244] on icon at bounding box center [515, 246] width 4 height 4
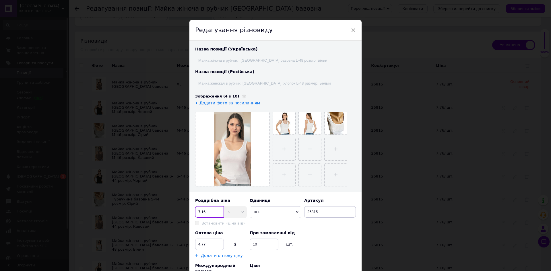
click at [205, 211] on input "7.16" at bounding box center [209, 211] width 29 height 11
click at [205, 243] on input "4.77" at bounding box center [209, 244] width 29 height 11
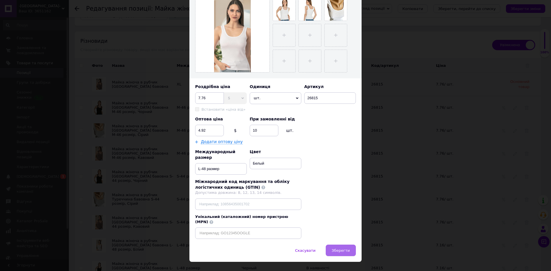
click at [334, 249] on span "Зберегти" at bounding box center [341, 251] width 18 height 4
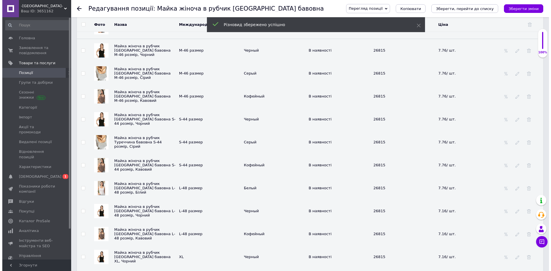
scroll to position [919, 0]
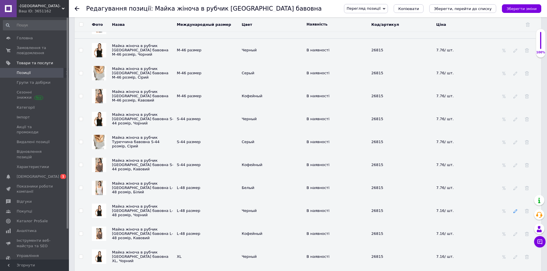
click at [515, 209] on icon at bounding box center [515, 211] width 4 height 4
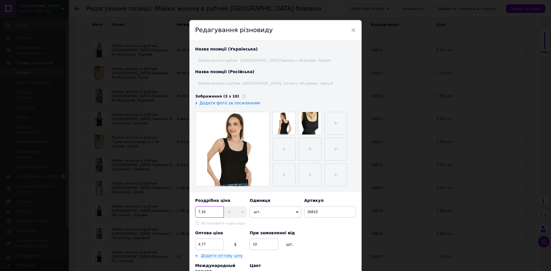
click at [209, 211] on input "7.16" at bounding box center [209, 211] width 29 height 11
click at [205, 245] on input "4.77" at bounding box center [209, 244] width 29 height 11
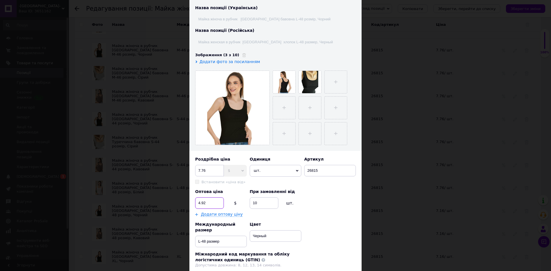
scroll to position [114, 0]
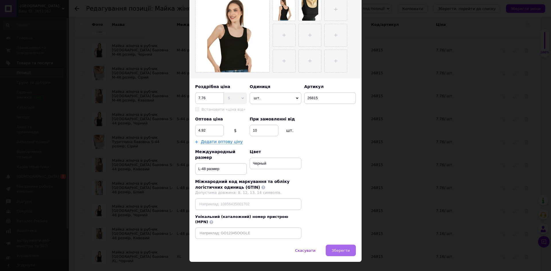
click at [336, 249] on span "Зберегти" at bounding box center [341, 251] width 18 height 4
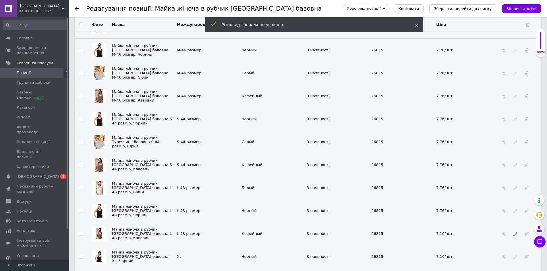
click at [513, 232] on icon at bounding box center [515, 234] width 4 height 4
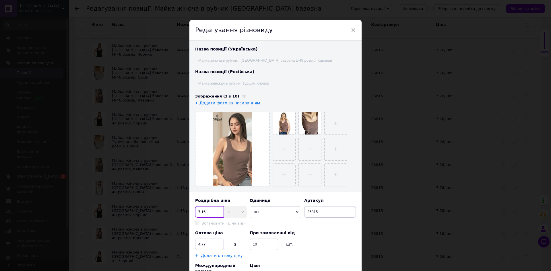
click at [207, 213] on input "7.16" at bounding box center [209, 211] width 29 height 11
click at [205, 244] on input "4.77" at bounding box center [209, 244] width 29 height 11
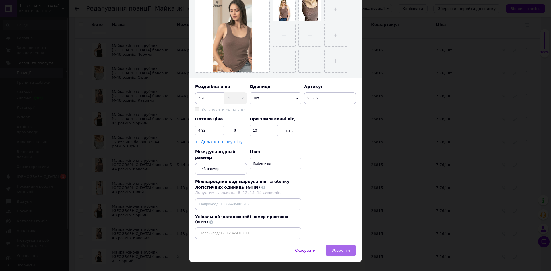
click at [345, 249] on span "Зберегти" at bounding box center [341, 251] width 18 height 4
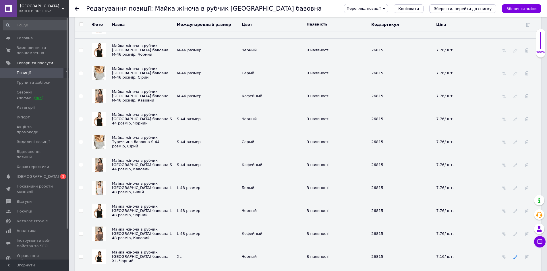
click at [515, 255] on icon at bounding box center [515, 257] width 4 height 4
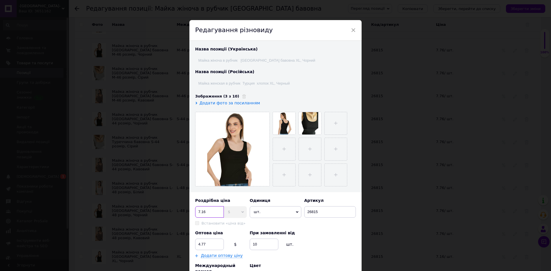
click at [205, 211] on input "7.16" at bounding box center [209, 211] width 29 height 11
click at [204, 244] on input "4.77" at bounding box center [209, 244] width 29 height 11
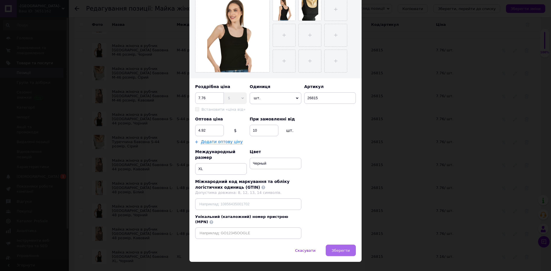
click at [343, 249] on span "Зберегти" at bounding box center [341, 251] width 18 height 4
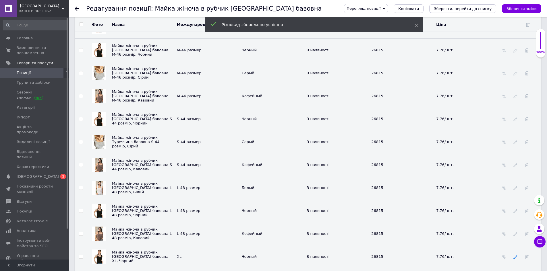
click at [514, 255] on icon at bounding box center [515, 257] width 4 height 4
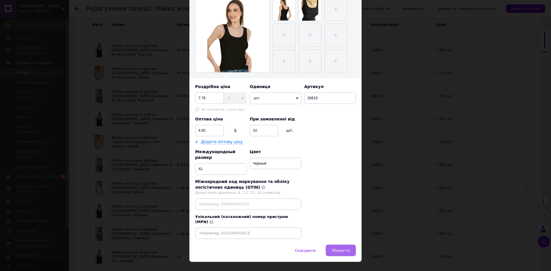
click at [340, 249] on span "Зберегти" at bounding box center [341, 251] width 18 height 4
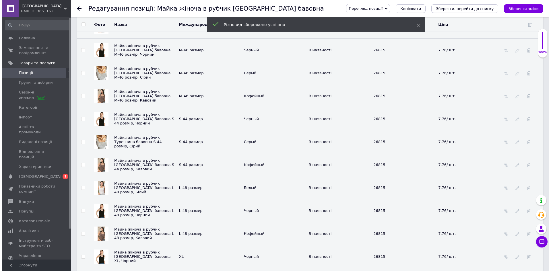
scroll to position [947, 0]
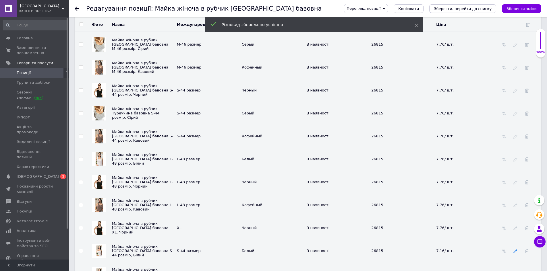
click at [515, 250] on use at bounding box center [515, 252] width 4 height 4
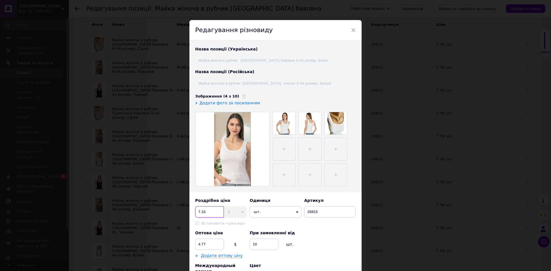
click at [207, 210] on input "7.16" at bounding box center [209, 211] width 29 height 11
click at [206, 244] on input "4.77" at bounding box center [209, 244] width 29 height 11
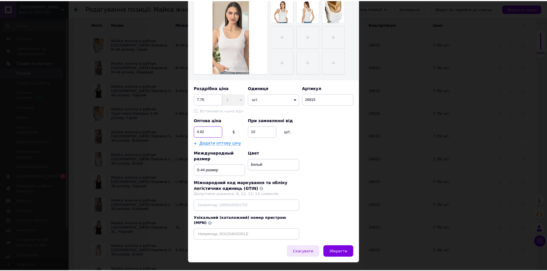
scroll to position [114, 0]
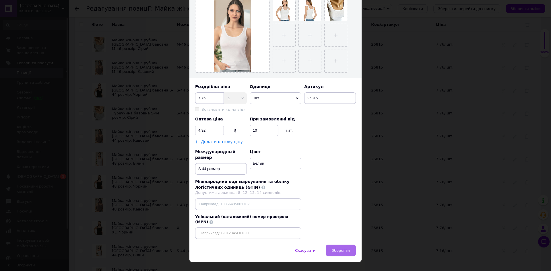
click at [338, 249] on span "Зберегти" at bounding box center [341, 251] width 18 height 4
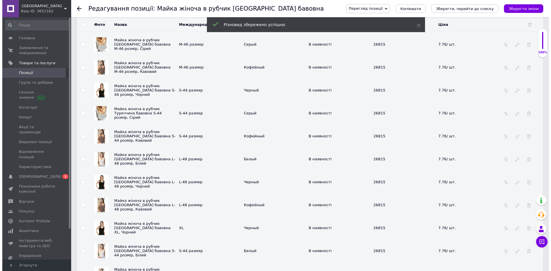
scroll to position [976, 0]
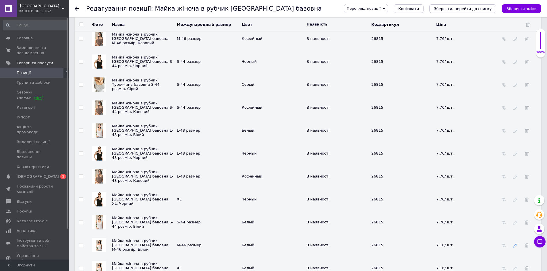
click at [515, 244] on icon at bounding box center [515, 246] width 4 height 4
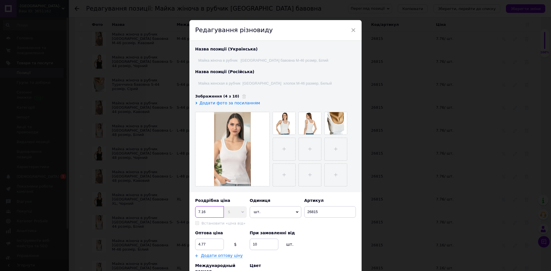
click at [208, 212] on input "7.16" at bounding box center [209, 211] width 29 height 11
click at [206, 245] on input "4.77" at bounding box center [209, 244] width 29 height 11
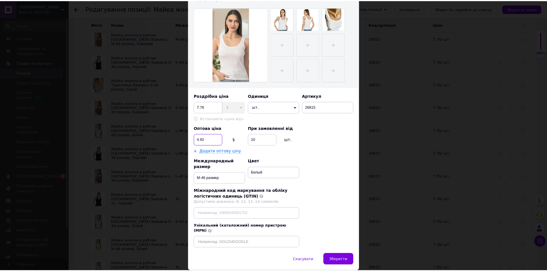
scroll to position [114, 0]
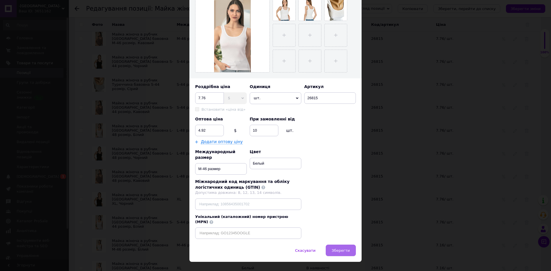
click at [343, 249] on span "Зберегти" at bounding box center [341, 251] width 18 height 4
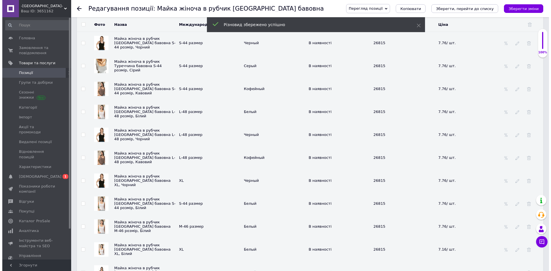
scroll to position [1005, 0]
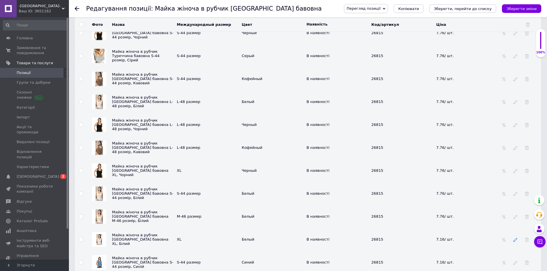
click at [514, 238] on icon at bounding box center [515, 240] width 4 height 4
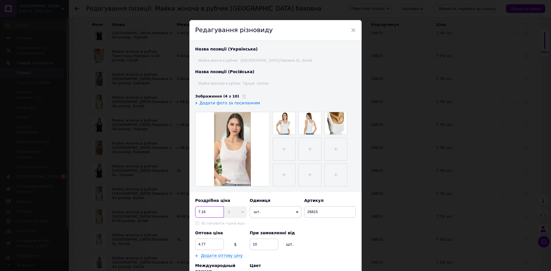
click at [206, 212] on input "7.16" at bounding box center [209, 211] width 29 height 11
click at [206, 243] on input "4.77" at bounding box center [209, 244] width 29 height 11
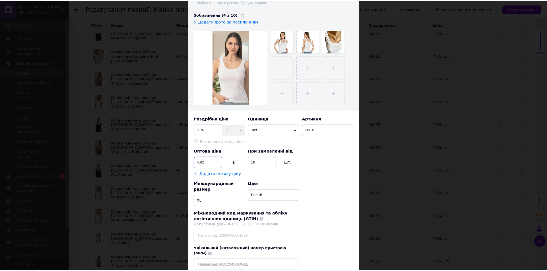
scroll to position [114, 0]
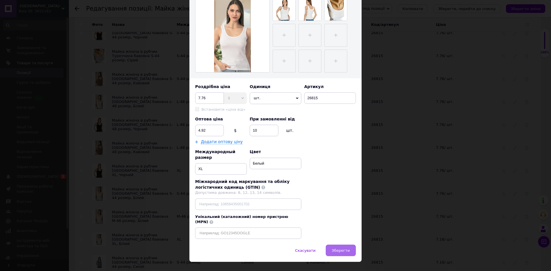
click at [345, 249] on span "Зберегти" at bounding box center [341, 251] width 18 height 4
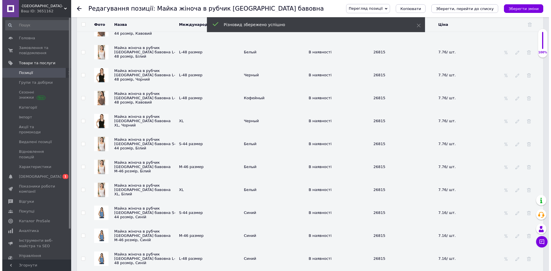
scroll to position [1062, 0]
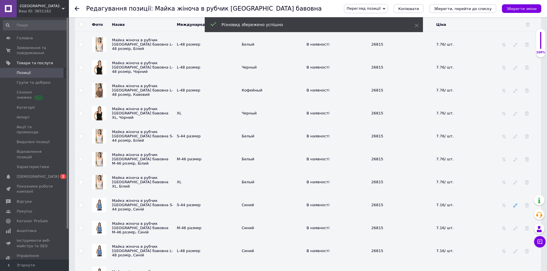
click at [515, 204] on icon at bounding box center [515, 206] width 4 height 4
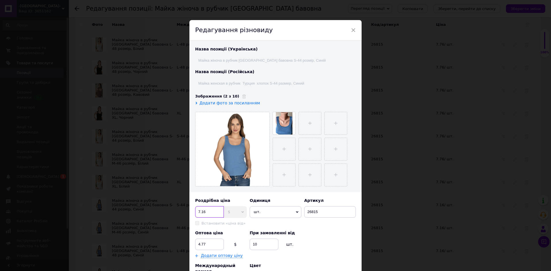
click at [207, 209] on input "7.16" at bounding box center [209, 211] width 29 height 11
click at [205, 243] on input "4.77" at bounding box center [209, 244] width 29 height 11
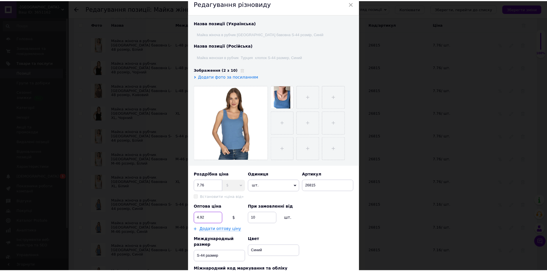
scroll to position [86, 0]
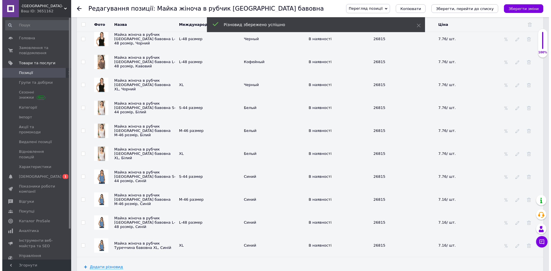
scroll to position [1091, 0]
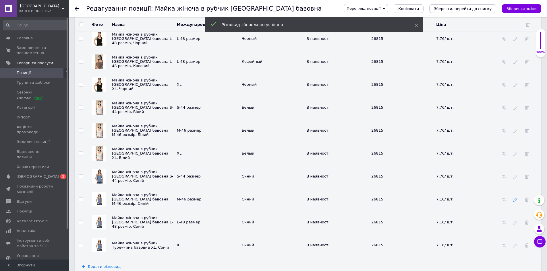
click at [514, 198] on icon at bounding box center [515, 200] width 4 height 4
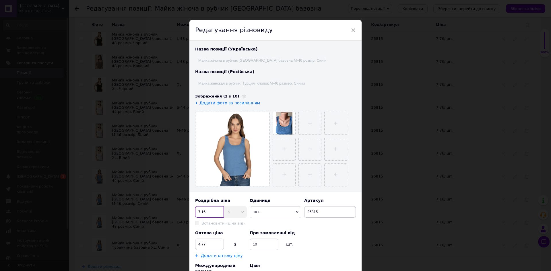
click at [205, 210] on input "7.16" at bounding box center [209, 211] width 29 height 11
click at [205, 243] on input "4.77" at bounding box center [209, 244] width 29 height 11
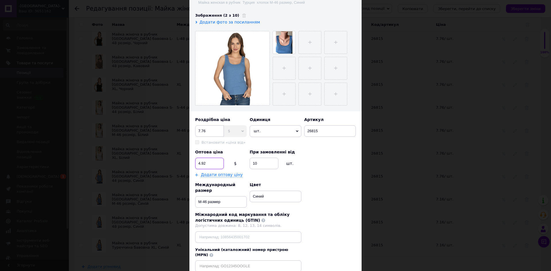
scroll to position [86, 0]
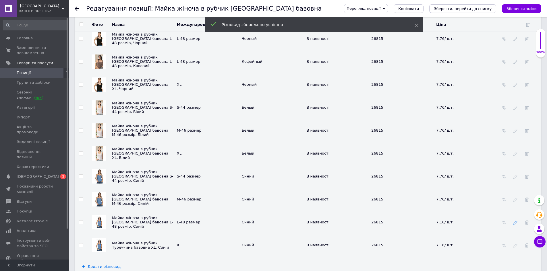
click at [514, 221] on icon at bounding box center [515, 223] width 4 height 4
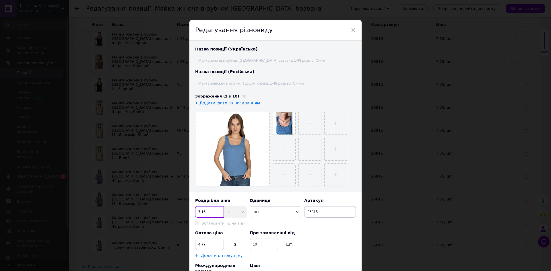
click at [206, 212] on input "7.16" at bounding box center [209, 211] width 29 height 11
click at [205, 244] on input "4.77" at bounding box center [209, 244] width 29 height 11
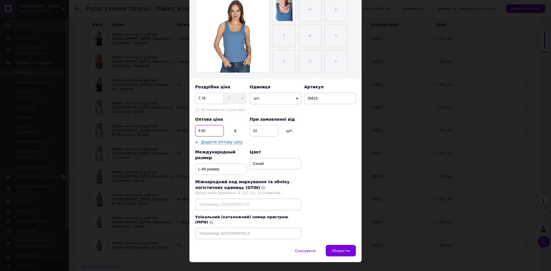
scroll to position [114, 0]
click at [342, 249] on span "Зберегти" at bounding box center [341, 251] width 18 height 4
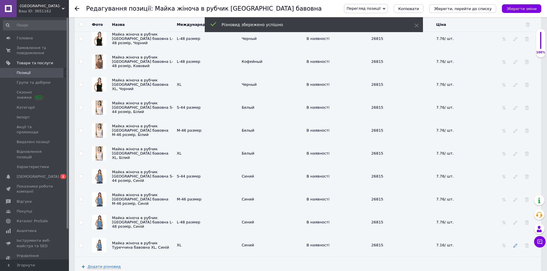
click at [514, 244] on icon at bounding box center [515, 246] width 4 height 4
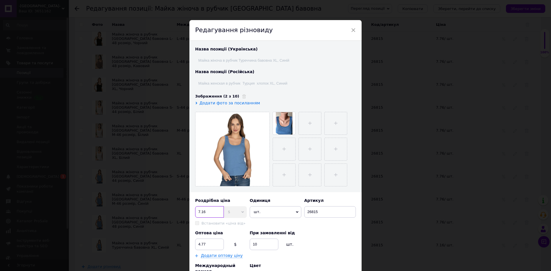
click at [206, 211] on input "7.16" at bounding box center [209, 211] width 29 height 11
click at [206, 245] on input "4.77" at bounding box center [209, 244] width 29 height 11
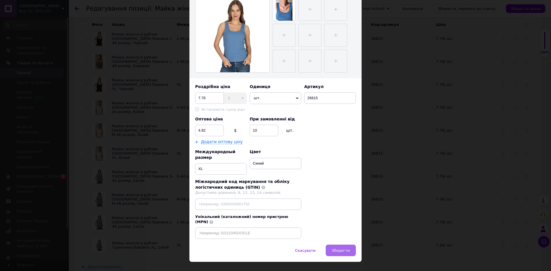
click at [339, 249] on span "Зберегти" at bounding box center [341, 251] width 18 height 4
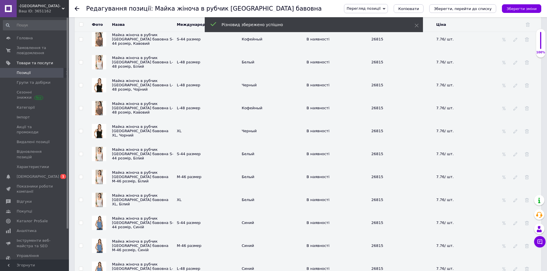
scroll to position [1005, 0]
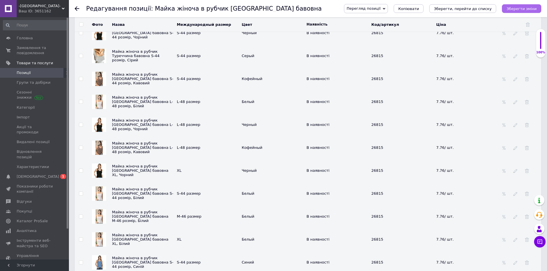
click at [526, 8] on icon "Зберегти зміни" at bounding box center [521, 9] width 30 height 4
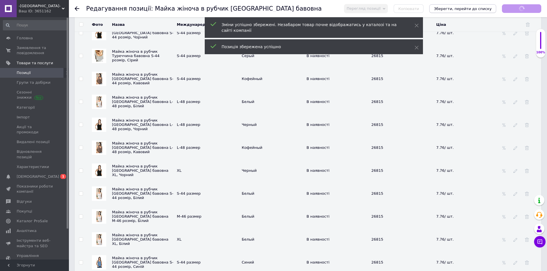
scroll to position [50, 0]
click at [465, 9] on icon "Зберегти, перейти до списку" at bounding box center [463, 9] width 58 height 4
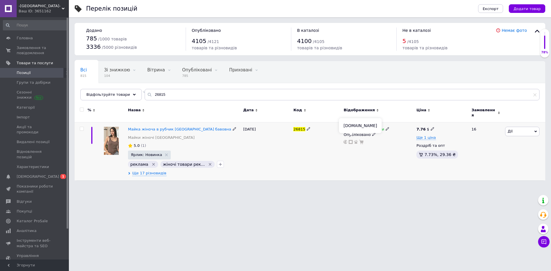
click at [351, 140] on icon at bounding box center [351, 142] width 4 height 4
click at [161, 93] on input "26815" at bounding box center [342, 94] width 395 height 11
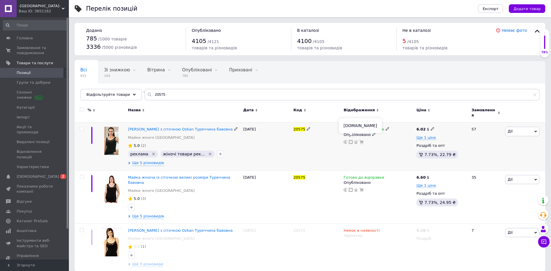
click at [350, 140] on use at bounding box center [351, 142] width 4 height 4
click at [114, 137] on img at bounding box center [111, 141] width 14 height 28
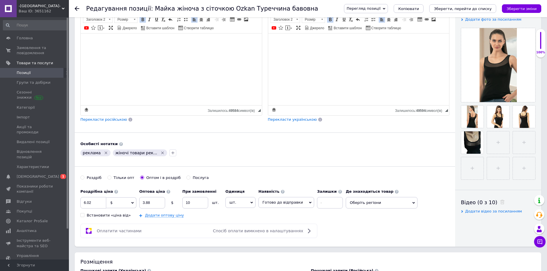
scroll to position [172, 0]
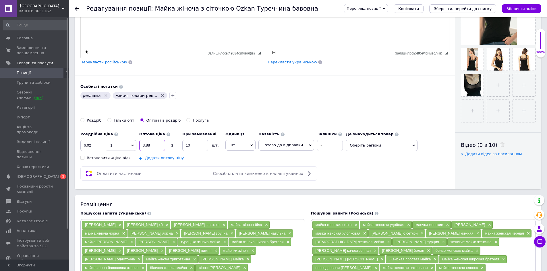
click at [152, 146] on input "3.88" at bounding box center [152, 145] width 26 height 11
click at [91, 145] on input "6.02" at bounding box center [93, 145] width 26 height 11
click at [525, 7] on icon "Зберегти зміни" at bounding box center [521, 9] width 30 height 4
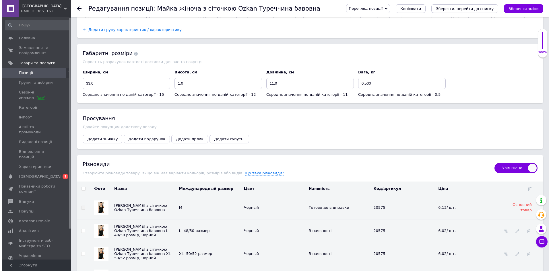
scroll to position [804, 0]
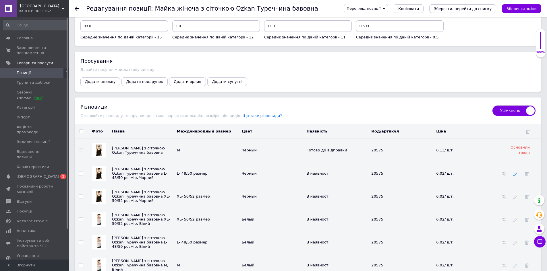
click at [514, 172] on icon at bounding box center [515, 174] width 4 height 4
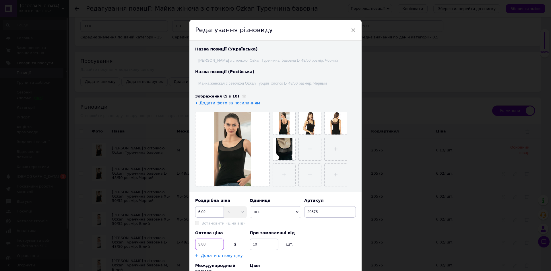
click at [207, 244] on input "3.88" at bounding box center [209, 244] width 29 height 11
click at [205, 211] on input "6.02" at bounding box center [209, 211] width 29 height 11
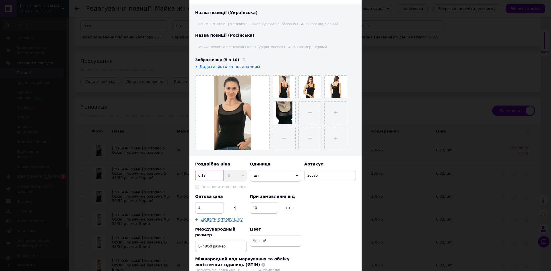
scroll to position [114, 0]
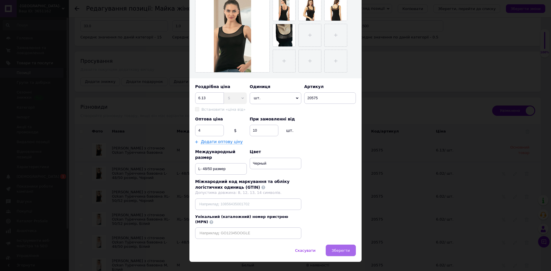
click at [333, 245] on button "Зберегти" at bounding box center [341, 250] width 30 height 11
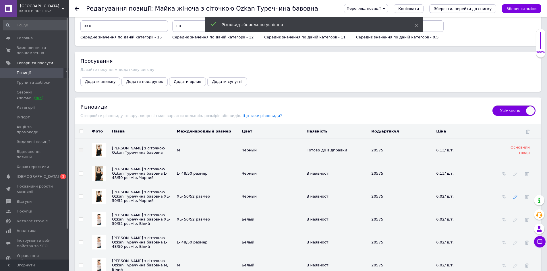
click at [515, 195] on icon at bounding box center [515, 197] width 4 height 4
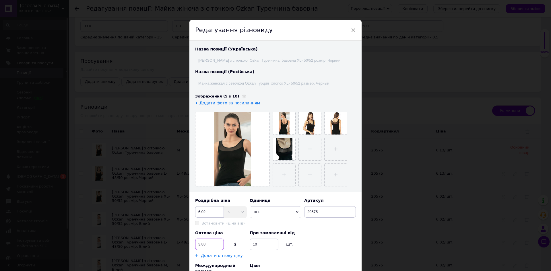
click at [207, 244] on input "3.88" at bounding box center [209, 244] width 29 height 11
click at [207, 212] on input "6.02" at bounding box center [209, 211] width 29 height 11
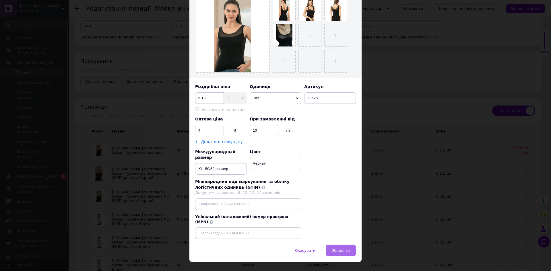
click at [338, 249] on span "Зберегти" at bounding box center [341, 251] width 18 height 4
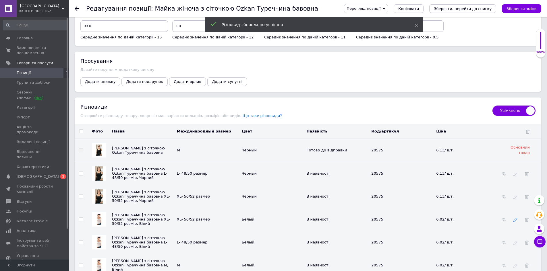
click at [516, 218] on icon at bounding box center [515, 220] width 4 height 4
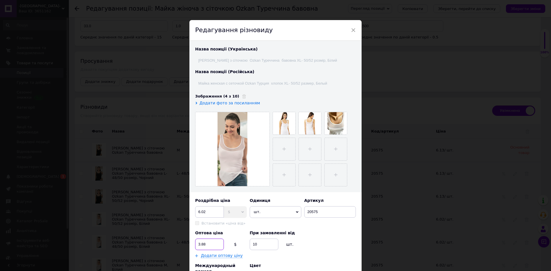
click at [206, 244] on input "3.88" at bounding box center [209, 244] width 29 height 11
click at [206, 211] on input "6.02" at bounding box center [209, 211] width 29 height 11
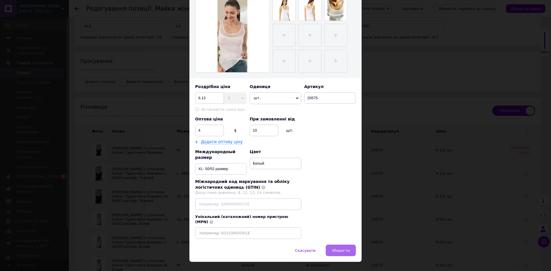
click at [338, 249] on span "Зберегти" at bounding box center [341, 251] width 18 height 4
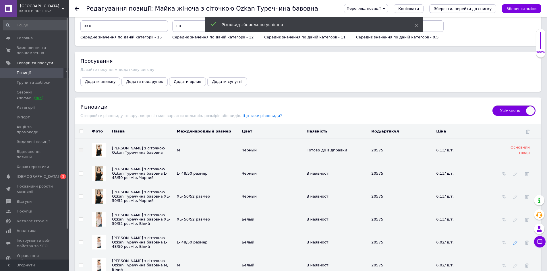
click at [516, 241] on icon at bounding box center [515, 243] width 4 height 4
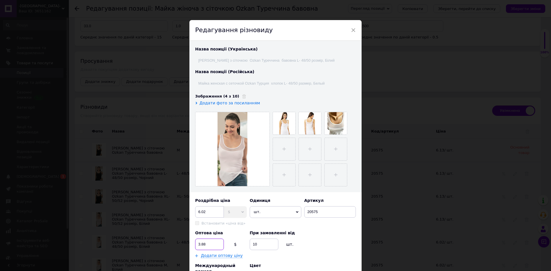
click at [207, 244] on input "3.88" at bounding box center [209, 244] width 29 height 11
click at [206, 211] on input "6.02" at bounding box center [209, 211] width 29 height 11
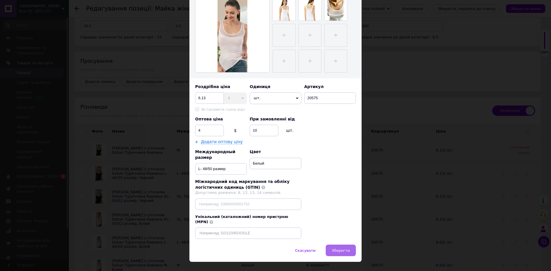
click at [344, 249] on span "Зберегти" at bounding box center [341, 251] width 18 height 4
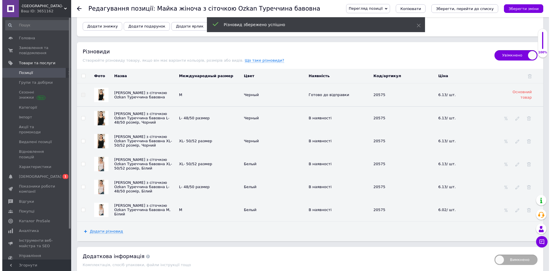
scroll to position [861, 0]
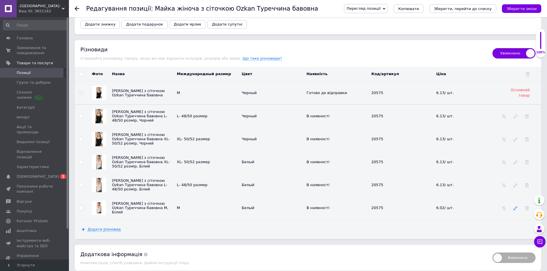
click at [515, 206] on icon at bounding box center [515, 208] width 4 height 4
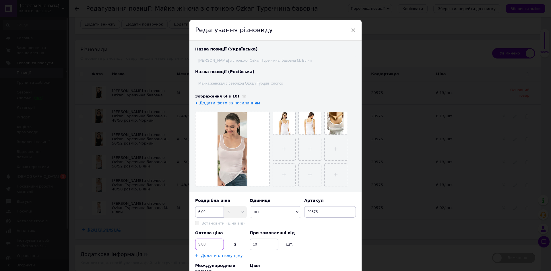
click at [205, 245] on input "3.88" at bounding box center [209, 244] width 29 height 11
click at [207, 211] on input "6.02" at bounding box center [209, 211] width 29 height 11
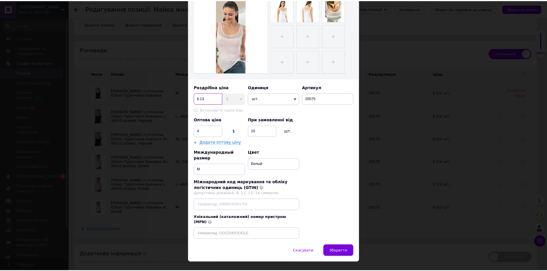
scroll to position [114, 0]
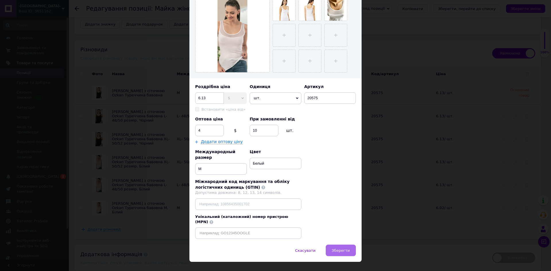
click at [336, 249] on span "Зберегти" at bounding box center [341, 251] width 18 height 4
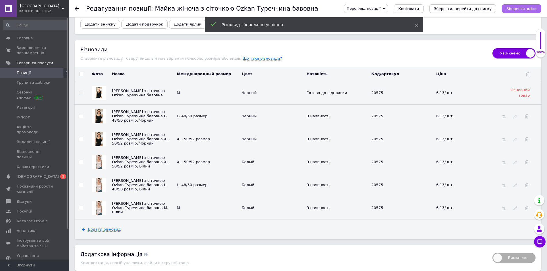
click at [514, 7] on icon "Зберегти зміни" at bounding box center [521, 9] width 30 height 4
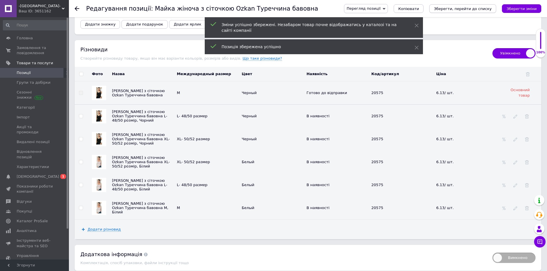
click at [471, 8] on icon "Зберегти, перейти до списку" at bounding box center [463, 9] width 58 height 4
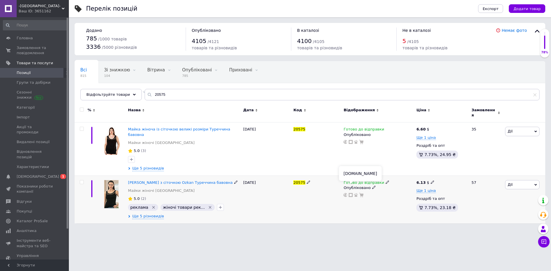
click at [351, 193] on icon at bounding box center [351, 195] width 4 height 4
click at [350, 140] on icon at bounding box center [351, 142] width 4 height 4
click at [112, 137] on img at bounding box center [111, 141] width 19 height 28
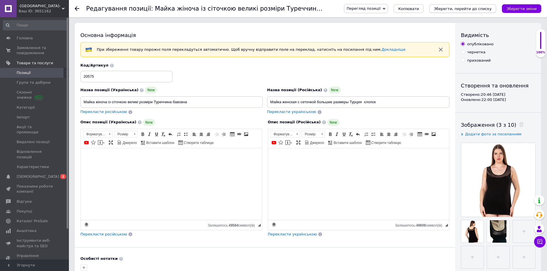
click at [481, 9] on icon "Зберегти, перейти до списку" at bounding box center [463, 9] width 58 height 4
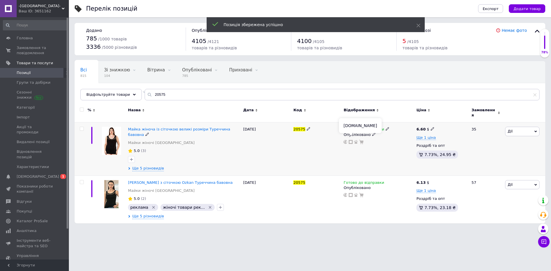
click at [350, 140] on icon at bounding box center [351, 142] width 4 height 4
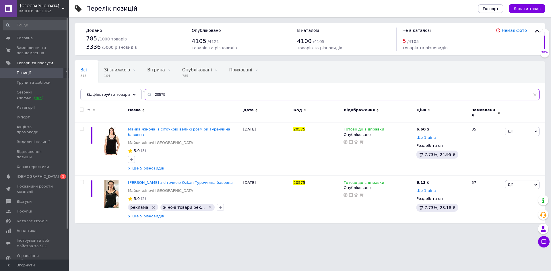
click at [160, 95] on input "20575" at bounding box center [342, 94] width 395 height 11
click at [114, 140] on img at bounding box center [111, 141] width 19 height 28
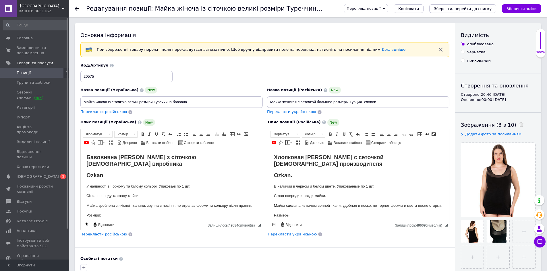
click at [85, 162] on html "Бавовняна майка жіноча з сіточкою [DEMOGRAPHIC_DATA] виробника [PERSON_NAME] . …" at bounding box center [171, 205] width 181 height 115
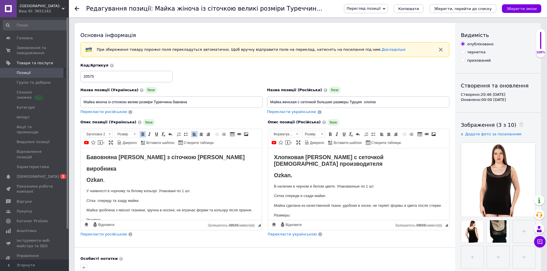
click at [103, 179] on strong "Ozkan" at bounding box center [94, 180] width 17 height 6
click at [273, 162] on html "Хлопковая [PERSON_NAME] с сеточкой [DEMOGRAPHIC_DATA] производителя Ozkan. В на…" at bounding box center [358, 205] width 181 height 115
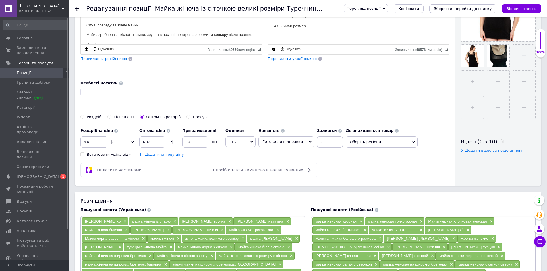
scroll to position [172, 0]
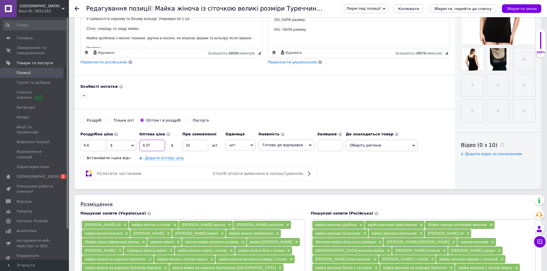
click at [152, 145] on input "4.37" at bounding box center [152, 145] width 26 height 11
click at [90, 144] on input "6.6" at bounding box center [93, 145] width 26 height 11
click at [151, 145] on input "4.37" at bounding box center [152, 145] width 26 height 11
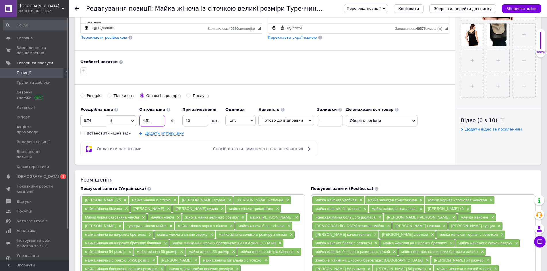
scroll to position [230, 0]
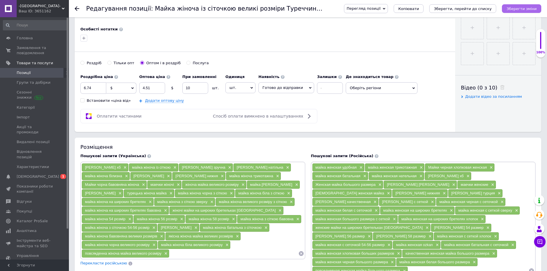
click at [522, 8] on icon "Зберегти зміни" at bounding box center [521, 9] width 30 height 4
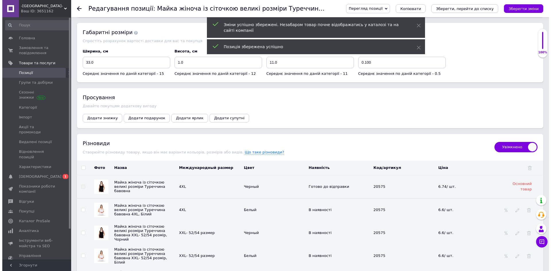
scroll to position [775, 0]
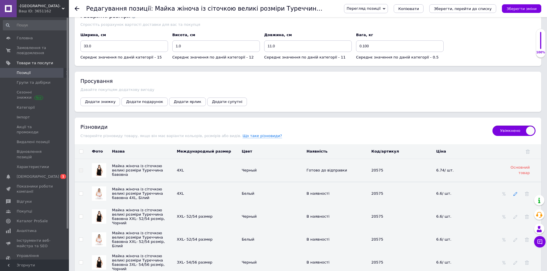
click at [514, 195] on icon at bounding box center [515, 194] width 4 height 4
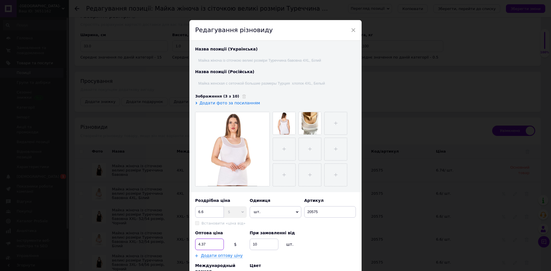
click at [206, 243] on input "4.37" at bounding box center [209, 244] width 29 height 11
click at [205, 211] on input "6.6" at bounding box center [209, 211] width 29 height 11
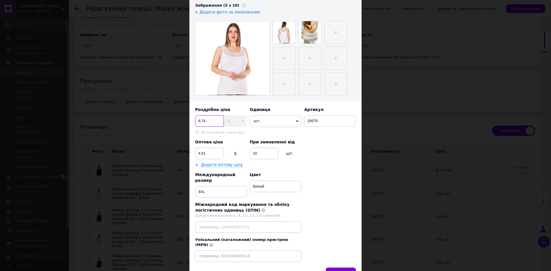
scroll to position [114, 0]
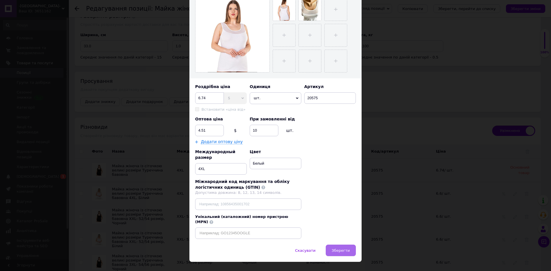
click at [341, 249] on span "Зберегти" at bounding box center [341, 251] width 18 height 4
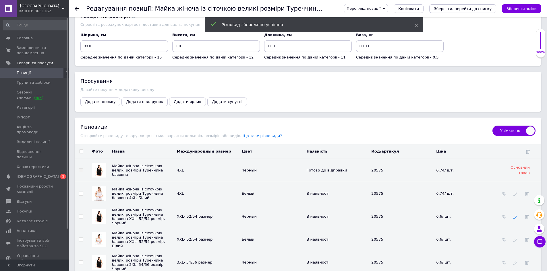
click at [514, 217] on icon at bounding box center [515, 217] width 4 height 4
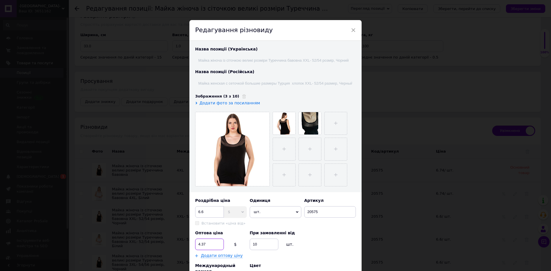
click at [208, 242] on input "4.37" at bounding box center [209, 244] width 29 height 11
click at [204, 211] on input "6.6" at bounding box center [209, 211] width 29 height 11
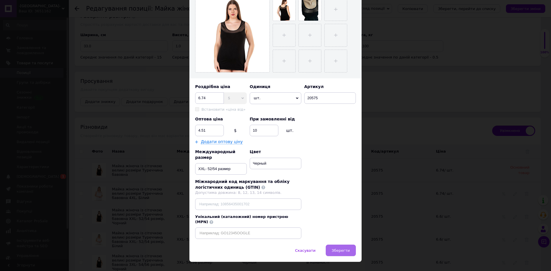
click at [338, 249] on span "Зберегти" at bounding box center [341, 251] width 18 height 4
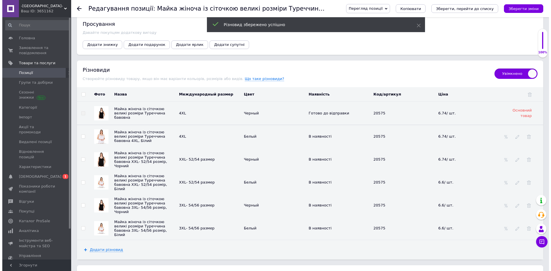
scroll to position [833, 0]
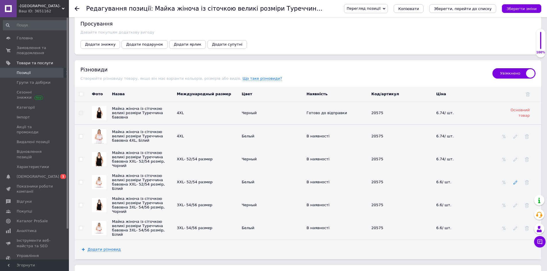
click at [514, 184] on icon at bounding box center [515, 183] width 4 height 4
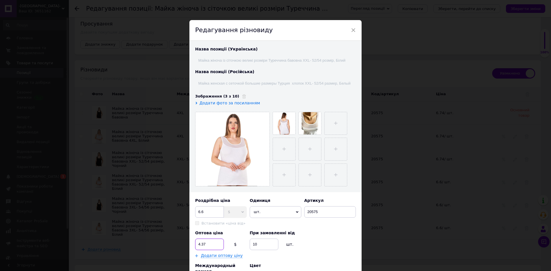
click at [207, 244] on input "4.37" at bounding box center [209, 244] width 29 height 11
click at [204, 210] on input "6.6" at bounding box center [209, 211] width 29 height 11
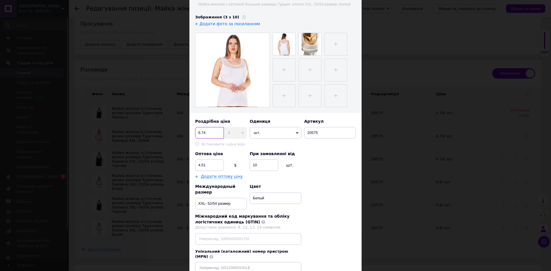
scroll to position [86, 0]
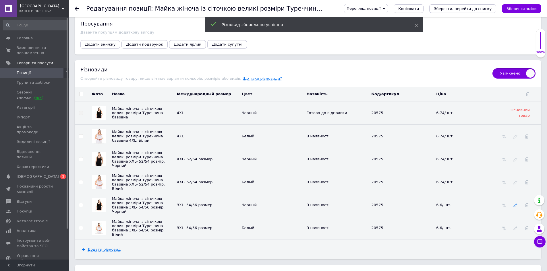
click at [516, 207] on icon at bounding box center [515, 206] width 4 height 4
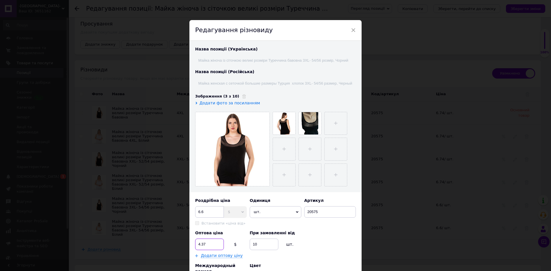
click at [205, 244] on input "4.37" at bounding box center [209, 244] width 29 height 11
click at [206, 211] on input "6.6" at bounding box center [209, 211] width 29 height 11
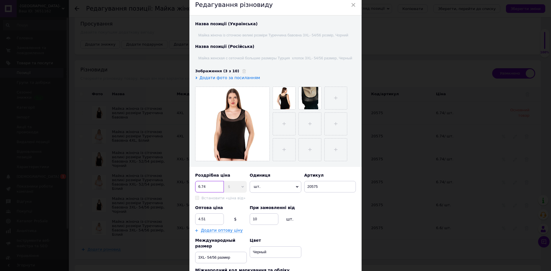
scroll to position [114, 0]
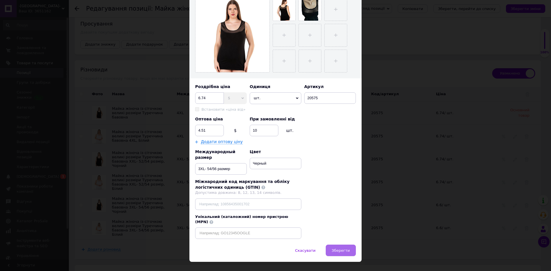
click at [343, 249] on span "Зберегти" at bounding box center [341, 251] width 18 height 4
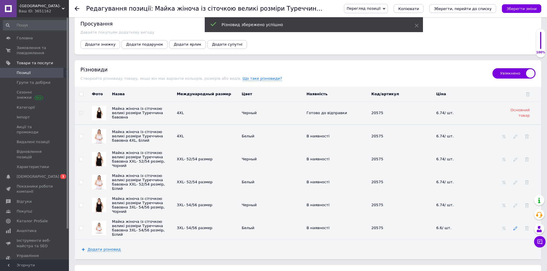
click at [514, 230] on icon at bounding box center [515, 229] width 4 height 4
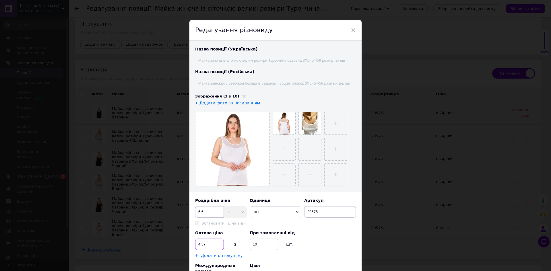
click at [207, 245] on input "4.37" at bounding box center [209, 244] width 29 height 11
click at [205, 212] on input "6.6" at bounding box center [209, 211] width 29 height 11
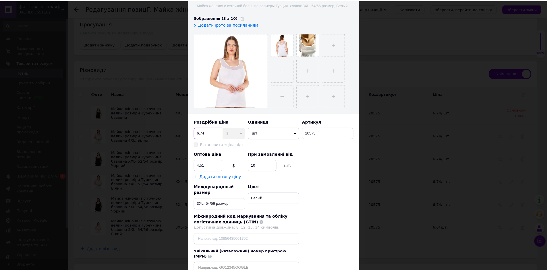
scroll to position [86, 0]
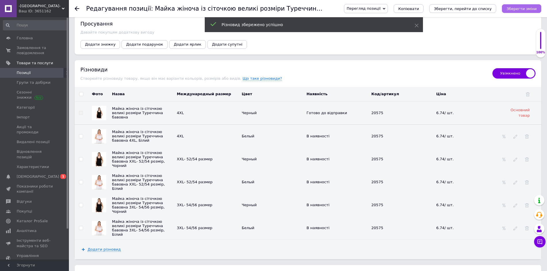
click at [523, 7] on icon "Зберегти зміни" at bounding box center [521, 9] width 30 height 4
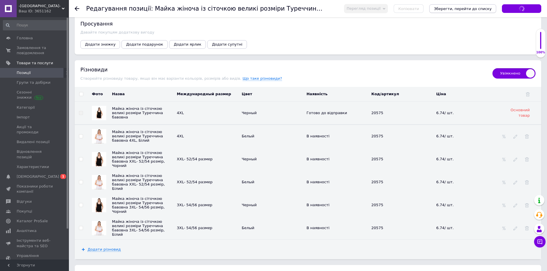
click at [473, 9] on icon "Зберегти, перейти до списку" at bounding box center [463, 9] width 58 height 4
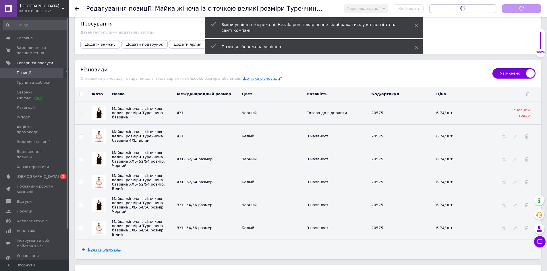
scroll to position [28, 0]
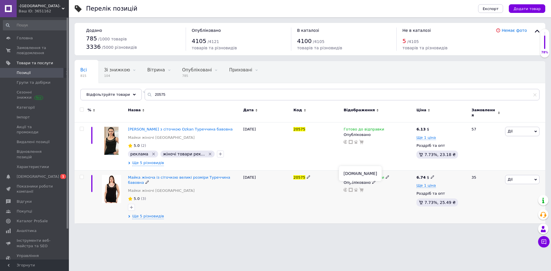
click at [350, 188] on icon at bounding box center [351, 190] width 4 height 4
click at [163, 94] on input "20575" at bounding box center [342, 94] width 395 height 11
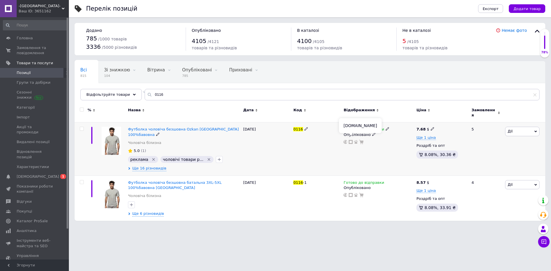
click at [351, 140] on icon at bounding box center [351, 142] width 4 height 4
click at [117, 146] on img at bounding box center [112, 141] width 20 height 28
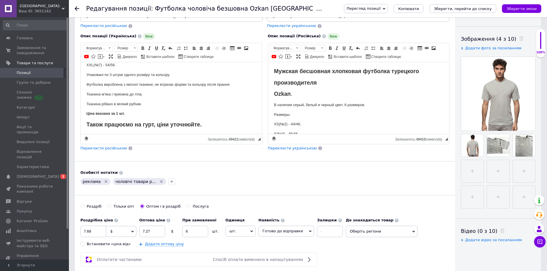
scroll to position [115, 0]
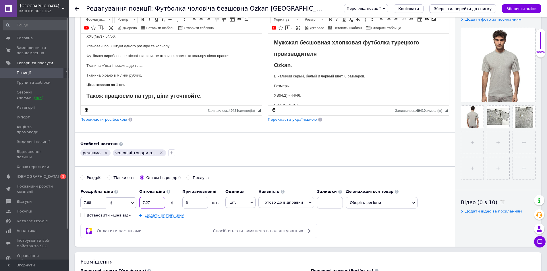
click at [152, 202] on input "7.27" at bounding box center [152, 202] width 26 height 11
click at [94, 203] on input "7.68" at bounding box center [93, 202] width 26 height 11
click at [473, 7] on icon "Зберегти, перейти до списку" at bounding box center [463, 9] width 58 height 4
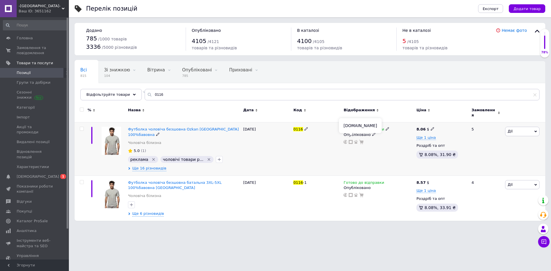
click at [351, 140] on icon at bounding box center [351, 142] width 4 height 4
click at [119, 139] on img at bounding box center [112, 141] width 20 height 28
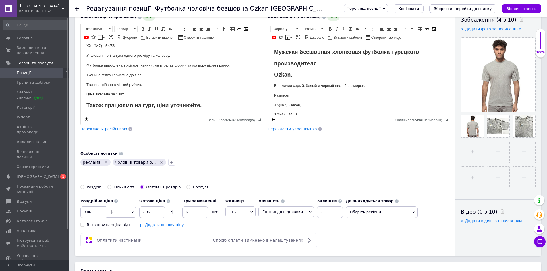
scroll to position [115, 0]
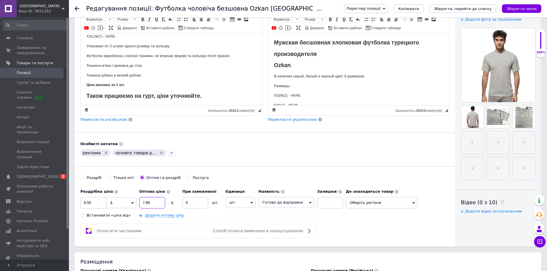
click at [151, 202] on input "7.86" at bounding box center [152, 202] width 26 height 11
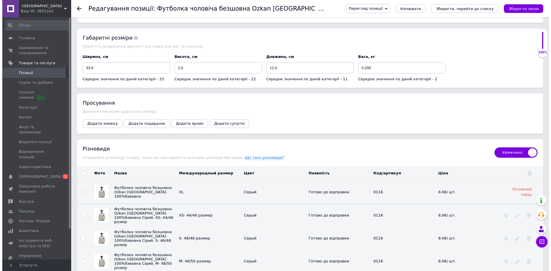
scroll to position [718, 0]
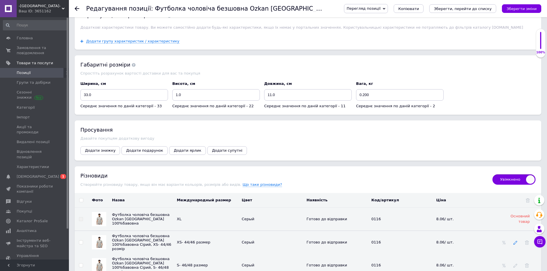
click at [515, 245] on icon at bounding box center [515, 243] width 4 height 4
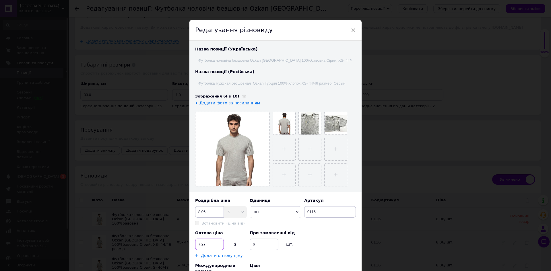
click at [207, 245] on input "7.27" at bounding box center [209, 244] width 29 height 11
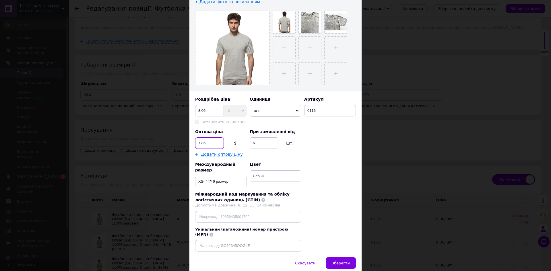
scroll to position [114, 0]
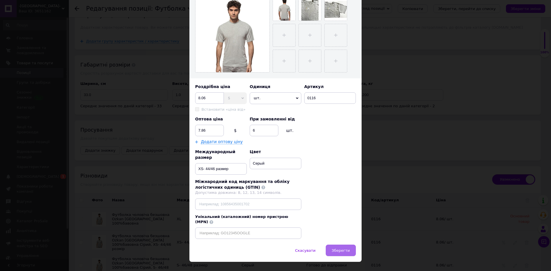
click at [342, 249] on span "Зберегти" at bounding box center [341, 251] width 18 height 4
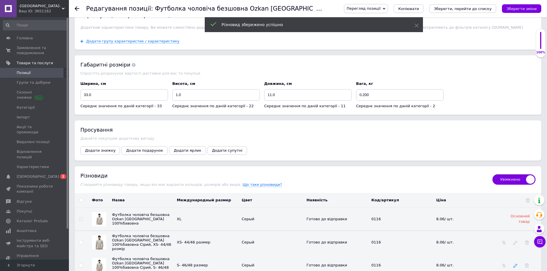
click at [516, 267] on icon at bounding box center [515, 266] width 4 height 4
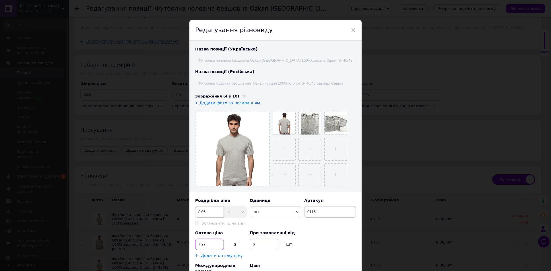
click at [206, 245] on input "7.27" at bounding box center [209, 244] width 29 height 11
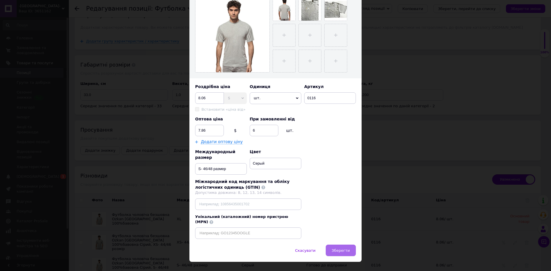
click at [340, 249] on span "Зберегти" at bounding box center [341, 251] width 18 height 4
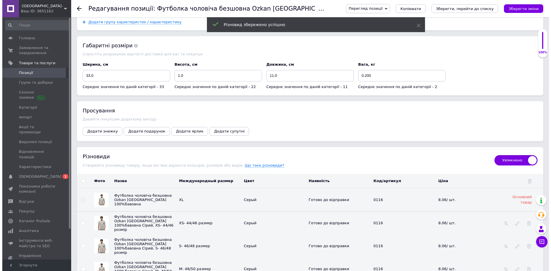
scroll to position [746, 0]
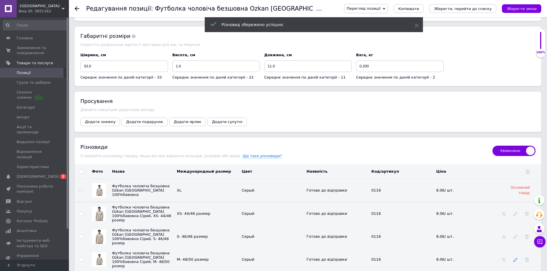
click at [516, 262] on icon at bounding box center [515, 260] width 4 height 4
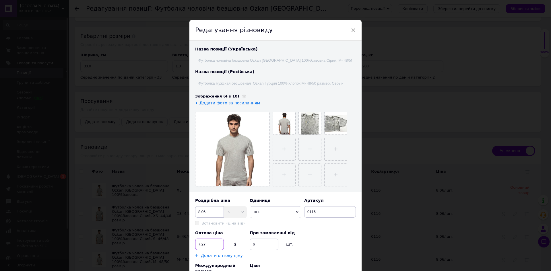
click at [206, 244] on input "7.27" at bounding box center [209, 244] width 29 height 11
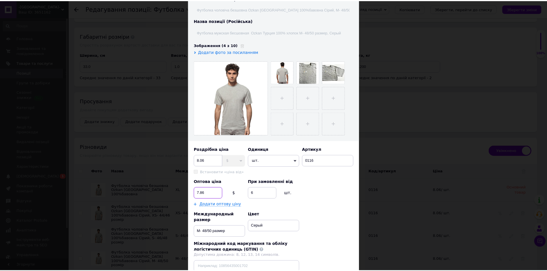
scroll to position [114, 0]
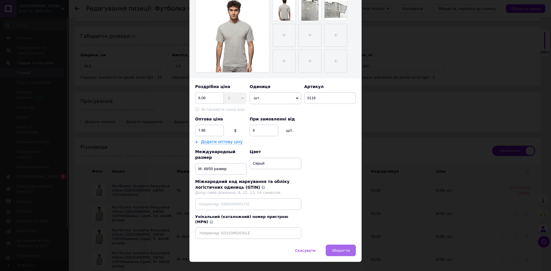
click at [342, 249] on span "Зберегти" at bounding box center [341, 251] width 18 height 4
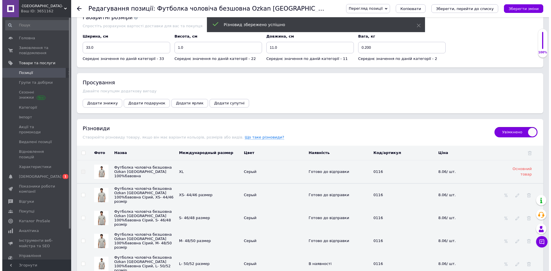
scroll to position [775, 0]
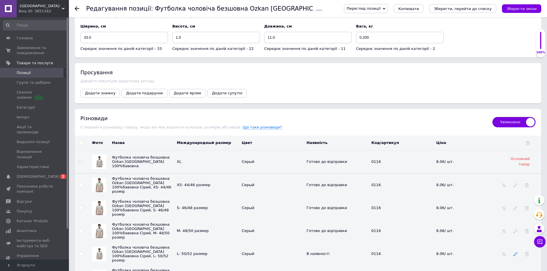
click at [515, 256] on icon at bounding box center [515, 254] width 4 height 4
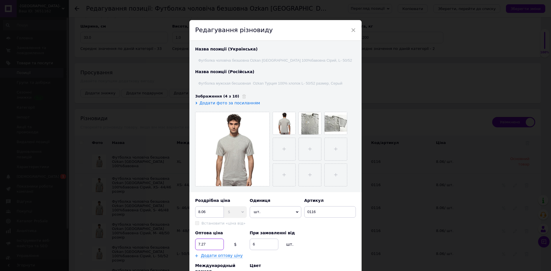
click at [210, 245] on input "7.27" at bounding box center [209, 244] width 29 height 11
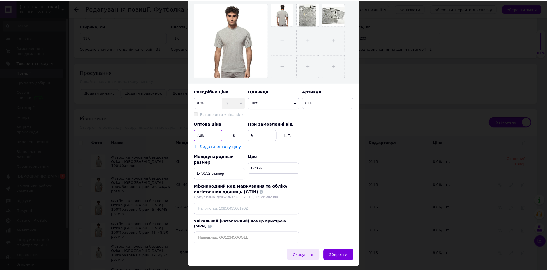
scroll to position [114, 0]
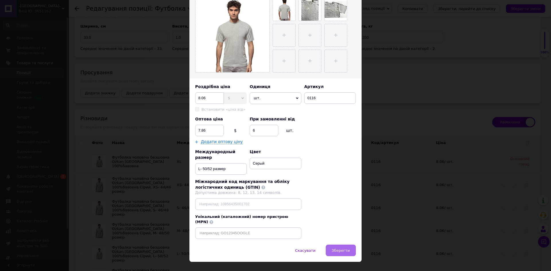
click at [342, 249] on span "Зберегти" at bounding box center [341, 251] width 18 height 4
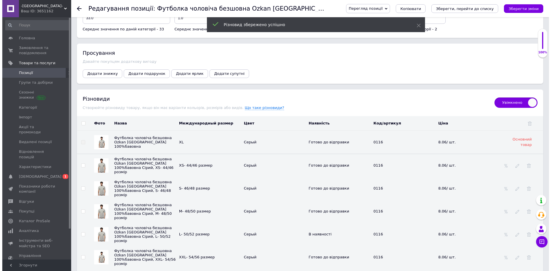
scroll to position [804, 0]
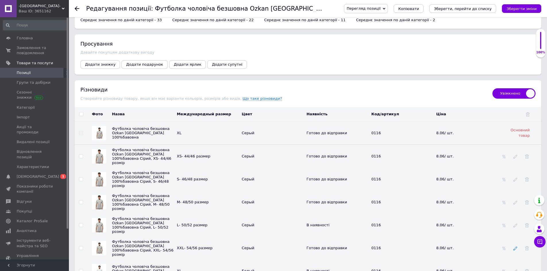
click at [516, 249] on icon at bounding box center [515, 249] width 4 height 4
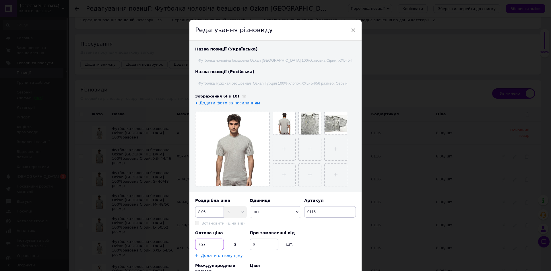
click at [205, 245] on input "7.27" at bounding box center [209, 244] width 29 height 11
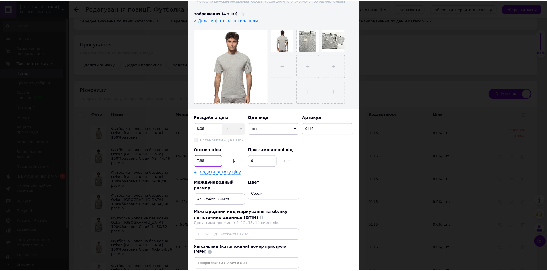
scroll to position [86, 0]
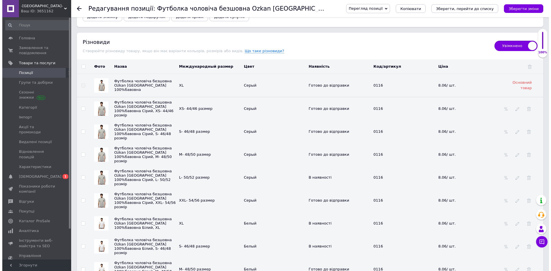
scroll to position [861, 0]
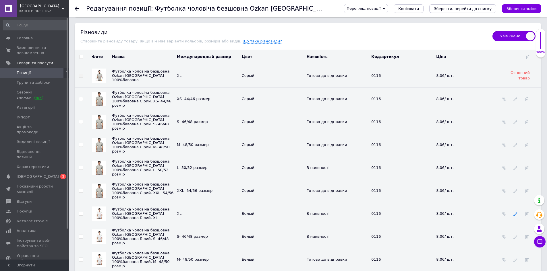
click at [516, 216] on icon at bounding box center [515, 214] width 4 height 4
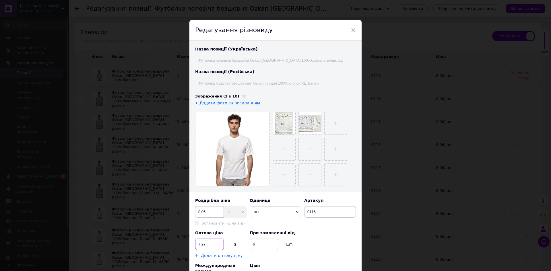
click at [206, 245] on input "7.27" at bounding box center [209, 244] width 29 height 11
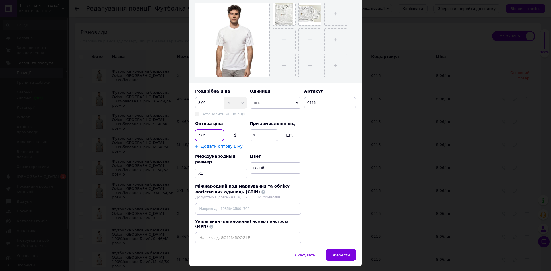
scroll to position [114, 0]
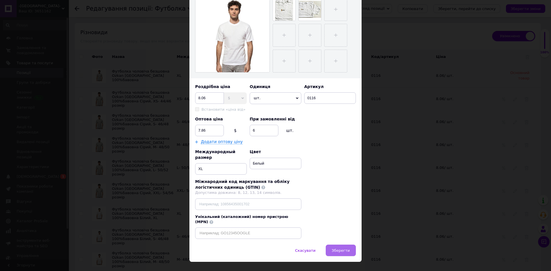
click at [339, 249] on span "Зберегти" at bounding box center [341, 251] width 18 height 4
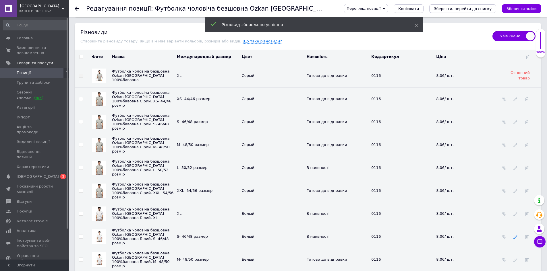
click at [516, 237] on icon at bounding box center [515, 237] width 4 height 4
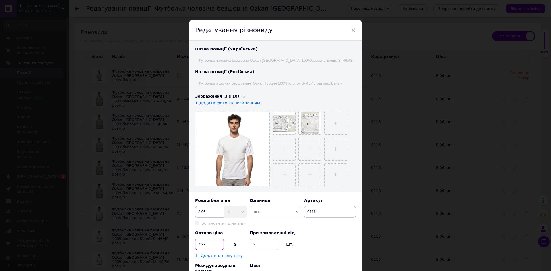
click at [205, 245] on input "7.27" at bounding box center [209, 244] width 29 height 11
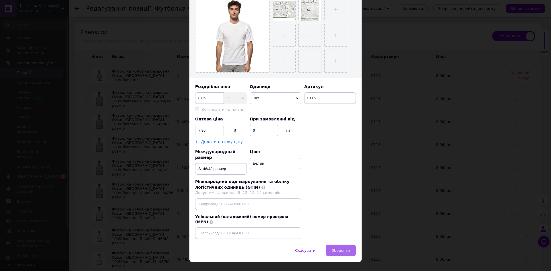
click at [341, 249] on span "Зберегти" at bounding box center [341, 251] width 18 height 4
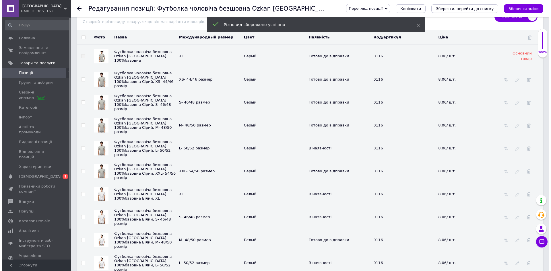
scroll to position [890, 0]
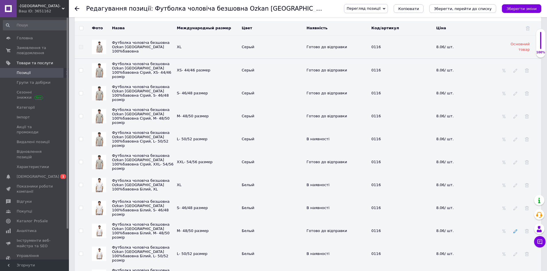
click at [516, 232] on use at bounding box center [515, 232] width 4 height 4
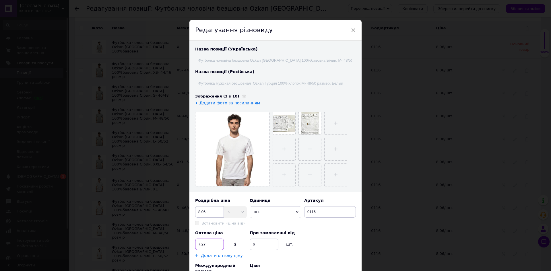
click at [206, 243] on input "7.27" at bounding box center [209, 244] width 29 height 11
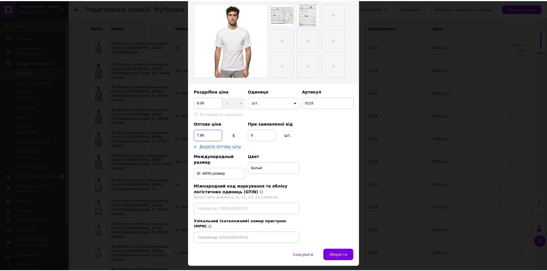
scroll to position [114, 0]
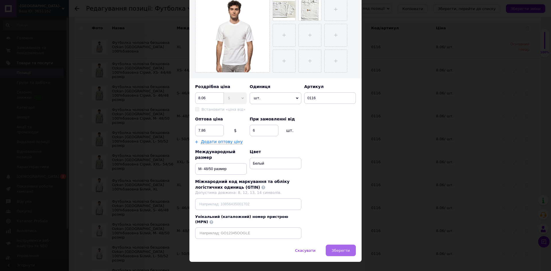
click at [342, 249] on span "Зберегти" at bounding box center [341, 251] width 18 height 4
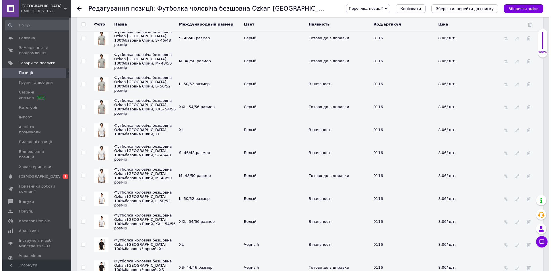
scroll to position [947, 0]
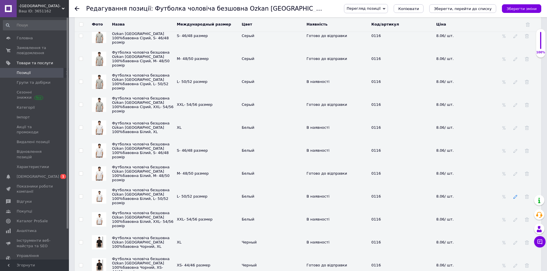
click at [516, 198] on icon at bounding box center [515, 197] width 4 height 4
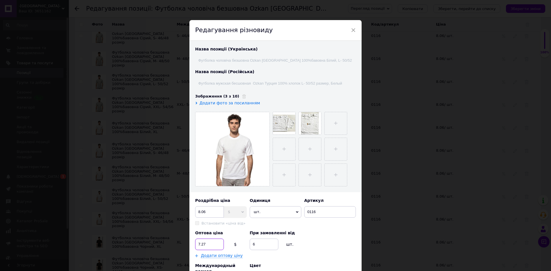
click at [209, 243] on input "7.27" at bounding box center [209, 244] width 29 height 11
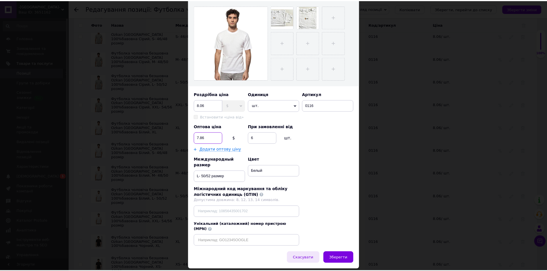
scroll to position [114, 0]
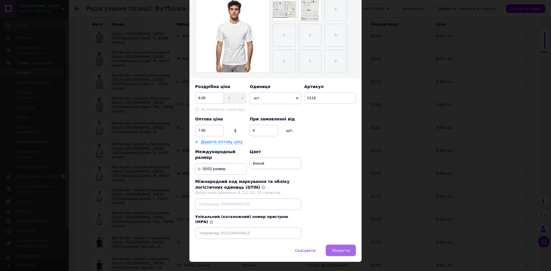
click at [345, 249] on span "Зберегти" at bounding box center [341, 251] width 18 height 4
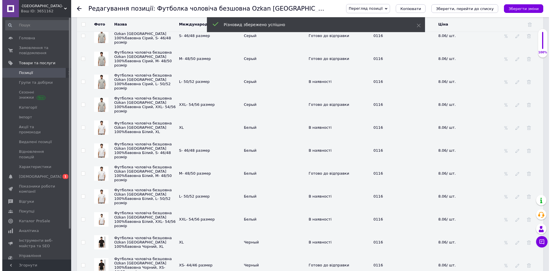
scroll to position [976, 0]
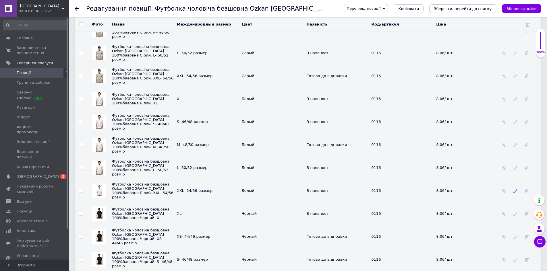
click at [516, 193] on icon at bounding box center [515, 191] width 4 height 4
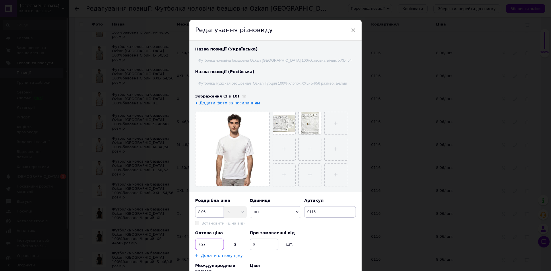
click at [207, 244] on input "7.27" at bounding box center [209, 244] width 29 height 11
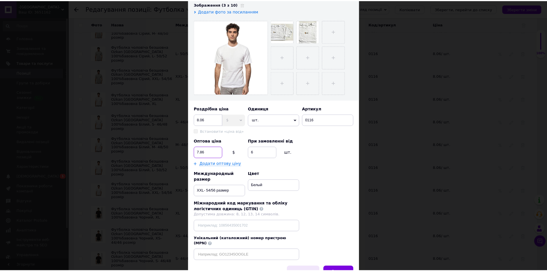
scroll to position [114, 0]
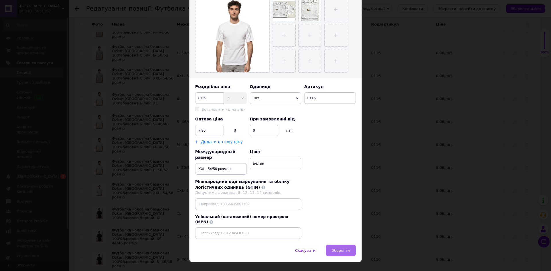
click at [338, 249] on span "Зберегти" at bounding box center [341, 251] width 18 height 4
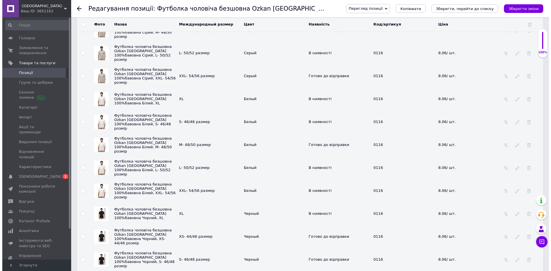
scroll to position [1005, 0]
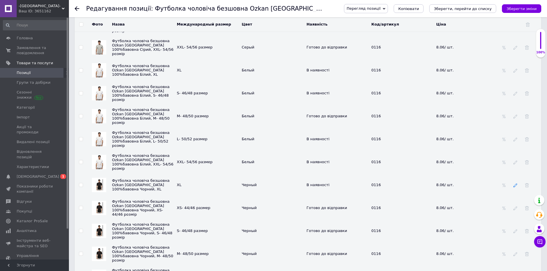
click at [515, 187] on icon at bounding box center [515, 185] width 4 height 4
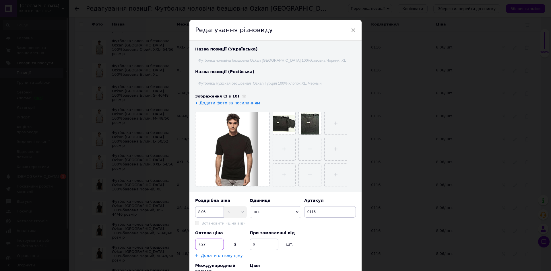
click at [206, 242] on input "7.27" at bounding box center [209, 244] width 29 height 11
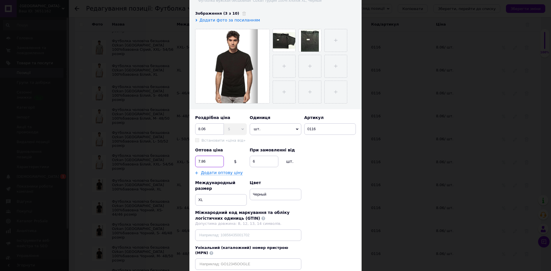
scroll to position [86, 0]
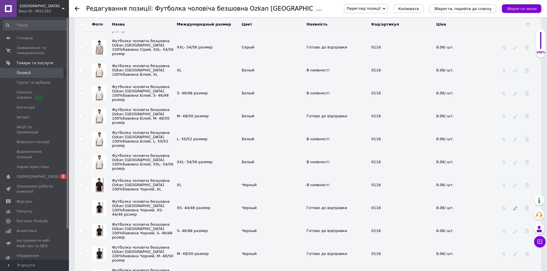
click at [515, 210] on icon at bounding box center [515, 208] width 4 height 4
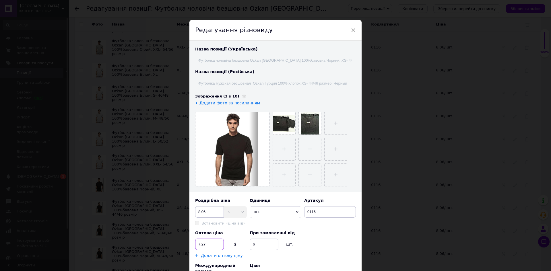
click at [205, 241] on input "7.27" at bounding box center [209, 244] width 29 height 11
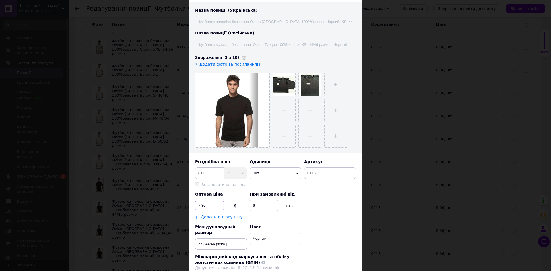
scroll to position [114, 0]
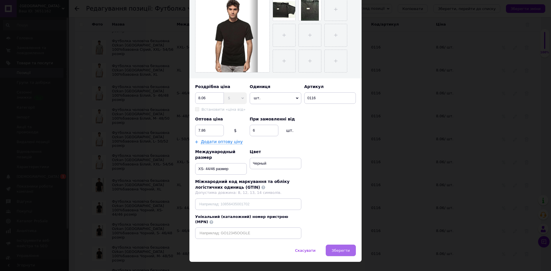
click at [339, 249] on span "Зберегти" at bounding box center [341, 251] width 18 height 4
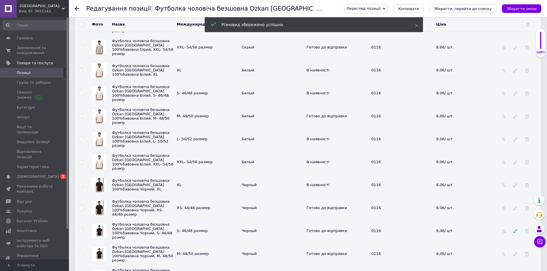
click at [514, 233] on icon at bounding box center [515, 231] width 4 height 4
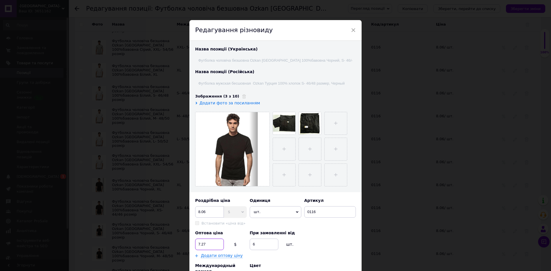
click at [204, 244] on input "7.27" at bounding box center [209, 244] width 29 height 11
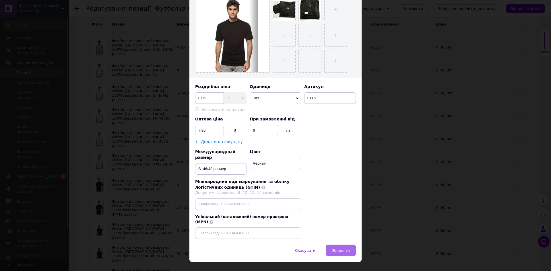
click at [338, 249] on span "Зберегти" at bounding box center [341, 251] width 18 height 4
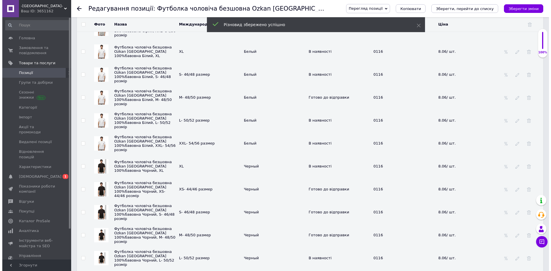
scroll to position [1034, 0]
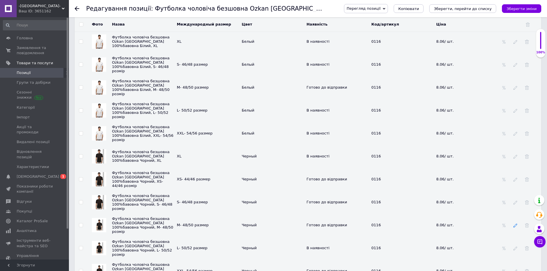
click at [514, 226] on icon at bounding box center [515, 226] width 4 height 4
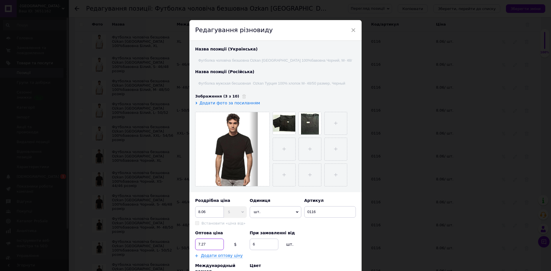
click at [206, 244] on input "7.27" at bounding box center [209, 244] width 29 height 11
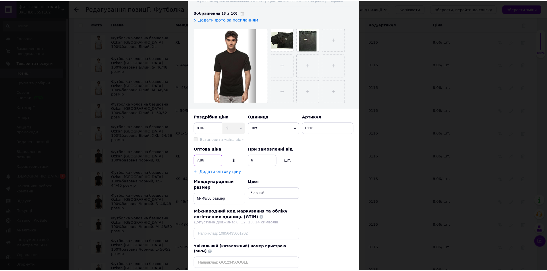
scroll to position [86, 0]
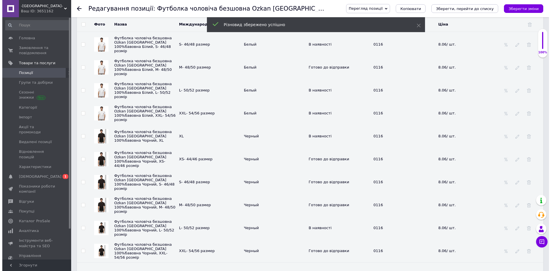
scroll to position [1091, 0]
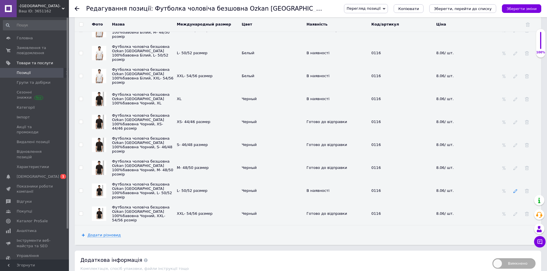
click at [515, 193] on icon at bounding box center [515, 191] width 4 height 4
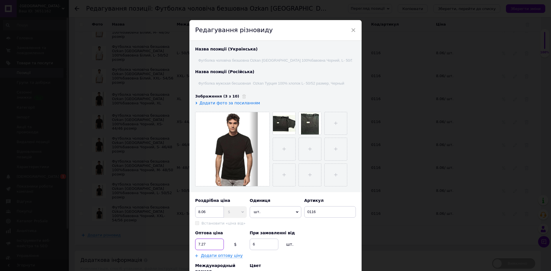
click at [211, 244] on input "7.27" at bounding box center [209, 244] width 29 height 11
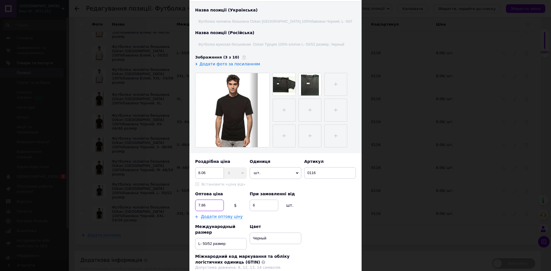
scroll to position [114, 0]
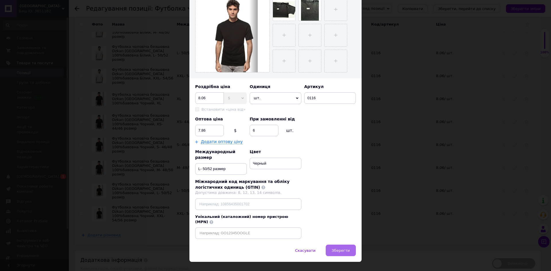
click at [340, 249] on span "Зберегти" at bounding box center [341, 251] width 18 height 4
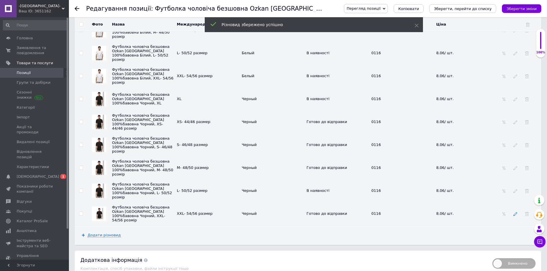
click at [516, 216] on icon at bounding box center [515, 214] width 4 height 4
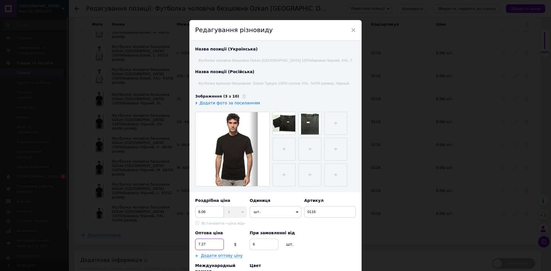
click at [206, 243] on input "7.27" at bounding box center [209, 244] width 29 height 11
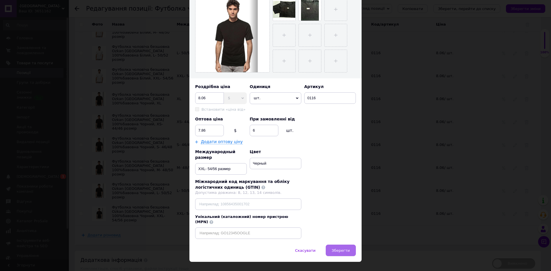
click at [346, 249] on span "Зберегти" at bounding box center [341, 251] width 18 height 4
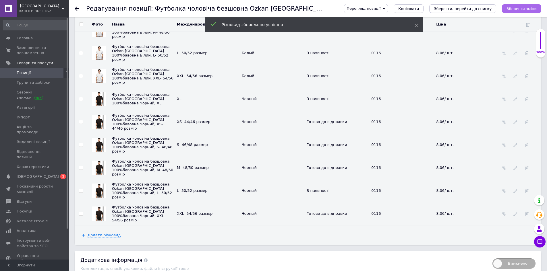
click at [519, 7] on icon "Зберегти зміни" at bounding box center [521, 9] width 30 height 4
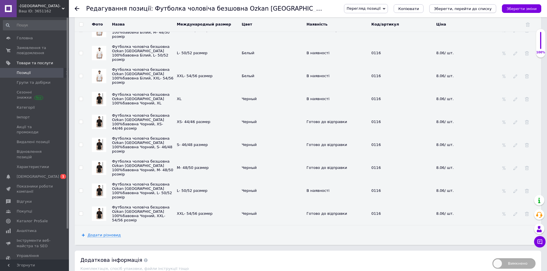
click at [471, 7] on icon "Зберегти, перейти до списку" at bounding box center [463, 9] width 58 height 4
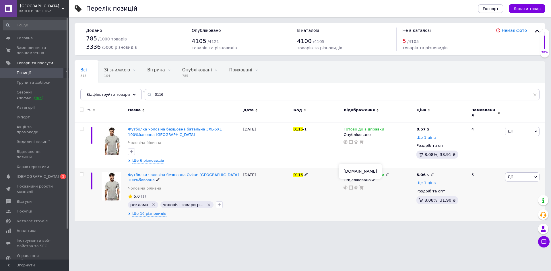
click at [350, 186] on icon at bounding box center [351, 188] width 4 height 4
click at [350, 140] on icon at bounding box center [351, 142] width 4 height 4
click at [350, 186] on use at bounding box center [351, 188] width 4 height 4
click at [351, 140] on use at bounding box center [351, 142] width 4 height 4
click at [108, 183] on img at bounding box center [112, 187] width 20 height 28
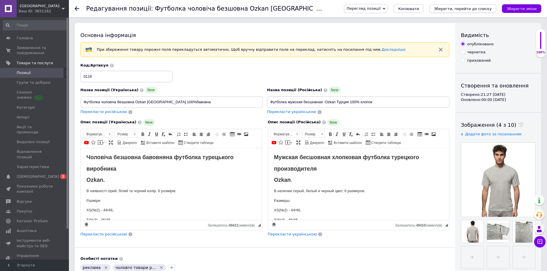
click at [453, 9] on icon "Зберегти, перейти до списку" at bounding box center [463, 9] width 58 height 4
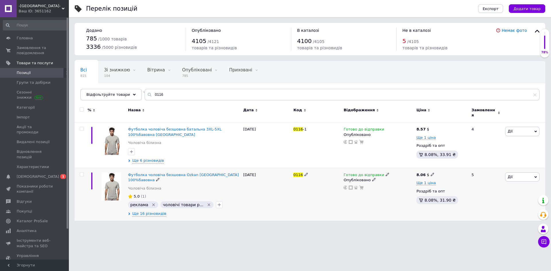
click at [120, 183] on img at bounding box center [112, 187] width 20 height 28
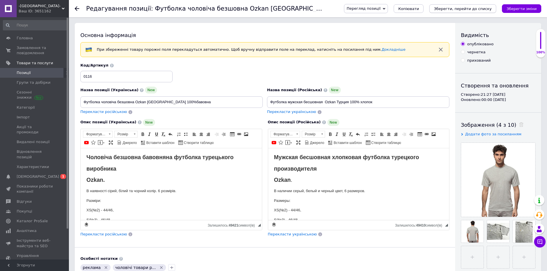
click at [465, 8] on icon "Зберегти, перейти до списку" at bounding box center [463, 9] width 58 height 4
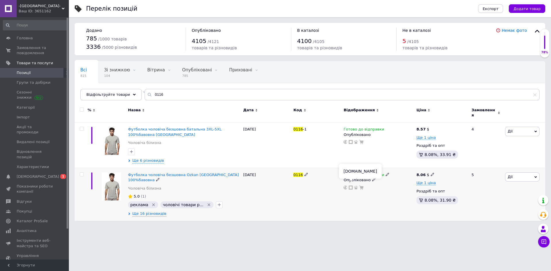
click at [351, 186] on use at bounding box center [351, 188] width 4 height 4
click at [117, 132] on img at bounding box center [112, 141] width 20 height 28
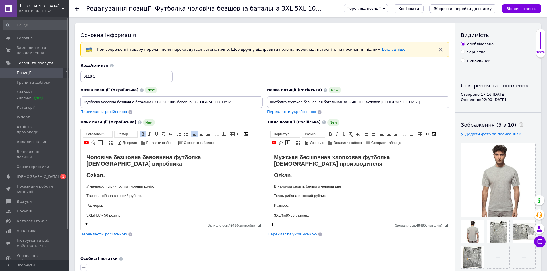
click at [83, 165] on html "Чоловіча безшовна бавовняна футболка [DEMOGRAPHIC_DATA] виробника Ozkan. У наяв…" at bounding box center [171, 221] width 181 height 146
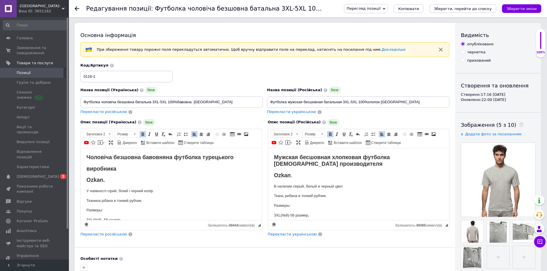
click at [273, 164] on html "Мужская бесшовная хлопковая футболка [DEMOGRAPHIC_DATA] производителя Ozkan . В…" at bounding box center [358, 221] width 181 height 146
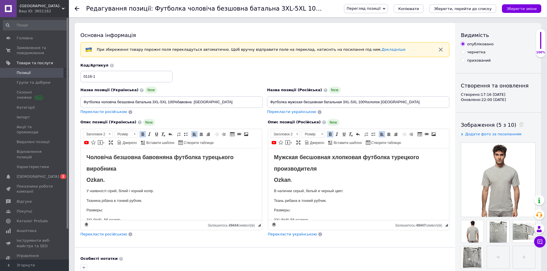
click at [291, 178] on strong "Ozkan" at bounding box center [282, 180] width 17 height 6
click at [105, 178] on strong "Ozkan." at bounding box center [95, 180] width 18 height 6
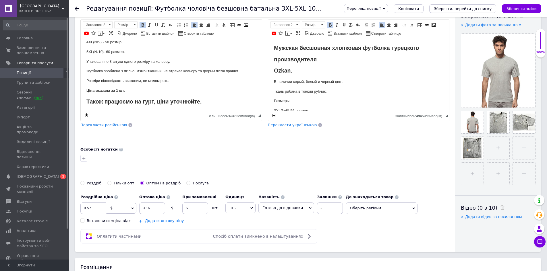
scroll to position [115, 0]
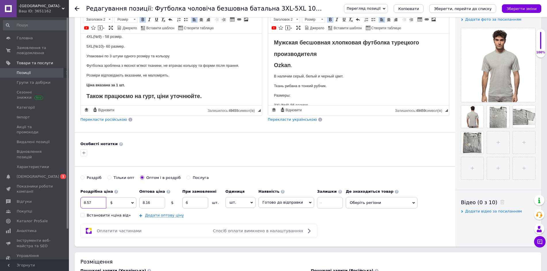
click at [91, 202] on input "8.57" at bounding box center [93, 202] width 26 height 11
click at [156, 203] on input "8.16" at bounding box center [152, 202] width 26 height 11
click at [526, 6] on button "Зберегти зміни" at bounding box center [521, 8] width 39 height 9
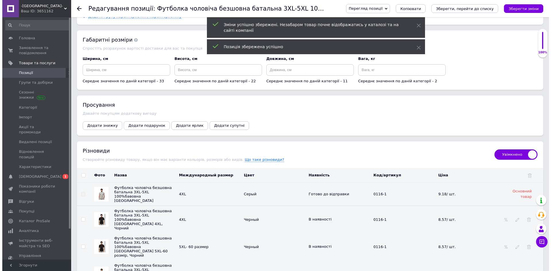
scroll to position [746, 0]
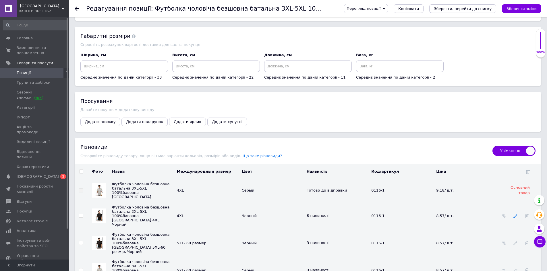
click at [514, 215] on icon at bounding box center [515, 216] width 4 height 4
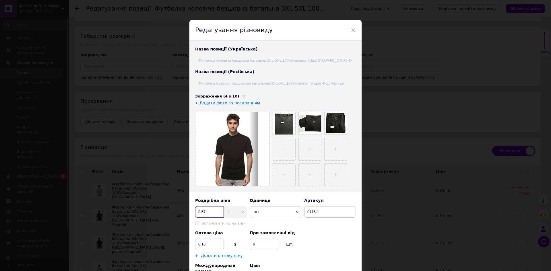
click at [208, 210] on input "8.57" at bounding box center [209, 211] width 29 height 11
click at [207, 245] on input "8.16" at bounding box center [209, 244] width 29 height 11
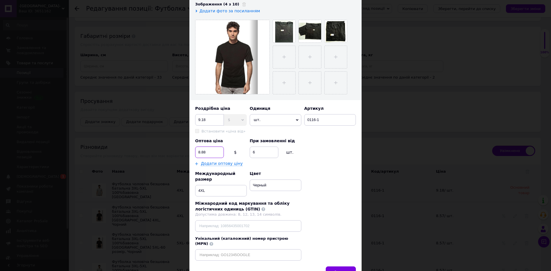
scroll to position [114, 0]
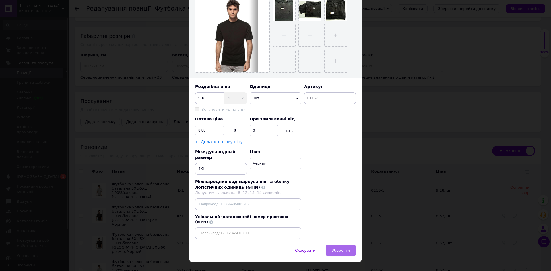
click at [340, 249] on span "Зберегти" at bounding box center [341, 251] width 18 height 4
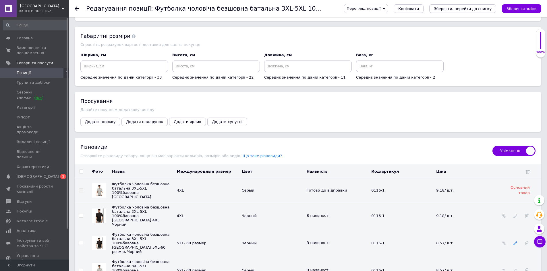
click at [513, 241] on icon at bounding box center [515, 243] width 4 height 4
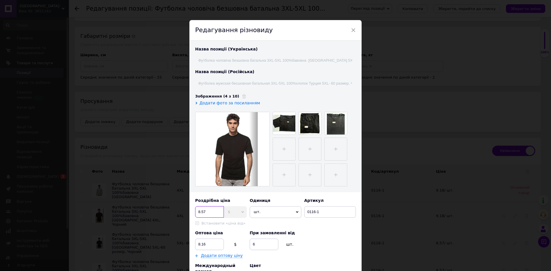
click at [209, 214] on input "8.57" at bounding box center [209, 211] width 29 height 11
click at [207, 243] on input "8.16" at bounding box center [209, 244] width 29 height 11
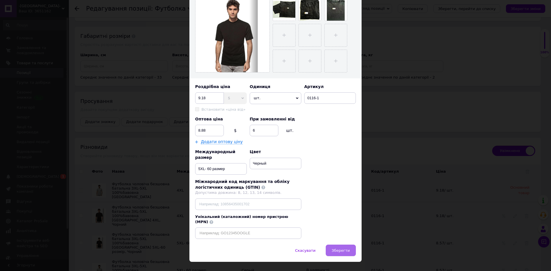
click at [344, 245] on button "Зберегти" at bounding box center [341, 250] width 30 height 11
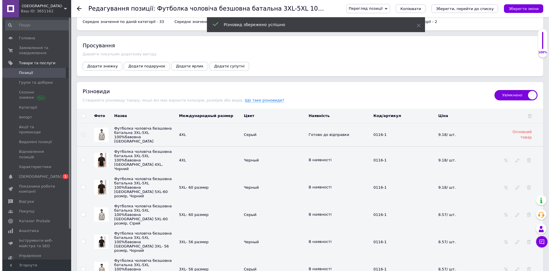
scroll to position [804, 0]
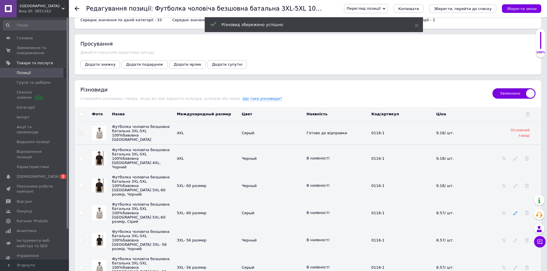
click at [514, 211] on icon at bounding box center [515, 213] width 4 height 4
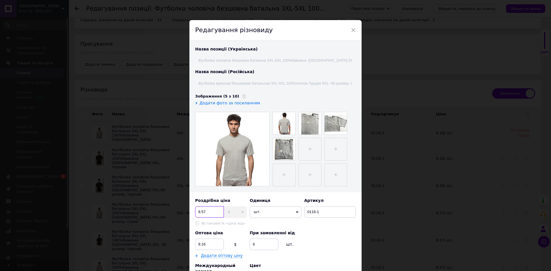
click at [210, 211] on input "8.57" at bounding box center [209, 211] width 29 height 11
click at [207, 241] on input "8.16" at bounding box center [209, 244] width 29 height 11
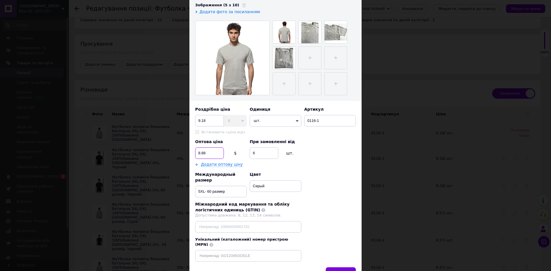
scroll to position [114, 0]
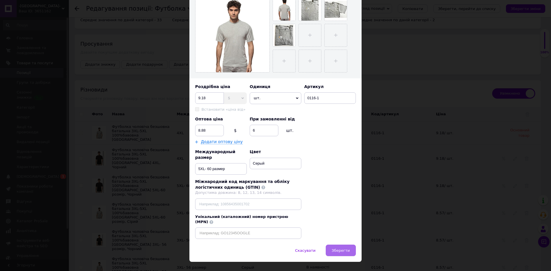
click at [338, 249] on span "Зберегти" at bounding box center [341, 251] width 18 height 4
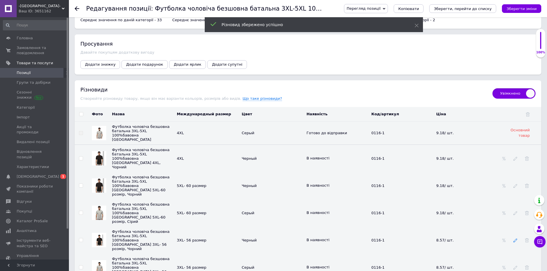
click at [514, 239] on icon at bounding box center [515, 241] width 4 height 4
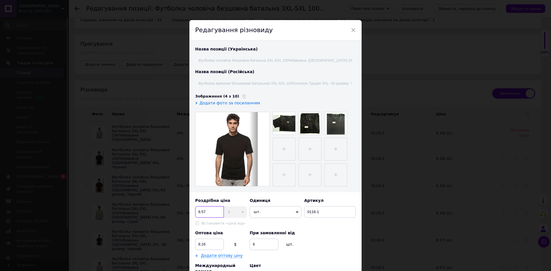
click at [206, 211] on input "8.57" at bounding box center [209, 211] width 29 height 11
click at [207, 243] on input "8.16" at bounding box center [209, 244] width 29 height 11
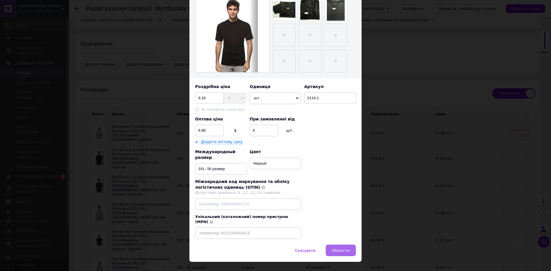
click at [347, 249] on span "Зберегти" at bounding box center [341, 251] width 18 height 4
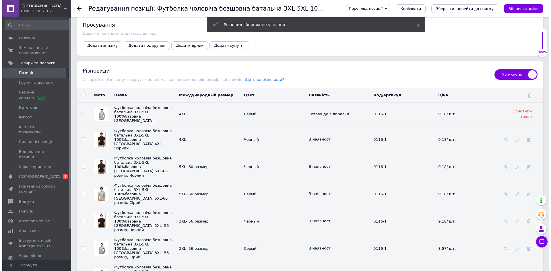
scroll to position [833, 0]
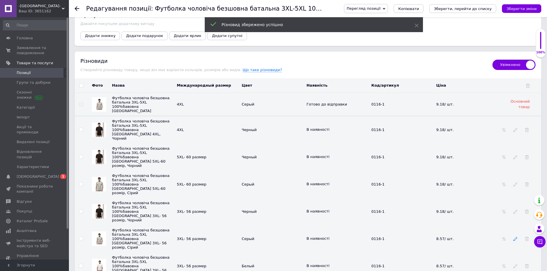
click at [514, 237] on icon at bounding box center [515, 239] width 4 height 4
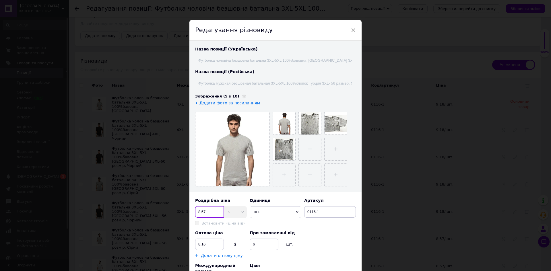
click at [208, 212] on input "8.57" at bounding box center [209, 211] width 29 height 11
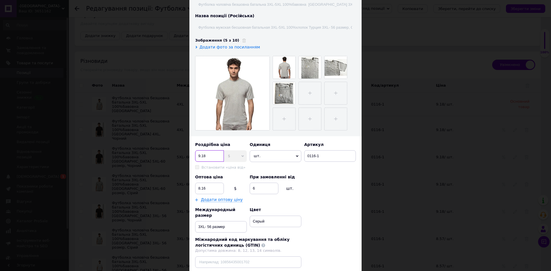
scroll to position [57, 0]
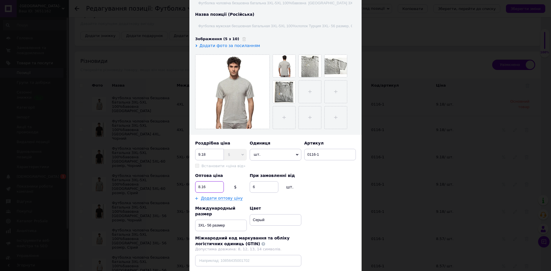
click at [209, 187] on input "8.16" at bounding box center [209, 186] width 29 height 11
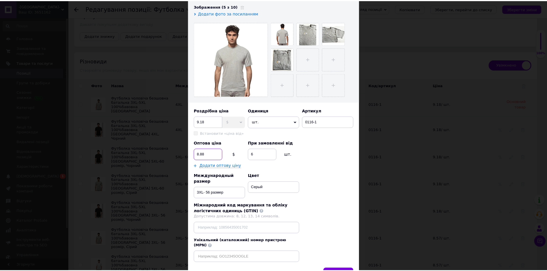
scroll to position [114, 0]
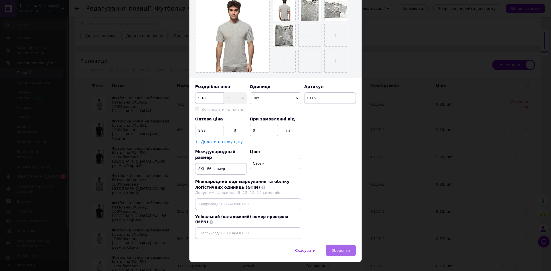
click at [340, 249] on span "Зберегти" at bounding box center [341, 251] width 18 height 4
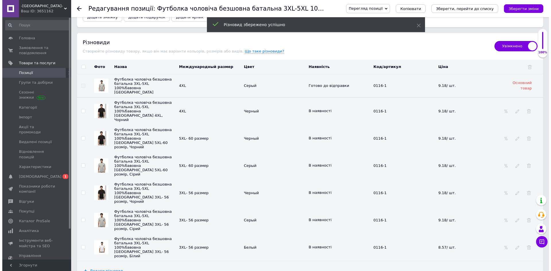
scroll to position [861, 0]
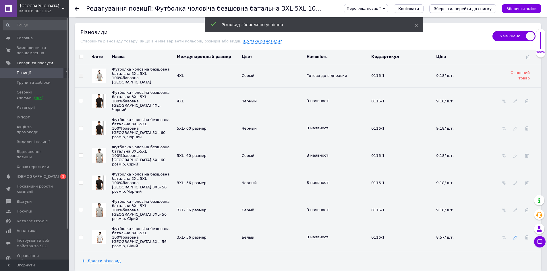
click at [516, 236] on icon at bounding box center [515, 238] width 4 height 4
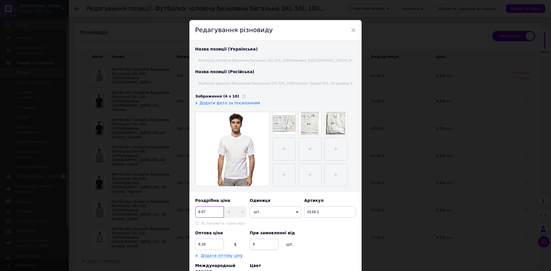
click at [205, 212] on input "8.57" at bounding box center [209, 211] width 29 height 11
click at [205, 244] on input "8.16" at bounding box center [209, 244] width 29 height 11
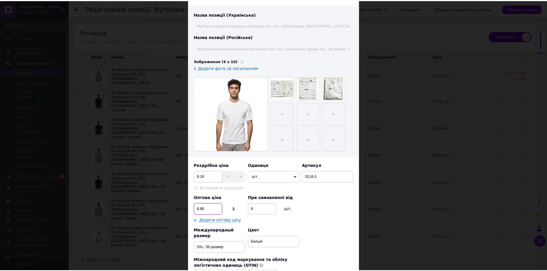
scroll to position [114, 0]
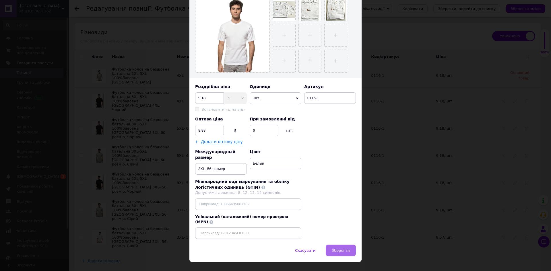
click at [341, 249] on span "Зберегти" at bounding box center [341, 251] width 18 height 4
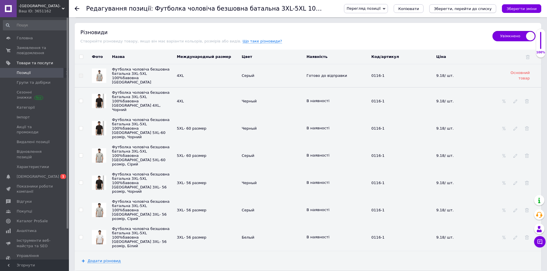
click at [472, 9] on icon "Зберегти, перейти до списку" at bounding box center [463, 9] width 58 height 4
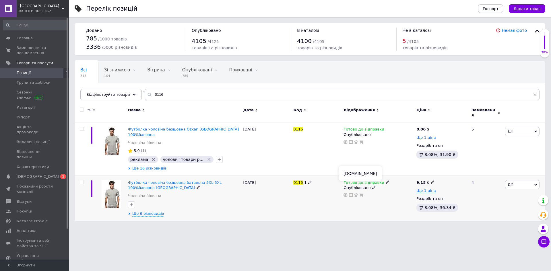
click at [349, 193] on use at bounding box center [351, 195] width 4 height 4
click at [351, 140] on icon at bounding box center [351, 142] width 4 height 4
click at [160, 95] on input "0116" at bounding box center [342, 94] width 395 height 11
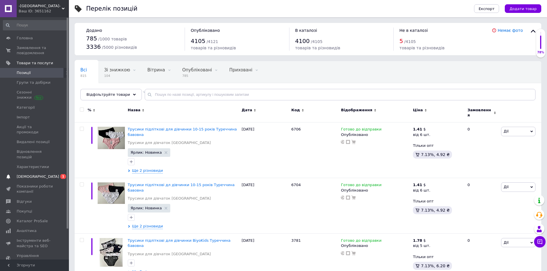
click at [29, 174] on span "[DEMOGRAPHIC_DATA]" at bounding box center [38, 176] width 42 height 5
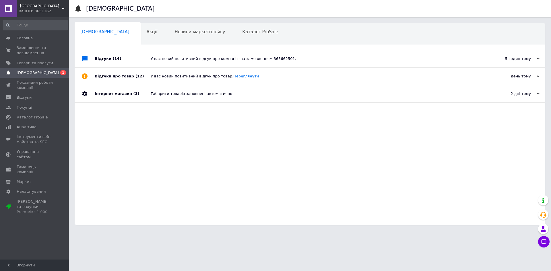
click at [234, 57] on div "У вас новий позитивний відгук про компанію за замовленням 365662501." at bounding box center [317, 58] width 332 height 5
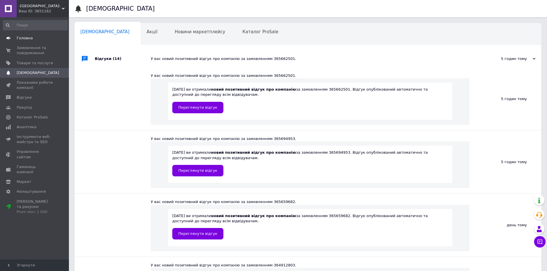
click at [18, 38] on span "Головна" at bounding box center [25, 38] width 16 height 5
